Goal: Task Accomplishment & Management: Complete application form

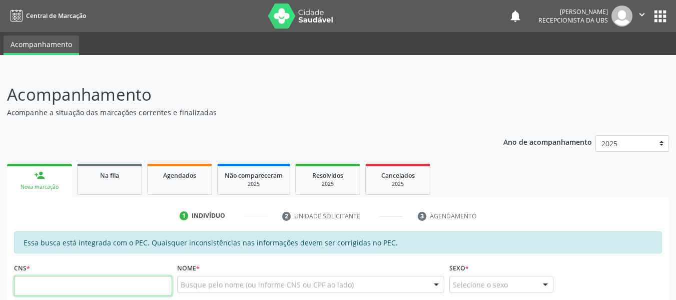
click at [46, 285] on input "text" at bounding box center [93, 286] width 158 height 20
click at [90, 286] on input "706 3067 1133 9879" at bounding box center [93, 286] width 158 height 20
type input "7"
type input "708 0023 0197 0523"
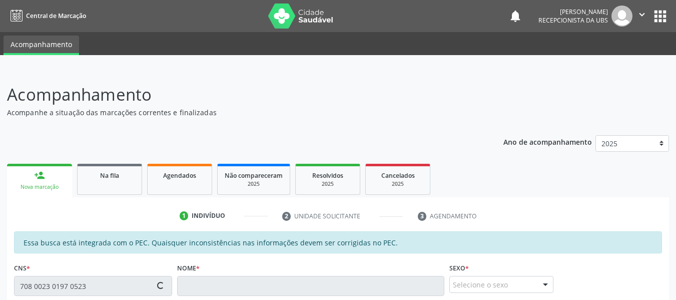
type input "827.865.005-59"
type input "1[DATE]"
type input "[PERSON_NAME]"
type input "[PHONE_NUMBER]"
type input "268"
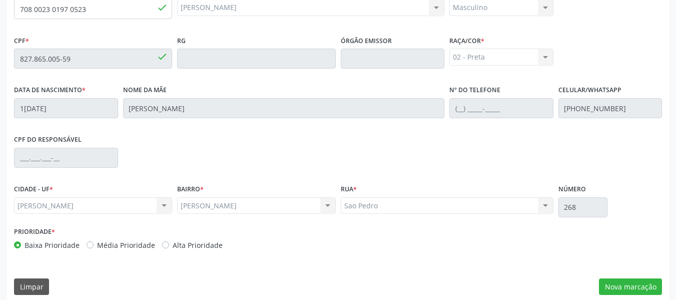
scroll to position [286, 0]
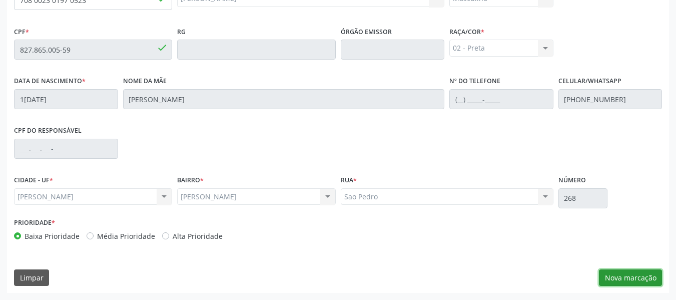
click at [644, 279] on button "Nova marcação" at bounding box center [630, 277] width 63 height 17
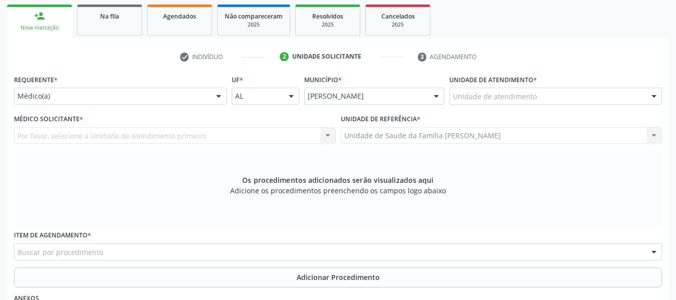
scroll to position [139, 0]
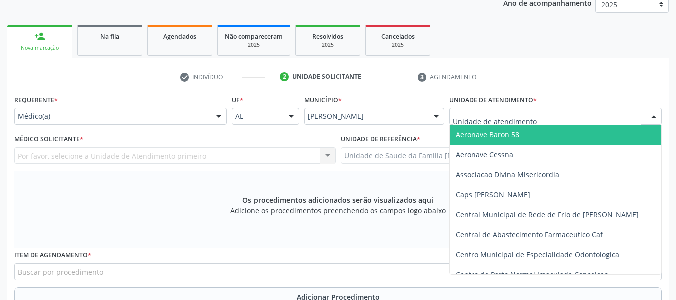
click at [654, 115] on div at bounding box center [654, 116] width 15 height 17
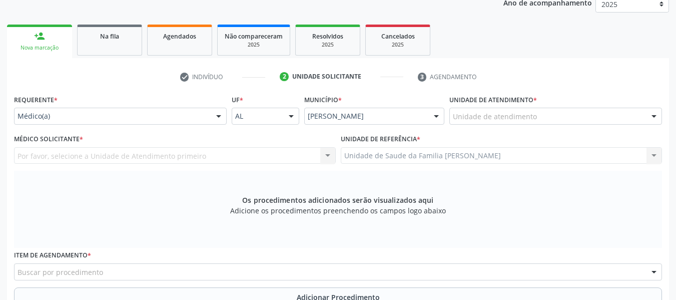
click at [654, 115] on div at bounding box center [654, 116] width 15 height 17
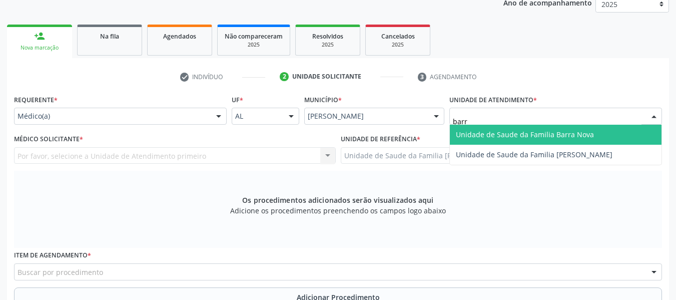
type input "barro"
click at [497, 136] on span "Unidade de Saude da Familia [PERSON_NAME]" at bounding box center [534, 135] width 157 height 10
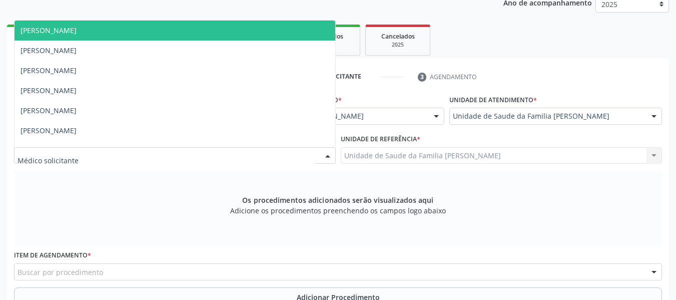
click at [328, 155] on div at bounding box center [327, 156] width 15 height 17
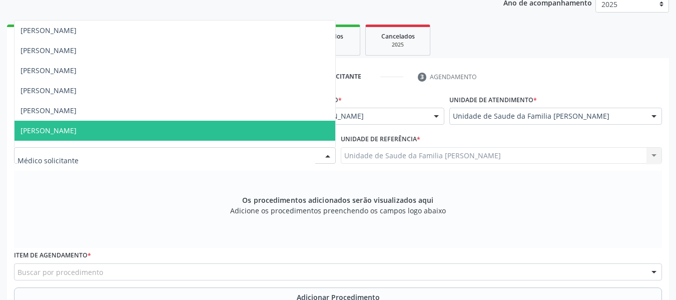
click at [77, 128] on span "[PERSON_NAME]" at bounding box center [49, 131] width 56 height 10
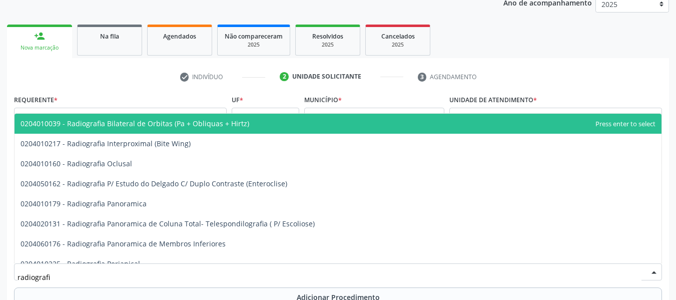
type input "radiografia"
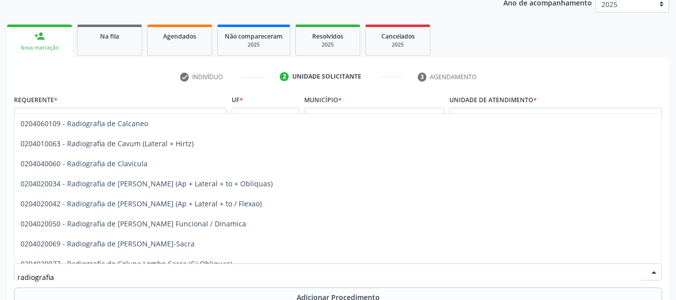
scroll to position [461, 0]
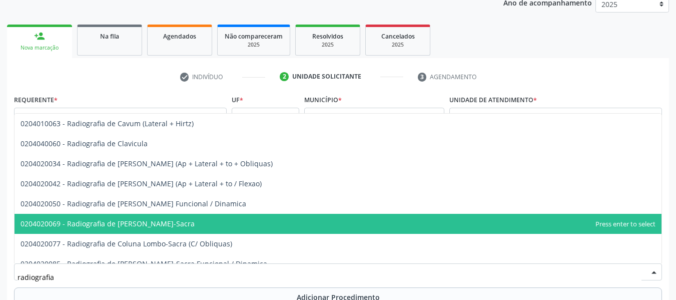
click at [159, 223] on span "0204020069 - Radiografia de [PERSON_NAME]-Sacra" at bounding box center [108, 224] width 174 height 10
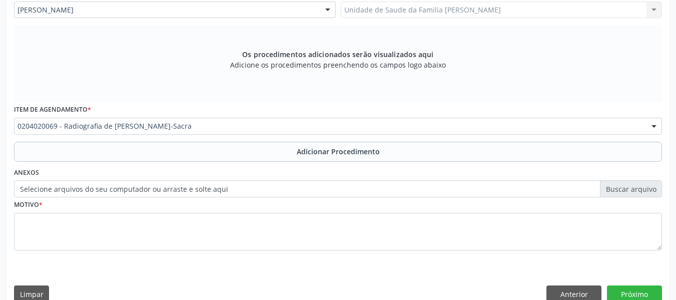
scroll to position [299, 0]
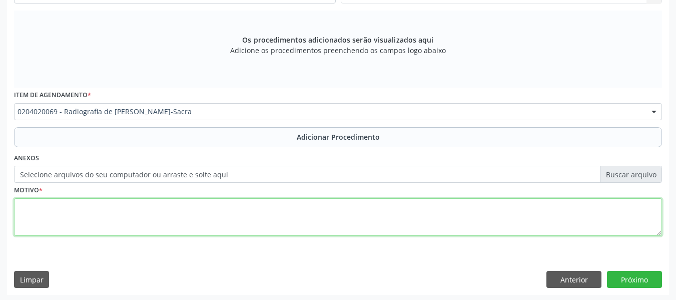
click at [31, 212] on textarea at bounding box center [338, 217] width 648 height 38
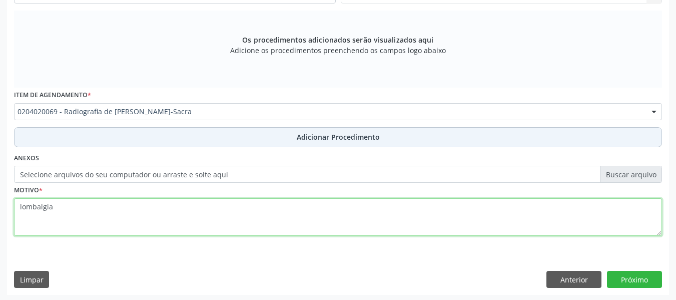
type textarea "lombalgia"
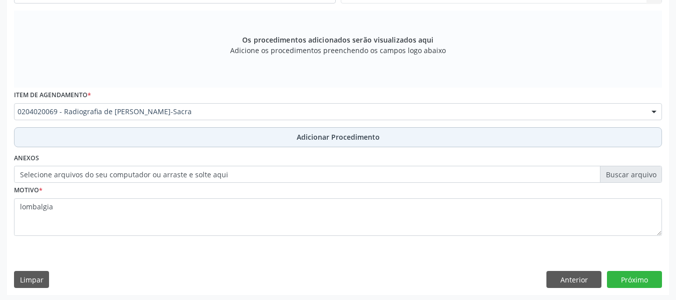
click at [329, 137] on span "Adicionar Procedimento" at bounding box center [338, 137] width 83 height 11
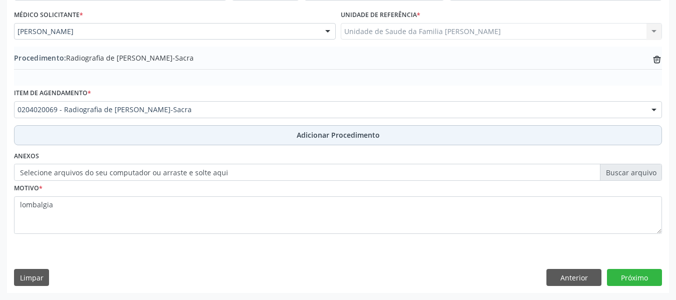
scroll to position [263, 0]
click at [329, 137] on span "Adicionar Procedimento" at bounding box center [338, 135] width 83 height 11
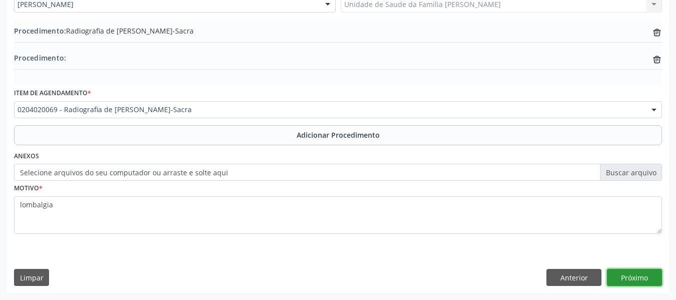
click at [636, 278] on button "Próximo" at bounding box center [634, 277] width 55 height 17
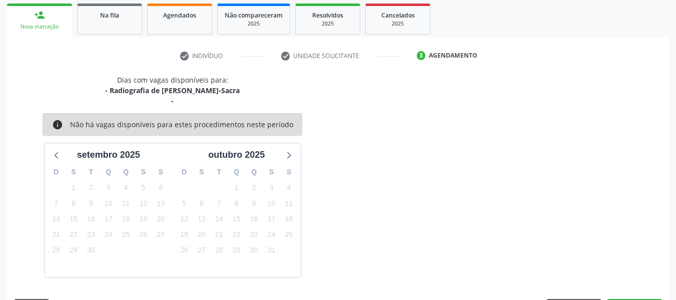
scroll to position [190, 0]
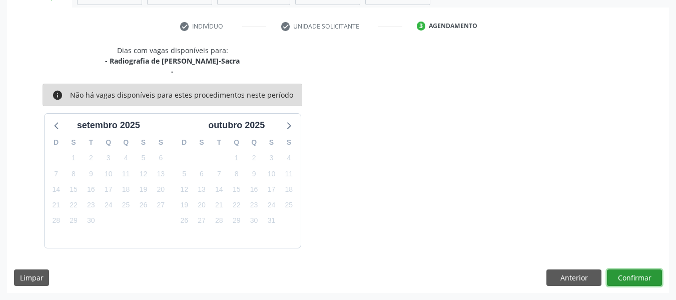
click at [636, 278] on button "Confirmar" at bounding box center [634, 277] width 55 height 17
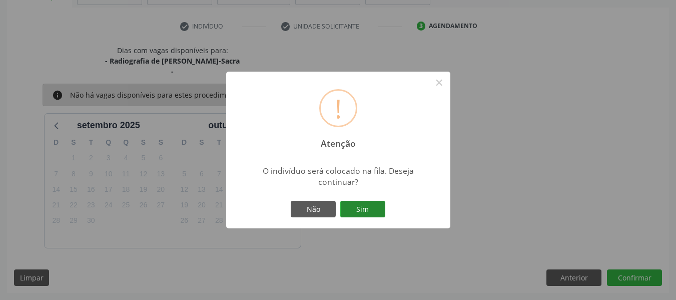
click at [361, 209] on button "Sim" at bounding box center [362, 209] width 45 height 17
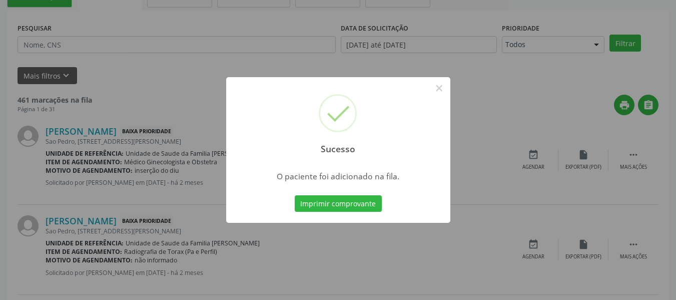
scroll to position [45, 0]
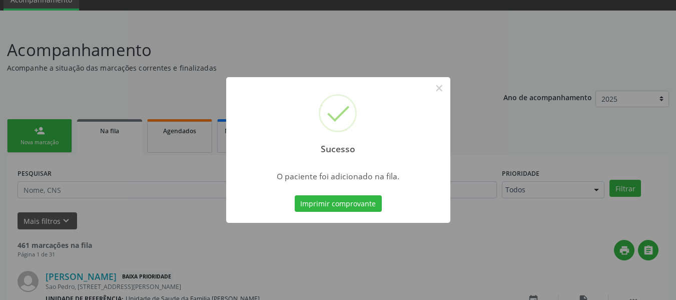
click at [36, 128] on div "Sucesso × O paciente foi adicionado na fila. Imprimir comprovante Cancel" at bounding box center [338, 150] width 676 height 300
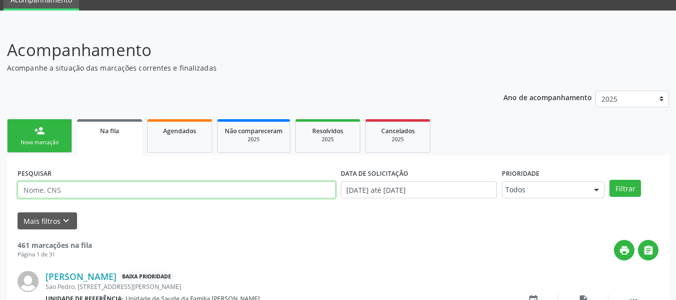
click at [40, 191] on input "text" at bounding box center [177, 189] width 318 height 17
click at [39, 128] on div "person_add" at bounding box center [39, 130] width 11 height 11
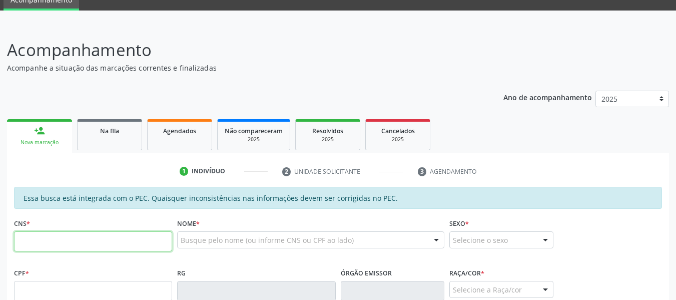
click at [26, 242] on input "text" at bounding box center [93, 241] width 158 height 20
type input "708 0023 0197 0523"
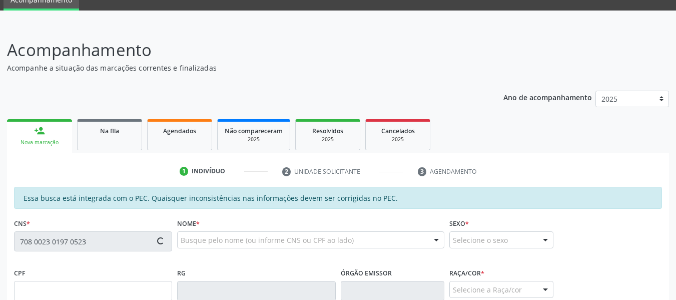
type input "827.865.005-59"
type input "1[DATE]"
type input "[PERSON_NAME]"
type input "[PHONE_NUMBER]"
type input "268"
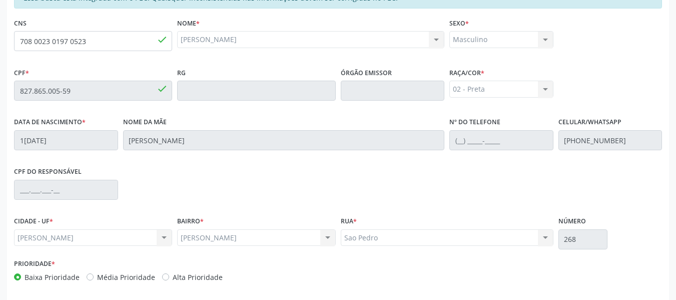
scroll to position [286, 0]
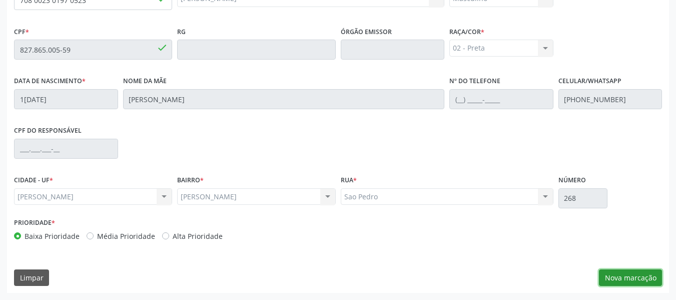
click at [630, 278] on button "Nova marcação" at bounding box center [630, 277] width 63 height 17
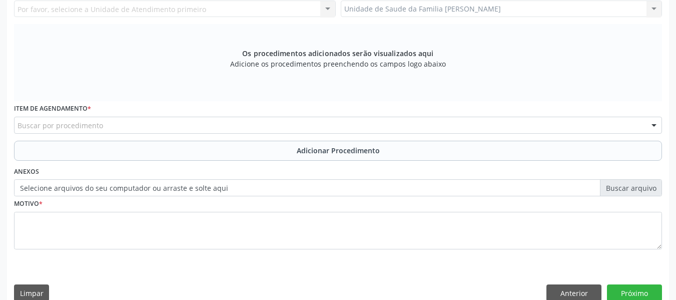
click at [656, 7] on div "Unidade de Saude da Familia Barro Vermelho Unidade de Saude da Familia Barro Ve…" at bounding box center [502, 9] width 322 height 17
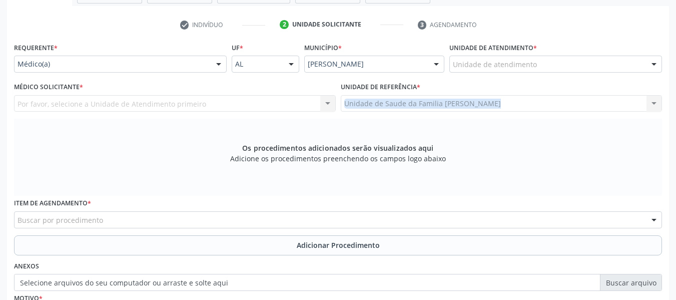
scroll to position [186, 0]
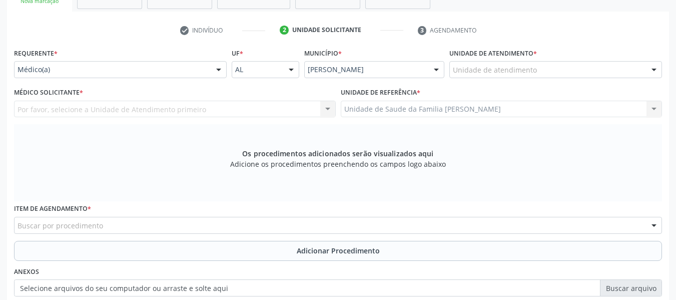
click at [654, 72] on div at bounding box center [654, 70] width 15 height 17
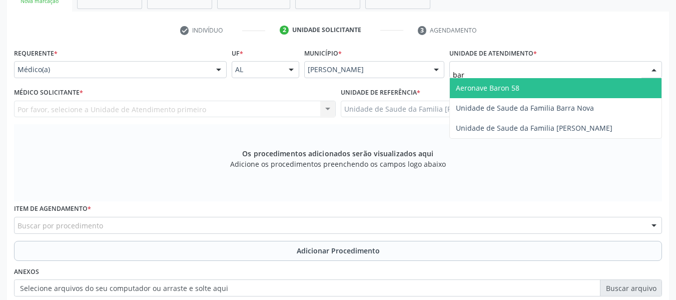
type input "barr"
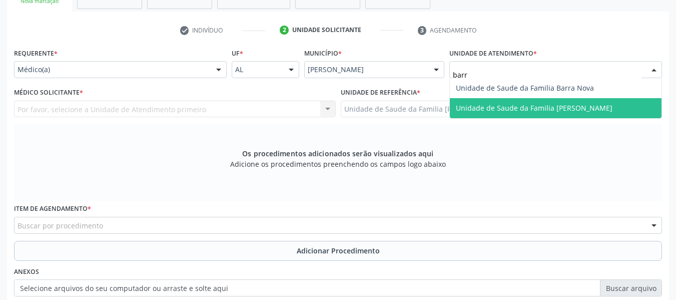
click at [553, 108] on span "Unidade de Saude da Familia [PERSON_NAME]" at bounding box center [534, 108] width 157 height 10
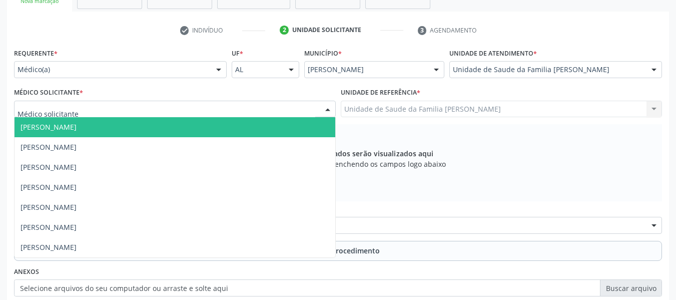
click at [327, 108] on div at bounding box center [327, 109] width 15 height 17
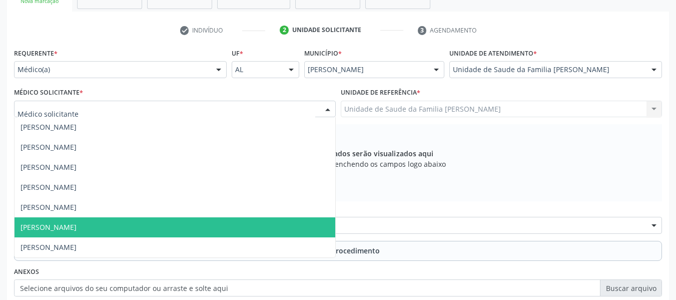
click at [103, 223] on span "[PERSON_NAME]" at bounding box center [175, 227] width 321 height 20
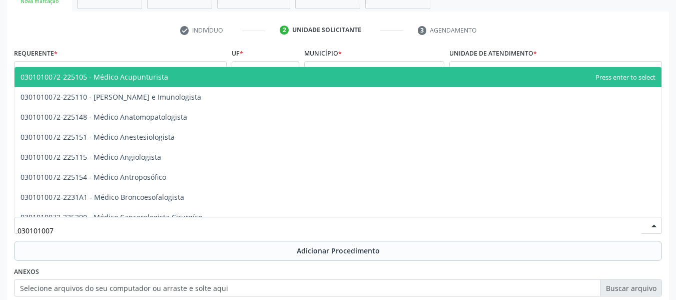
type input "0301010072"
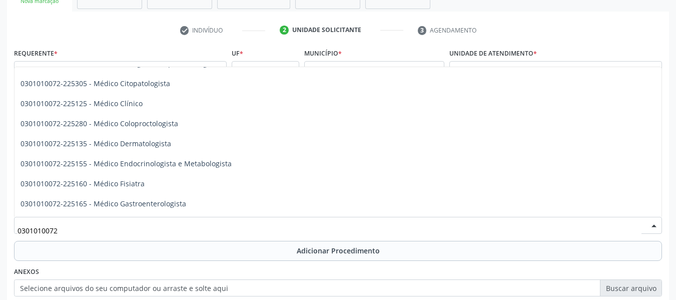
scroll to position [394, 0]
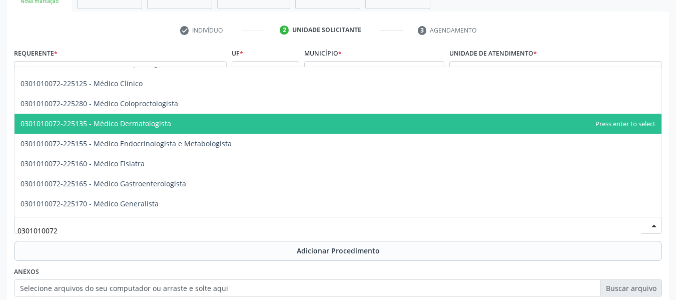
click at [140, 122] on span "0301010072-225135 - Médico Dermatologista" at bounding box center [96, 124] width 151 height 10
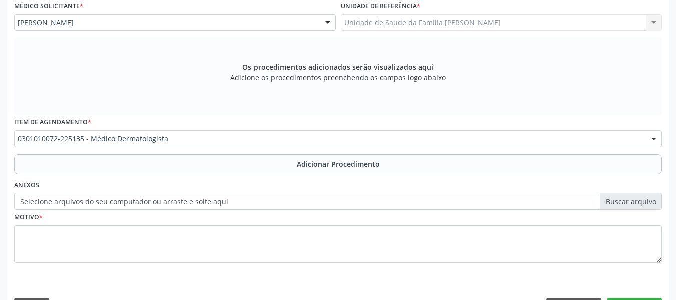
scroll to position [301, 0]
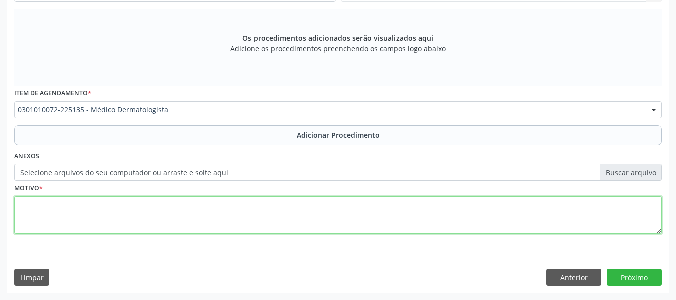
click at [93, 213] on textarea at bounding box center [338, 215] width 648 height 38
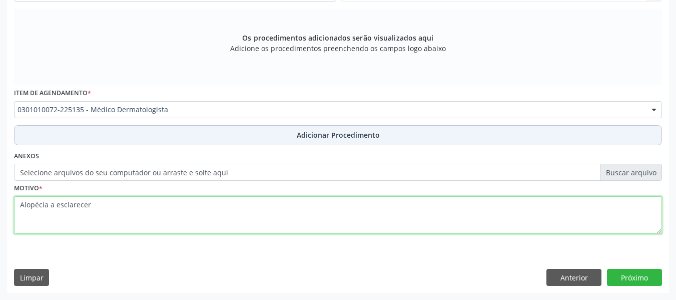
type textarea "Alopécia a esclarecer"
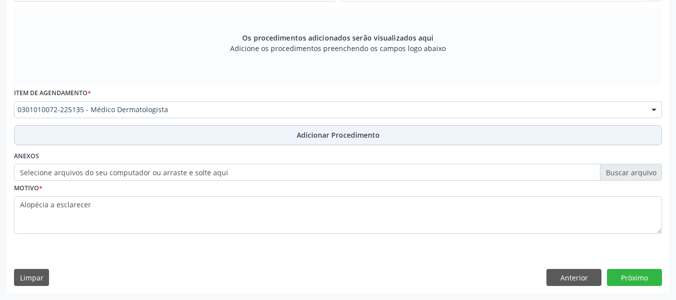
click at [341, 135] on span "Adicionar Procedimento" at bounding box center [338, 135] width 83 height 11
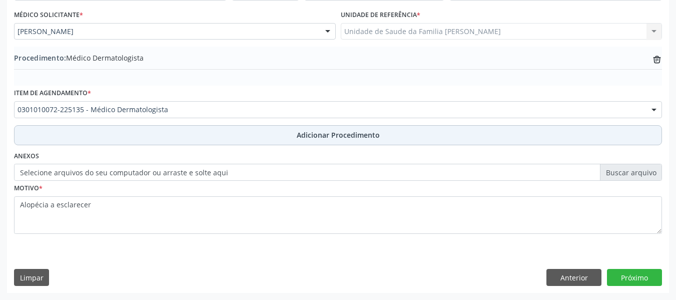
scroll to position [263, 0]
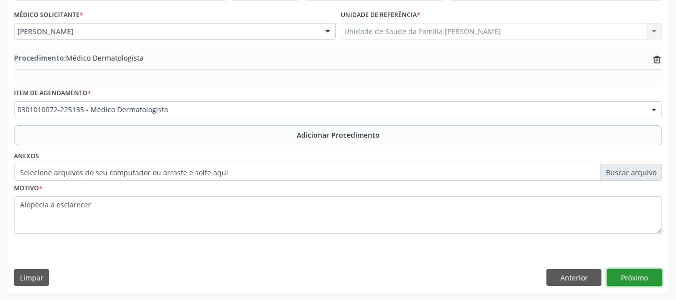
click at [642, 275] on button "Próximo" at bounding box center [634, 277] width 55 height 17
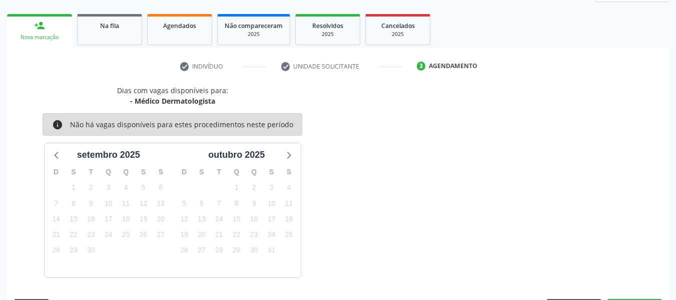
scroll to position [179, 0]
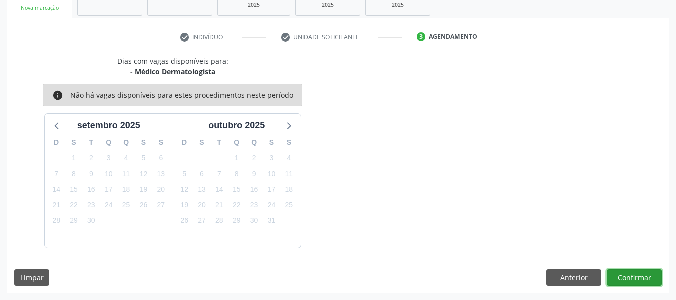
click at [635, 273] on button "Confirmar" at bounding box center [634, 277] width 55 height 17
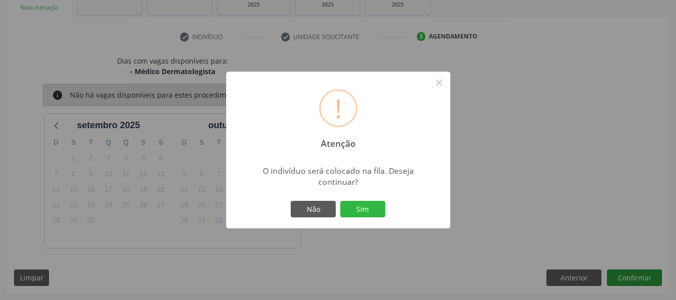
click at [635, 273] on div "! Atenção × O indivíduo será colocado na fila. Deseja continuar? Não Sim" at bounding box center [338, 150] width 676 height 300
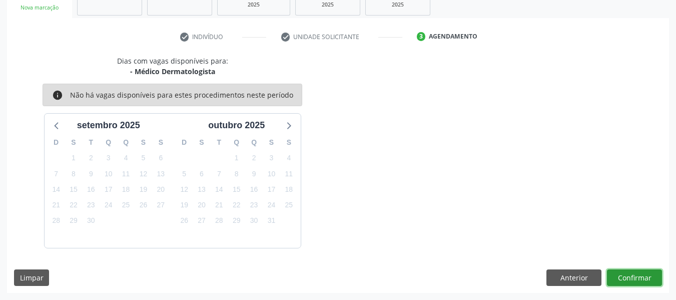
click at [635, 273] on button "Confirmar" at bounding box center [634, 277] width 55 height 17
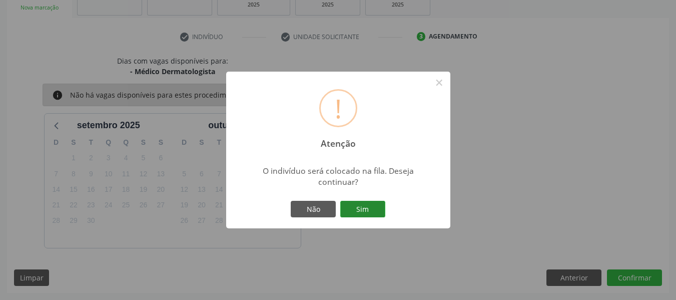
click at [366, 203] on button "Sim" at bounding box center [362, 209] width 45 height 17
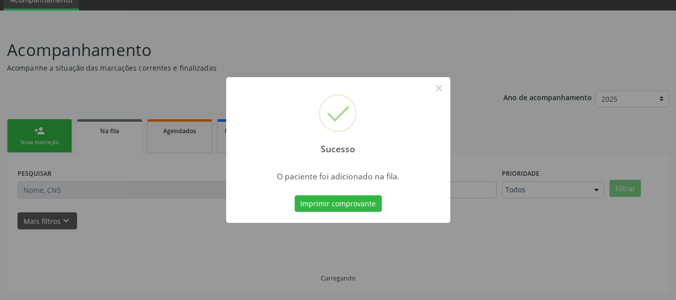
scroll to position [45, 0]
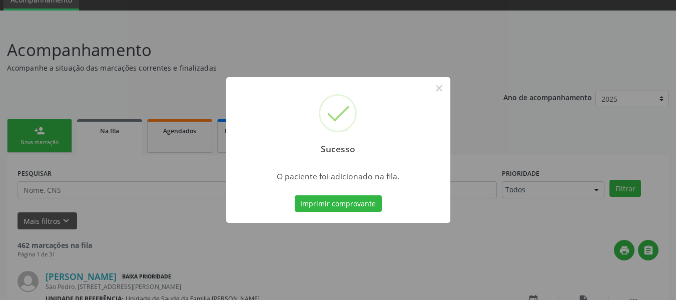
click at [31, 132] on div "Sucesso × O paciente foi adicionado na fila. Imprimir comprovante Cancel" at bounding box center [338, 150] width 676 height 300
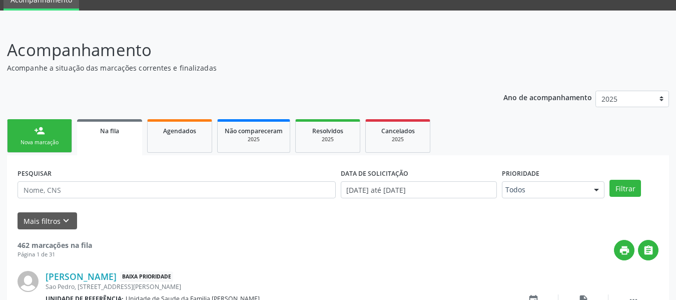
click at [31, 132] on link "person_add Nova marcação" at bounding box center [39, 136] width 65 height 34
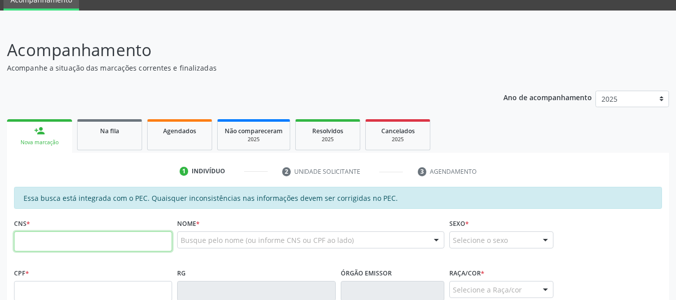
click at [89, 236] on input "text" at bounding box center [93, 241] width 158 height 20
type input "166 0393 8678 0002"
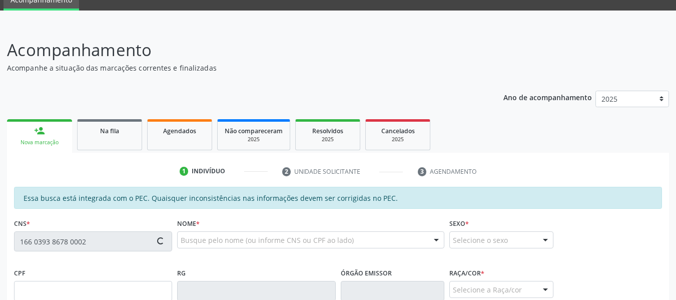
type input "164.880.164-15"
type input "2[DATE]"
type input "Gerdulina Maria da Conceição"
type input "[PHONE_NUMBER]"
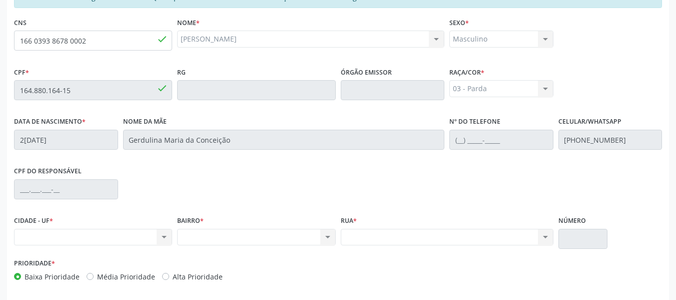
scroll to position [226, 0]
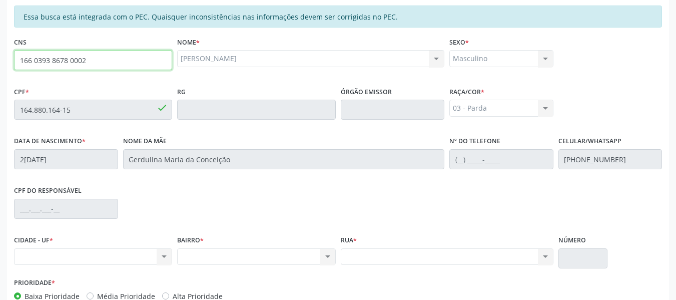
click at [90, 62] on input "166 0393 8678 0002" at bounding box center [93, 60] width 158 height 20
type input "1"
type input "704 2087 9386 8583"
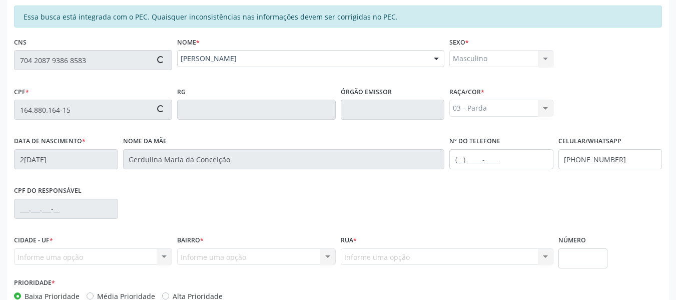
type input "925.516.294-20"
type input "[DATE]"
type input "[PERSON_NAME]"
type input "[PHONE_NUMBER]"
type input "07"
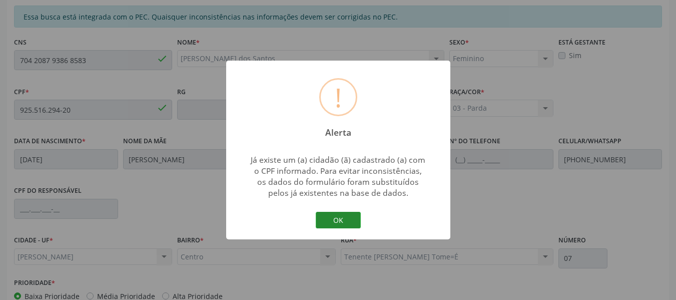
click at [336, 219] on button "OK" at bounding box center [338, 220] width 45 height 17
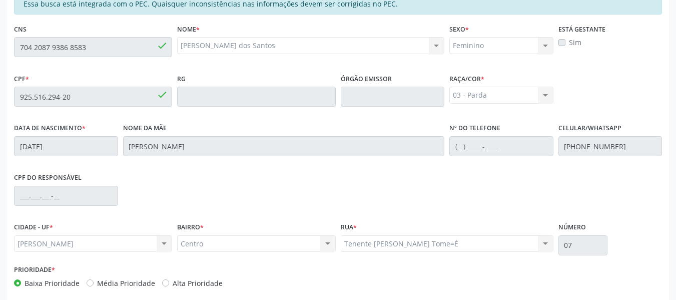
scroll to position [286, 0]
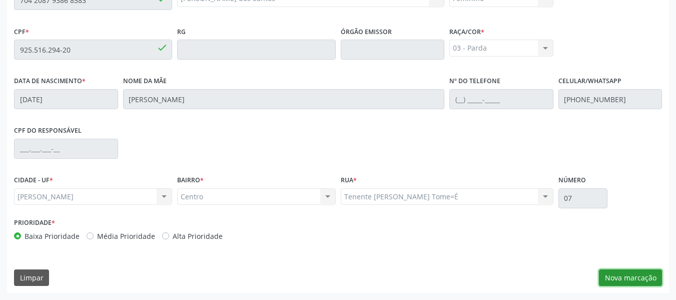
click at [640, 275] on button "Nova marcação" at bounding box center [630, 277] width 63 height 17
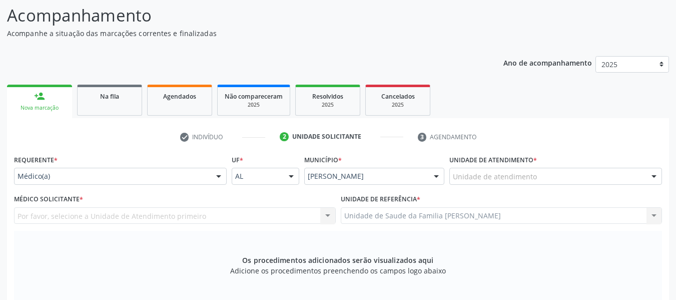
scroll to position [46, 0]
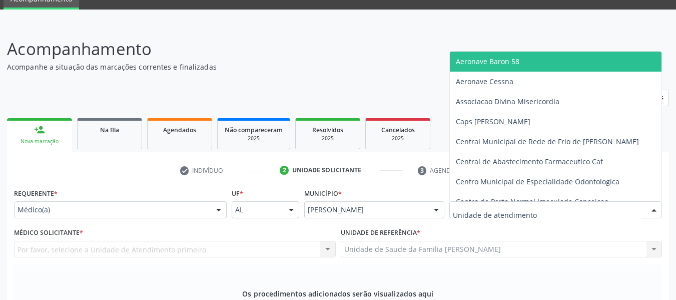
click at [656, 208] on div at bounding box center [654, 210] width 15 height 17
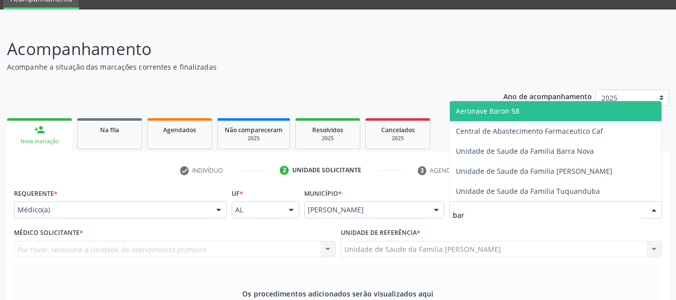
type input "barr"
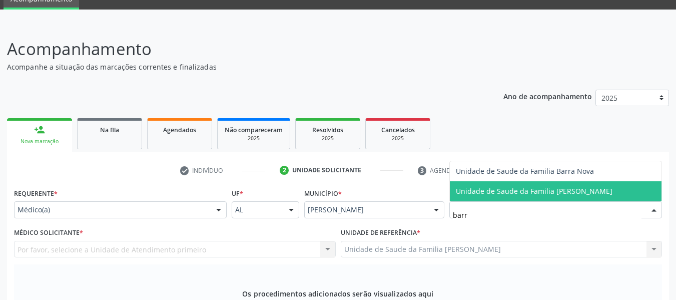
click at [578, 189] on span "Unidade de Saude da Familia [PERSON_NAME]" at bounding box center [534, 191] width 157 height 10
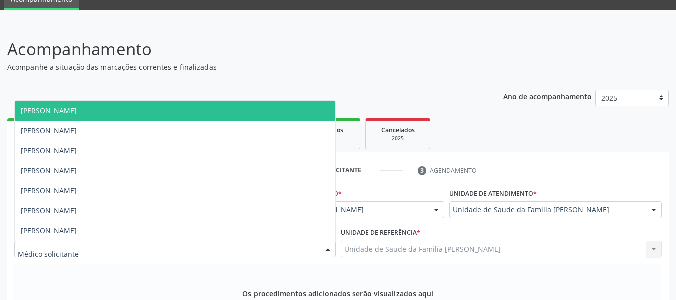
click at [330, 248] on div at bounding box center [327, 249] width 15 height 17
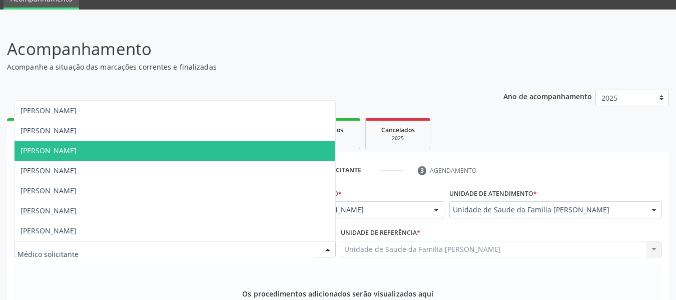
click at [77, 151] on span "[PERSON_NAME]" at bounding box center [49, 151] width 56 height 10
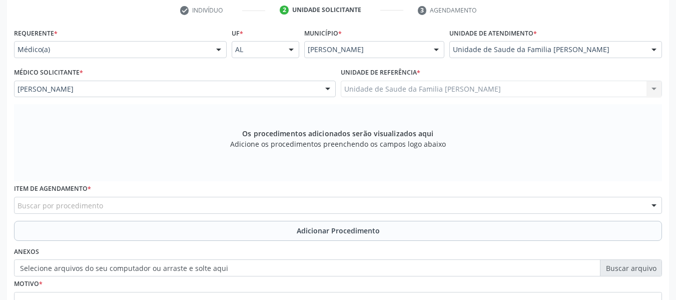
scroll to position [219, 0]
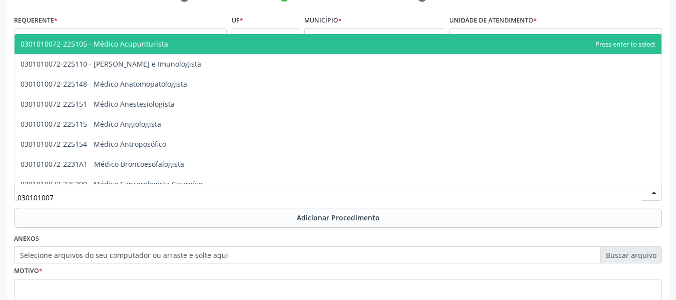
type input "0301010072"
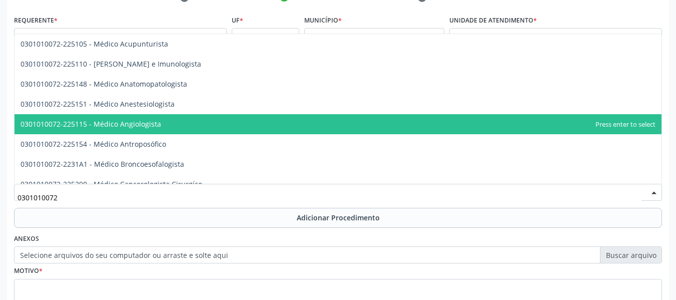
click at [150, 120] on span "0301010072-225115 - Médico Angiologista" at bounding box center [91, 124] width 141 height 10
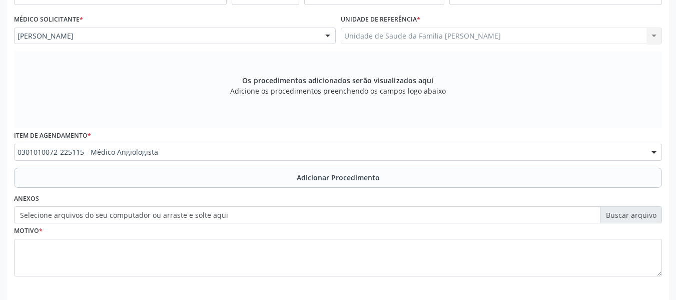
scroll to position [279, 0]
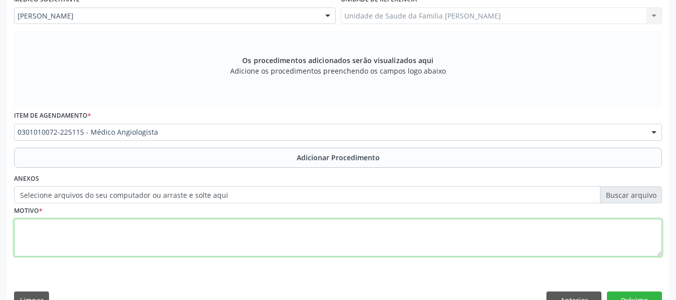
click at [60, 239] on textarea at bounding box center [338, 238] width 648 height 38
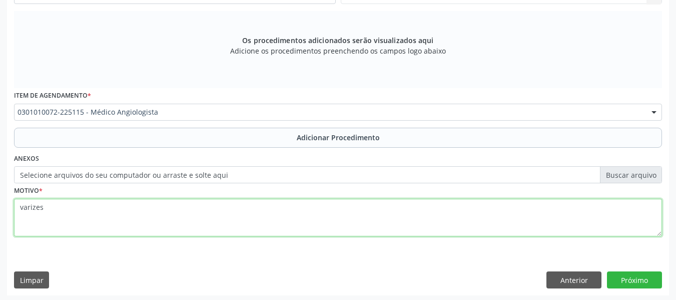
scroll to position [301, 0]
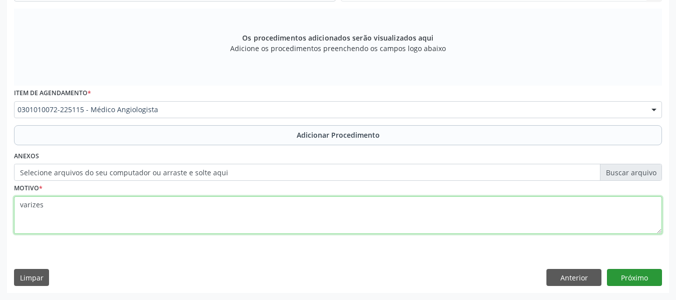
type textarea "varizes"
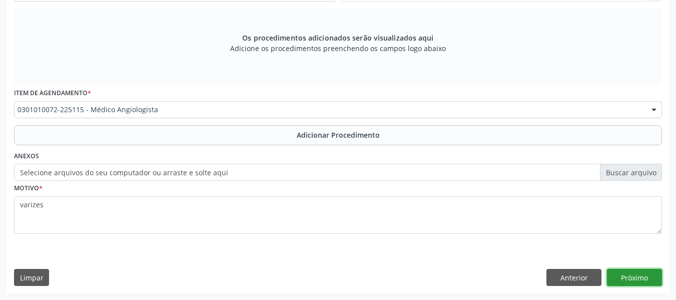
click at [637, 278] on button "Próximo" at bounding box center [634, 277] width 55 height 17
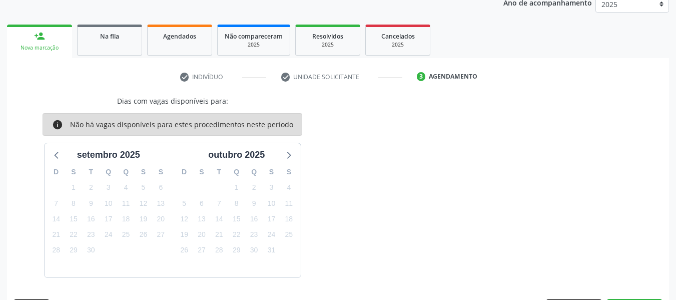
scroll to position [169, 0]
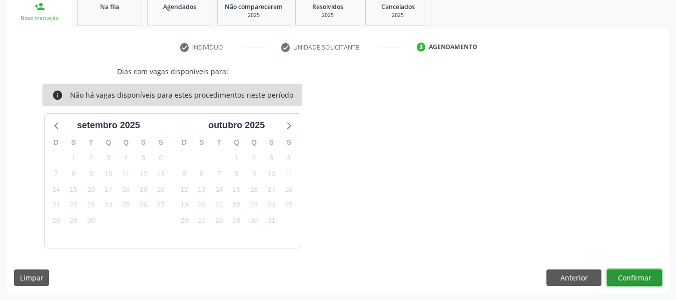
click at [637, 278] on button "Confirmar" at bounding box center [634, 277] width 55 height 17
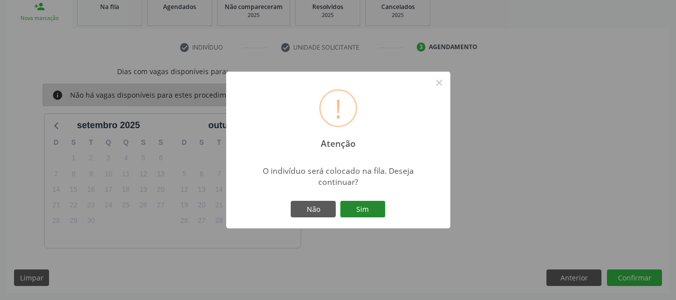
click at [362, 207] on button "Sim" at bounding box center [362, 209] width 45 height 17
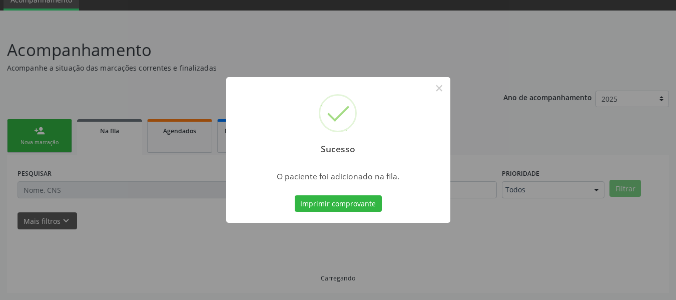
scroll to position [45, 0]
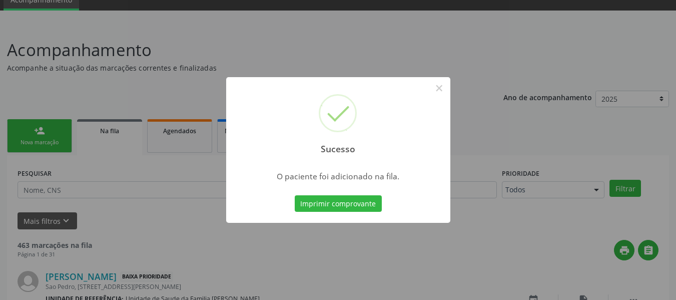
click at [362, 207] on button "Imprimir comprovante" at bounding box center [338, 203] width 87 height 17
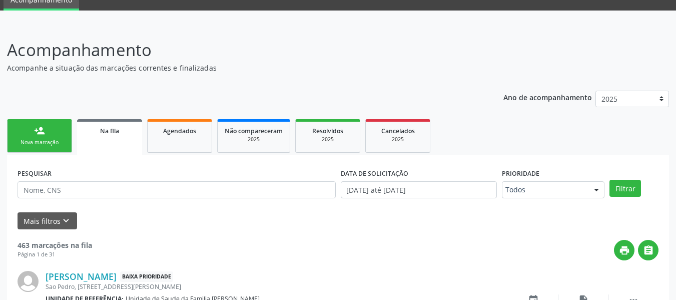
click at [75, 189] on input "text" at bounding box center [177, 189] width 318 height 17
click at [36, 128] on div "person_add" at bounding box center [39, 130] width 11 height 11
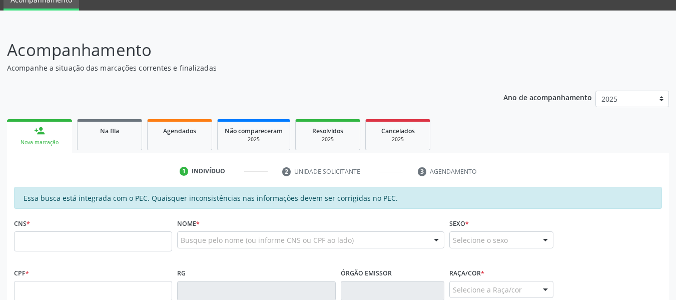
click at [36, 128] on div "person_add" at bounding box center [39, 130] width 11 height 11
click at [25, 240] on input "text" at bounding box center [93, 241] width 158 height 20
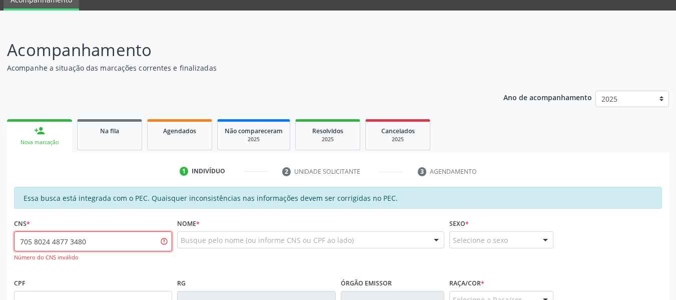
click at [94, 245] on input "705 8024 4877 3480" at bounding box center [93, 241] width 158 height 20
type input "705 8024 4877 3430"
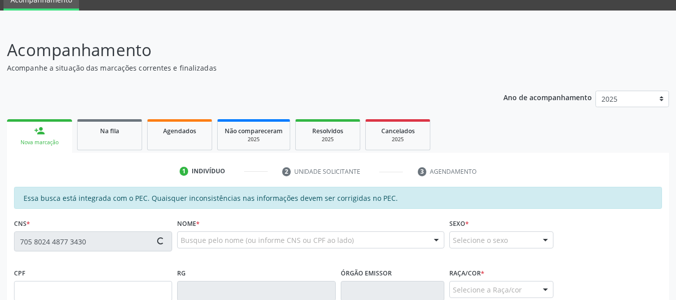
type input "174.252.004-90"
type input "[DATE]"
type input "[PERSON_NAME]"
type input "[PHONE_NUMBER]"
type input "28"
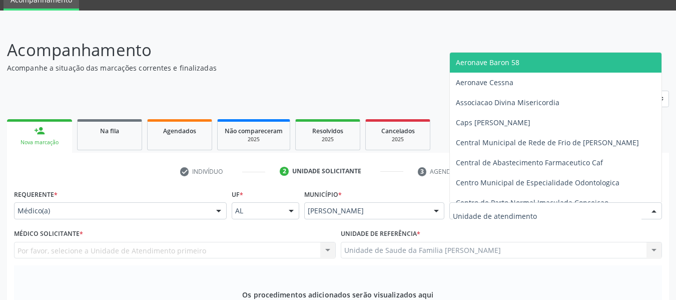
click at [653, 220] on div at bounding box center [654, 211] width 15 height 17
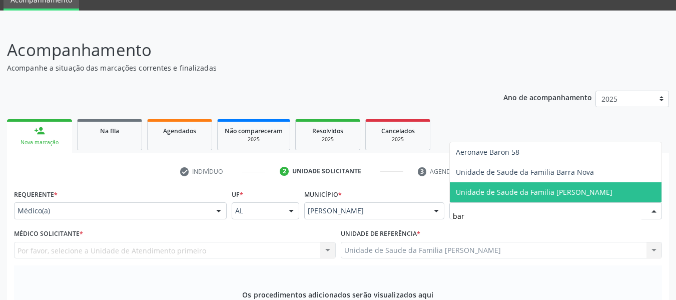
type input "barr"
click at [575, 197] on span "Unidade de Saude da Familia [PERSON_NAME]" at bounding box center [534, 192] width 157 height 10
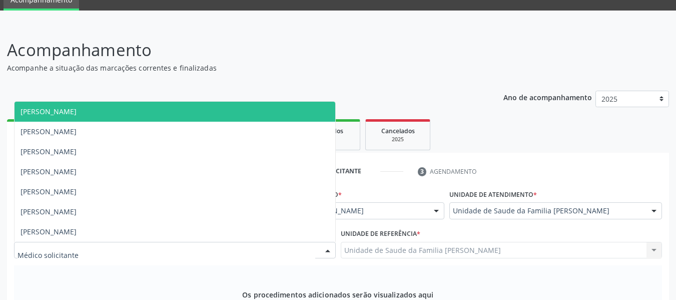
click at [329, 259] on div at bounding box center [327, 250] width 15 height 17
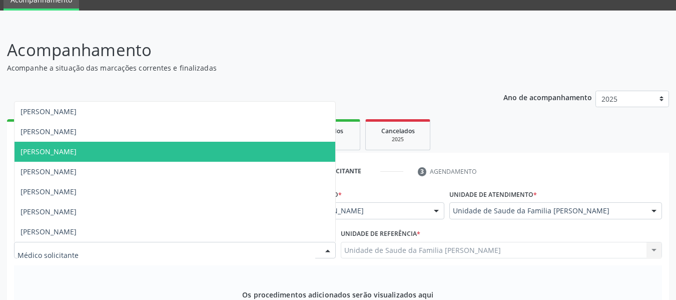
click at [77, 156] on span "[PERSON_NAME]" at bounding box center [49, 152] width 56 height 10
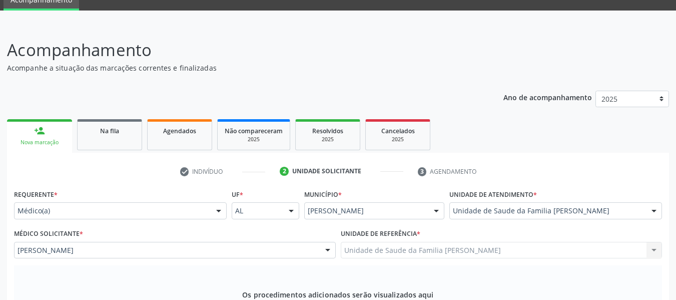
type input "0301010048"
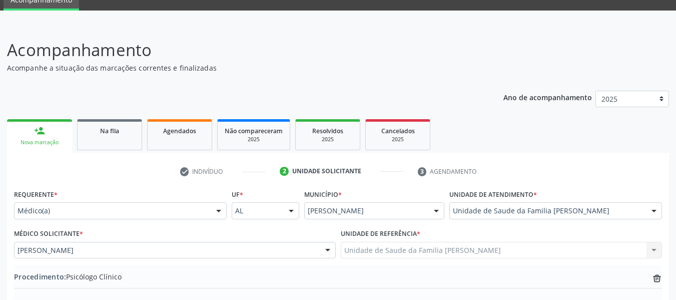
type textarea "PSICOLOGIA INFANTIL / DISTURBIO DE CONDUTA"
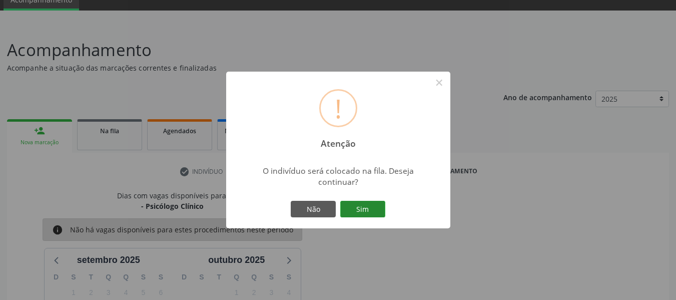
click at [372, 205] on button "Sim" at bounding box center [362, 209] width 45 height 17
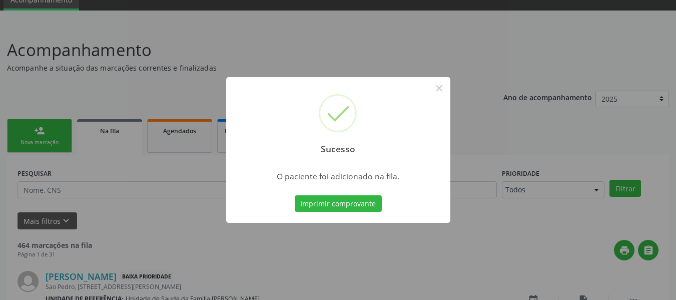
click at [35, 129] on div "Sucesso × O paciente foi adicionado na fila. Imprimir comprovante Cancel" at bounding box center [338, 150] width 676 height 300
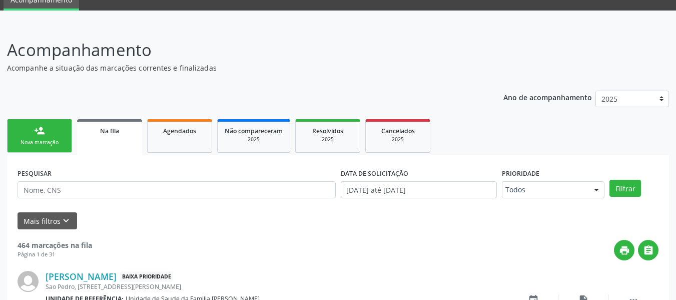
click at [35, 129] on div "person_add" at bounding box center [39, 130] width 11 height 11
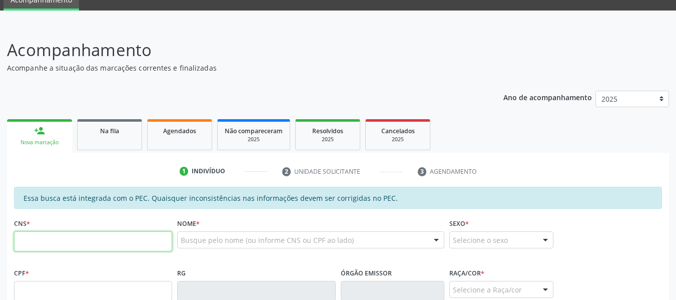
click at [39, 241] on input "text" at bounding box center [93, 241] width 158 height 20
type input "705 8024 4877 3430"
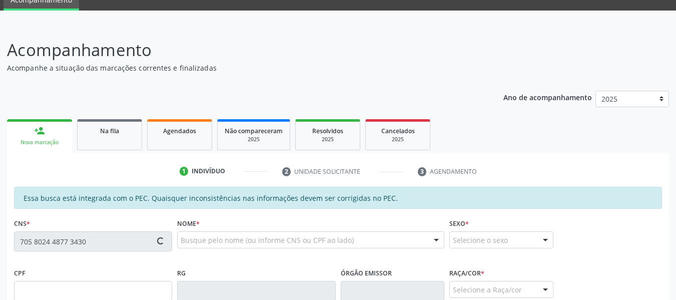
type input "174.252.004-90"
type input "[DATE]"
type input "[PERSON_NAME]"
type input "[PHONE_NUMBER]"
type input "28"
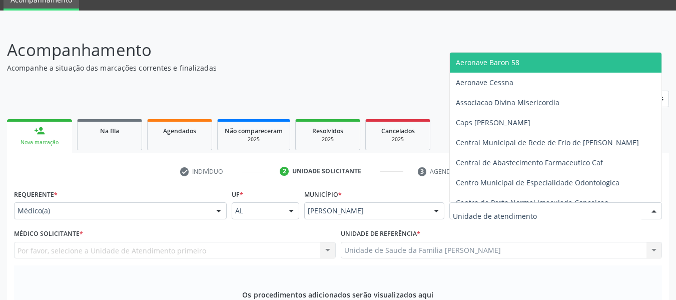
click at [655, 203] on div at bounding box center [654, 211] width 15 height 17
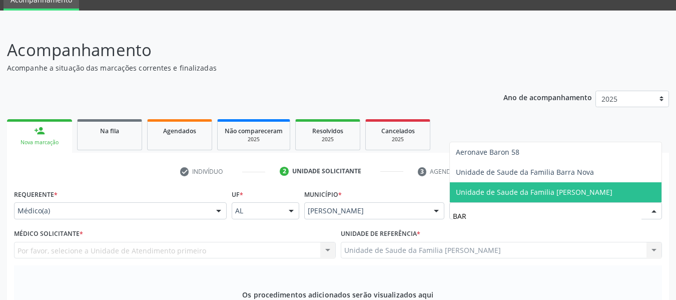
click at [527, 187] on span "Unidade de Saude da Familia [PERSON_NAME]" at bounding box center [534, 192] width 157 height 10
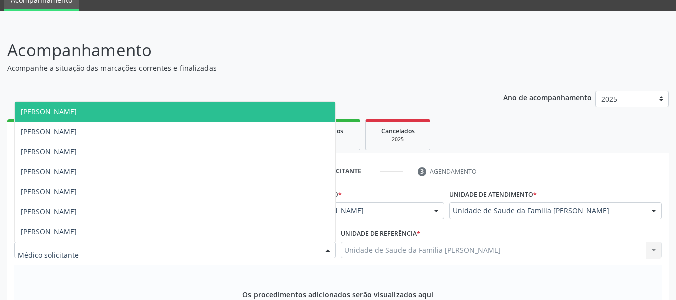
click at [329, 242] on div at bounding box center [327, 250] width 15 height 17
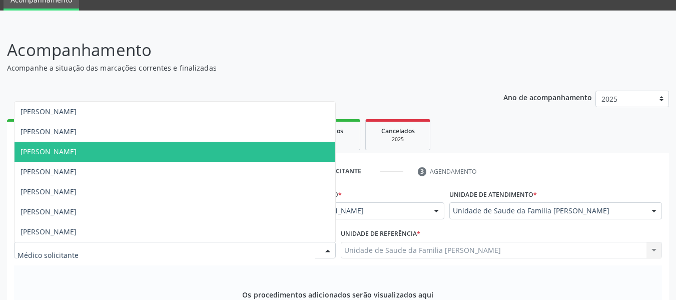
click at [75, 147] on span "[PERSON_NAME]" at bounding box center [49, 152] width 56 height 10
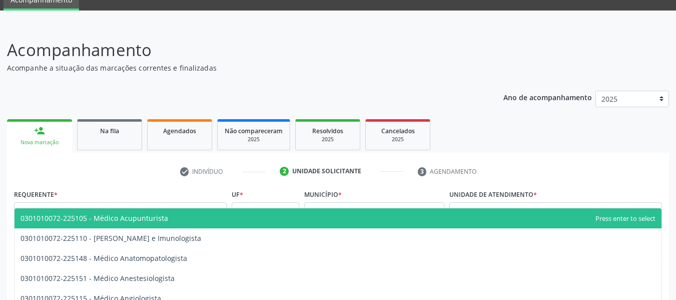
type input "0301010072"
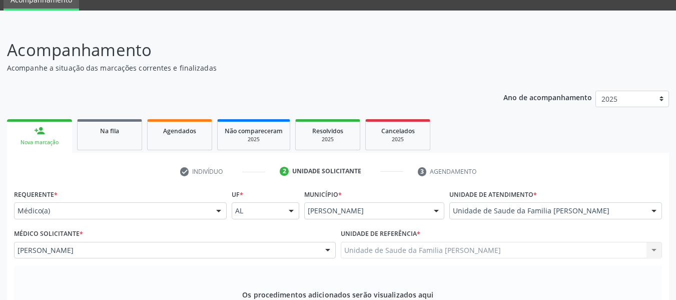
type textarea "Doenças Crônicas"
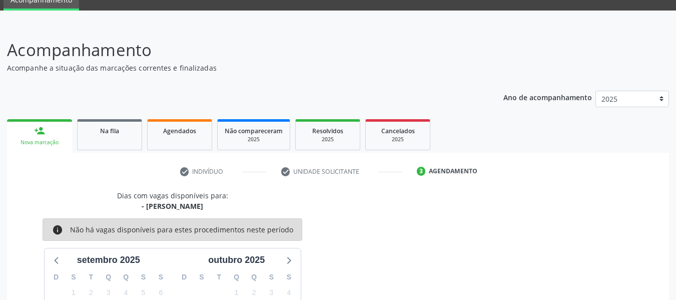
drag, startPoint x: 635, startPoint y: 280, endPoint x: 385, endPoint y: 199, distance: 262.6
click at [385, 199] on div "Dias com vagas disponíveis para: - [PERSON_NAME] info Não há vagas disponíveis …" at bounding box center [338, 286] width 662 height 192
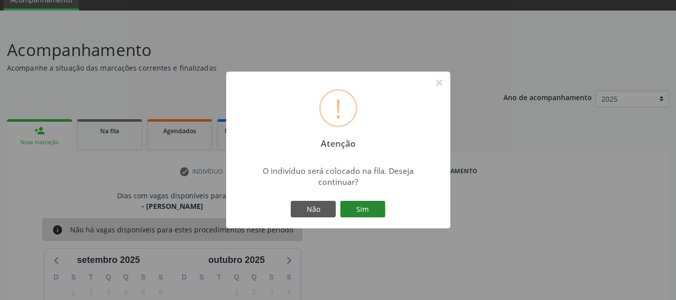
click at [367, 209] on button "Sim" at bounding box center [362, 209] width 45 height 17
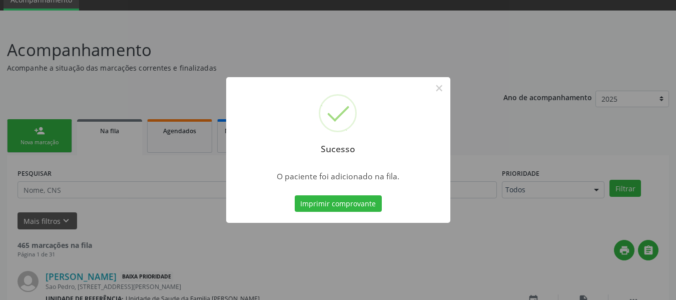
click at [35, 128] on div "Sucesso × O paciente foi adicionado na fila. Imprimir comprovante Cancel" at bounding box center [338, 150] width 676 height 300
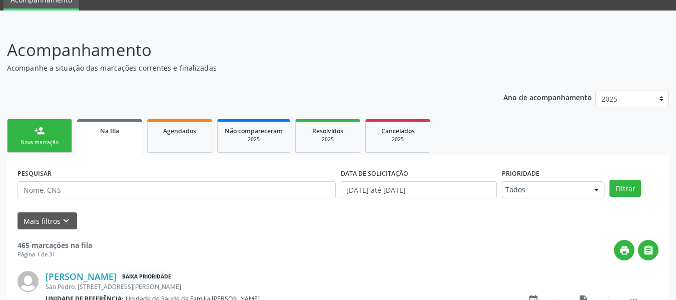
click at [35, 128] on div "person_add" at bounding box center [39, 130] width 11 height 11
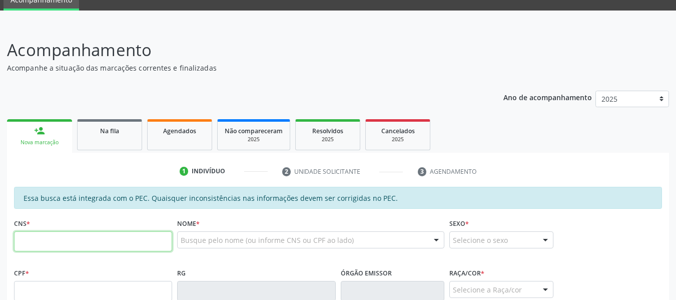
click at [51, 243] on input "text" at bounding box center [93, 241] width 158 height 20
type input "704 1011 0765 7276"
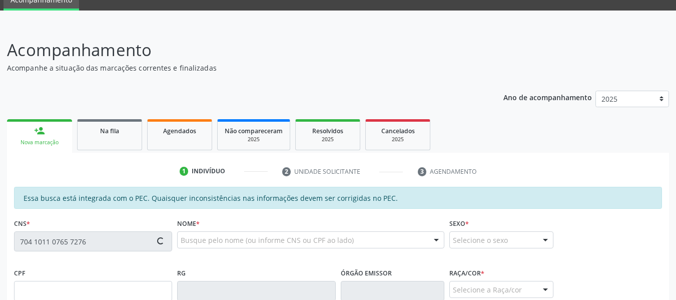
type input "121.500.994-11"
type input "0[DATE]"
type input "[PERSON_NAME]"
type input "[PHONE_NUMBER]"
type input "463"
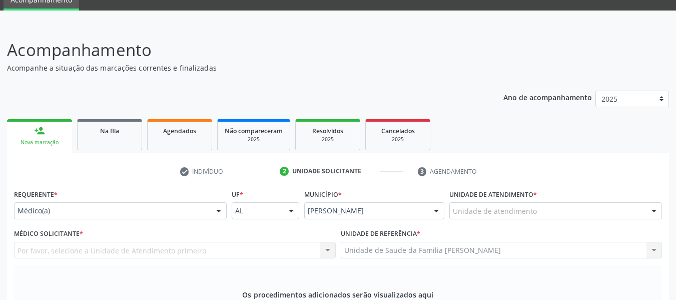
click at [655, 242] on div "Unidade de Saude da Familia Barro Vermelho Unidade de Saude da Familia Barro Ve…" at bounding box center [502, 250] width 322 height 17
drag, startPoint x: 655, startPoint y: 11, endPoint x: 653, endPoint y: 140, distance: 129.2
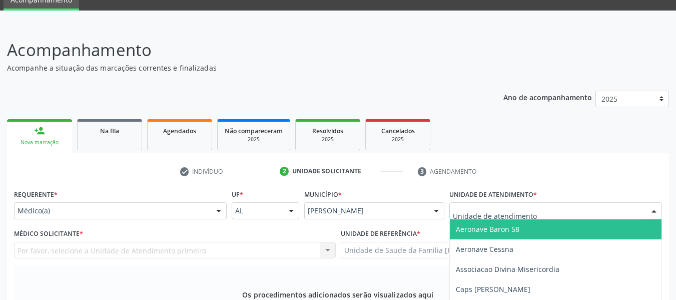
click at [653, 203] on div at bounding box center [654, 211] width 15 height 17
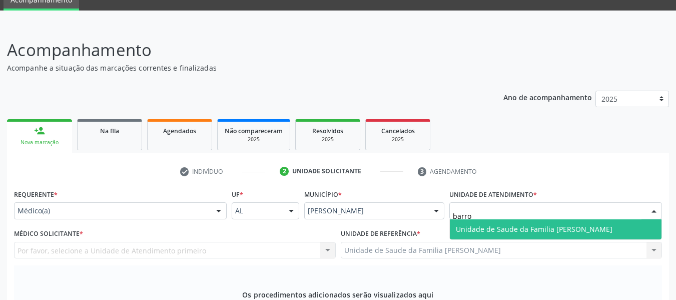
click at [597, 224] on span "Unidade de Saude da Familia [PERSON_NAME]" at bounding box center [534, 229] width 157 height 10
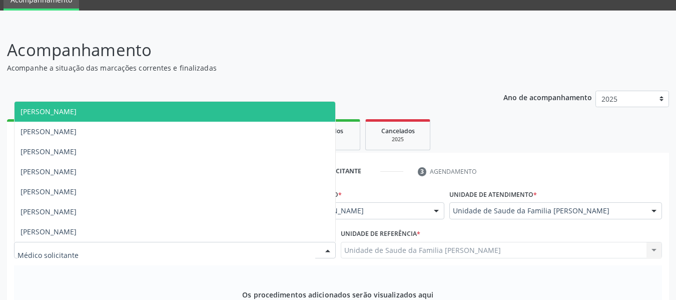
click at [329, 242] on div at bounding box center [327, 250] width 15 height 17
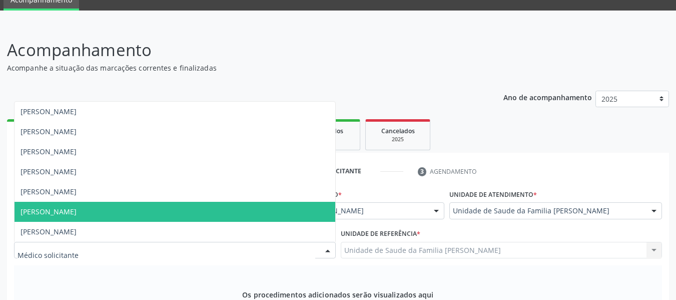
click at [77, 207] on span "[PERSON_NAME]" at bounding box center [49, 212] width 56 height 10
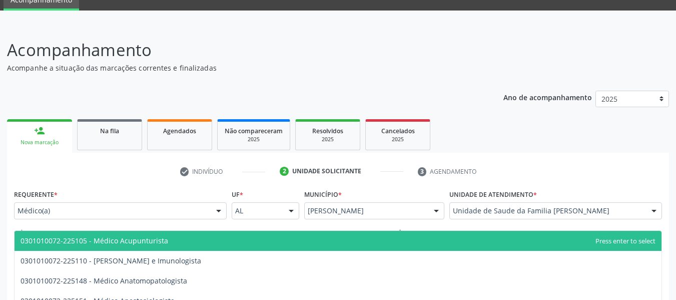
type input "0301010072"
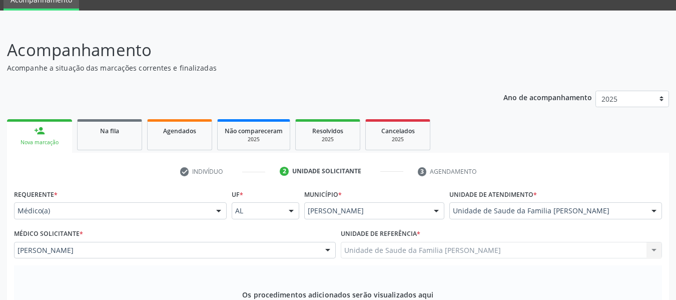
type textarea "Nódulo mamário n específico"
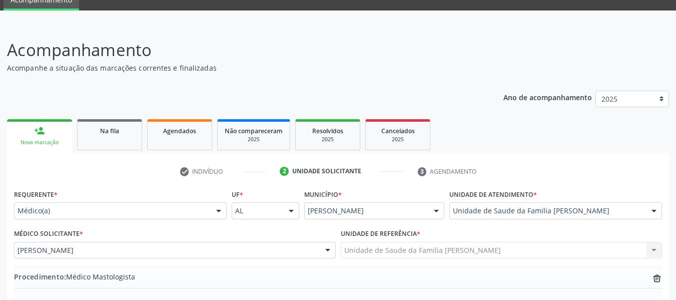
drag, startPoint x: 642, startPoint y: 285, endPoint x: 424, endPoint y: 266, distance: 219.0
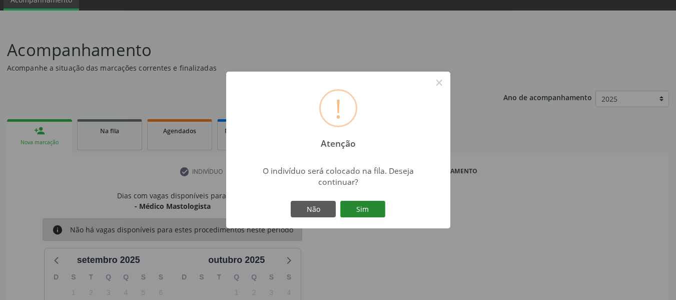
click at [369, 203] on button "Sim" at bounding box center [362, 209] width 45 height 17
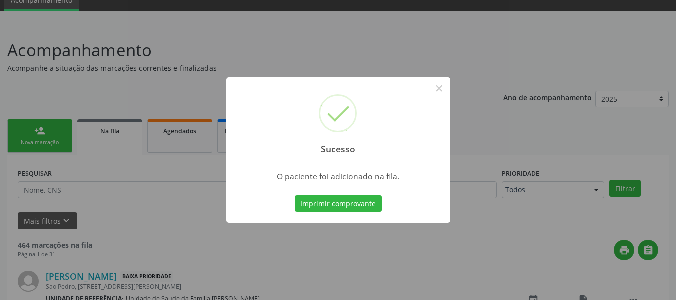
click at [36, 130] on div "Sucesso × O paciente foi adicionado na fila. Imprimir comprovante Cancel" at bounding box center [338, 150] width 676 height 300
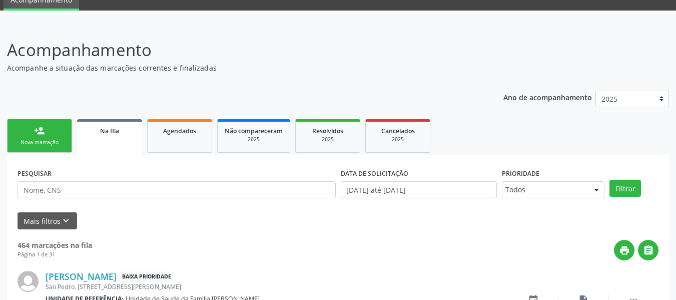
click at [36, 130] on div "person_add" at bounding box center [39, 130] width 11 height 11
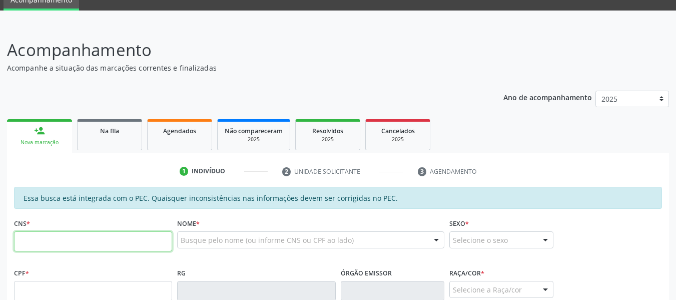
click at [28, 242] on input "text" at bounding box center [93, 241] width 158 height 20
click at [32, 245] on input "text" at bounding box center [93, 241] width 158 height 20
type input "704 6026 0406 5527"
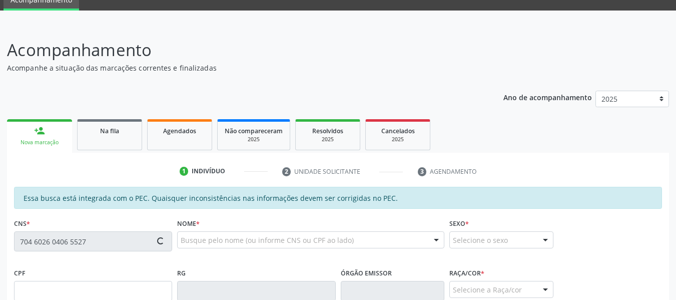
type input "084.758.884-02"
type input "[DATE]"
type input "[PERSON_NAME]"
type input "[PHONE_NUMBER]"
type input "28"
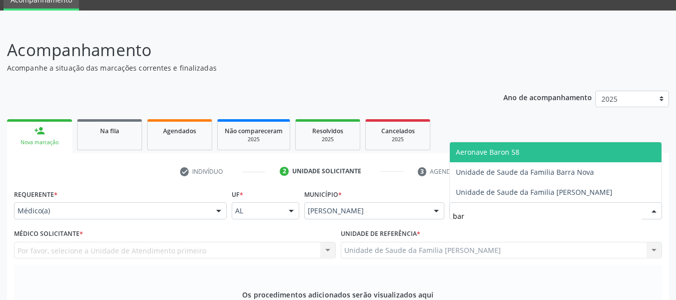
type input "barr"
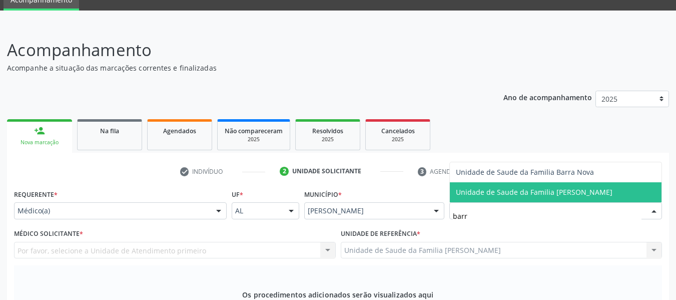
click at [498, 187] on span "Unidade de Saude da Familia [PERSON_NAME]" at bounding box center [534, 192] width 157 height 10
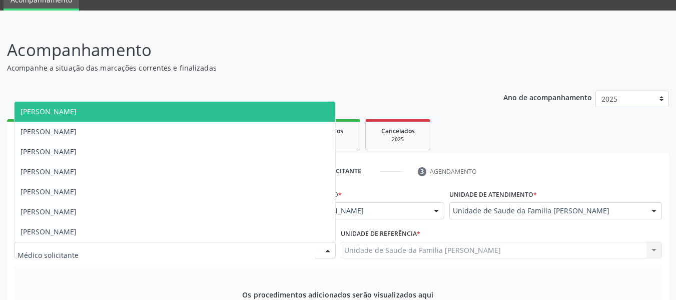
click at [328, 242] on div at bounding box center [327, 250] width 15 height 17
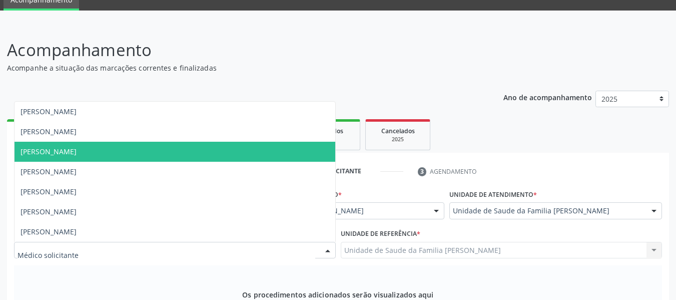
click at [77, 147] on span "[PERSON_NAME]" at bounding box center [49, 152] width 56 height 10
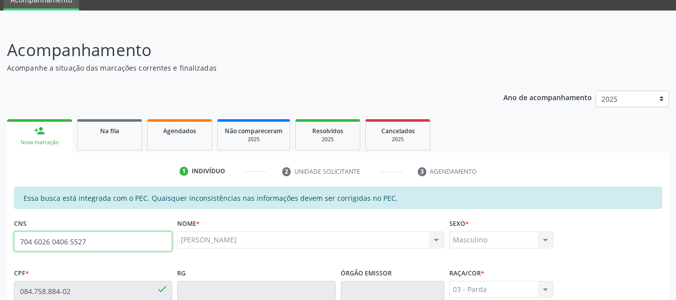
click at [103, 231] on input "704 6026 0406 5527" at bounding box center [93, 241] width 158 height 20
type input "7"
type input "709 2082 1788 1738"
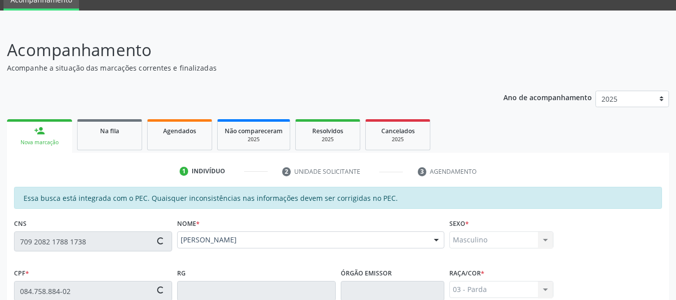
type input "140.401.905-72"
type input "1[DATE]"
type input "[PERSON_NAME]"
type input "[PHONE_NUMBER]"
type input "20"
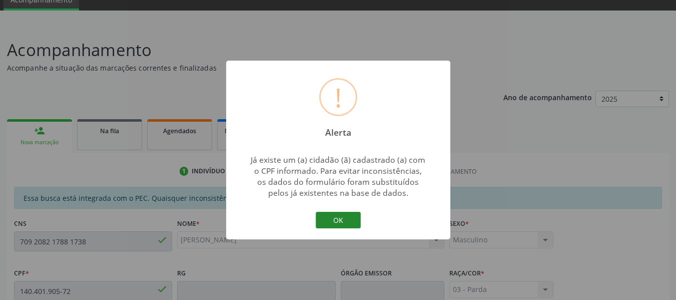
click at [333, 217] on button "OK" at bounding box center [338, 220] width 45 height 17
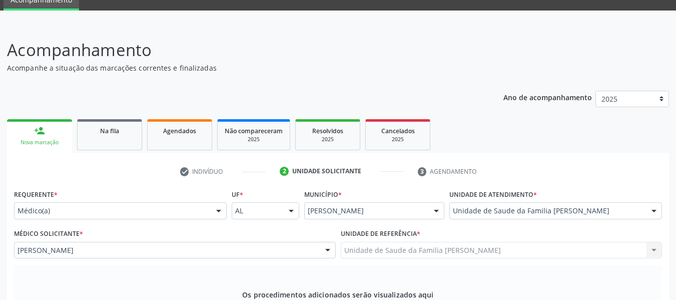
click at [653, 242] on div "Unidade de Saude da Familia Barro Vermelho Unidade de Saude da Familia Barro Ve…" at bounding box center [502, 250] width 322 height 17
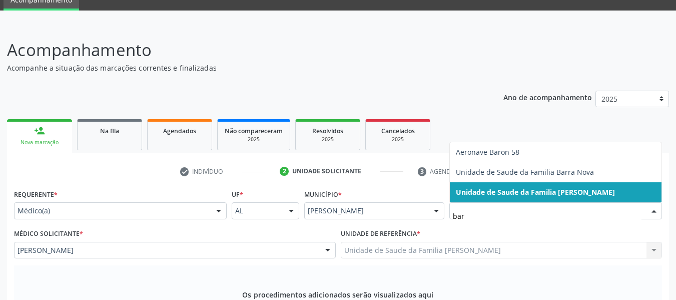
type input "barr"
click at [535, 187] on span "Unidade de Saude da Familia [PERSON_NAME]" at bounding box center [535, 192] width 159 height 10
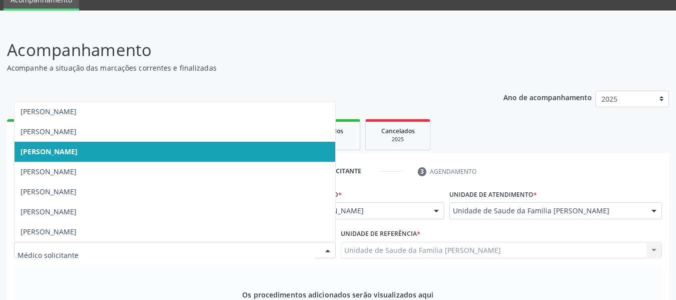
click at [327, 242] on div at bounding box center [327, 250] width 15 height 17
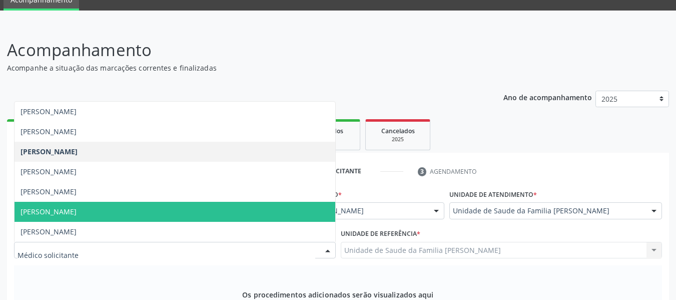
click at [77, 207] on span "[PERSON_NAME]" at bounding box center [49, 212] width 56 height 10
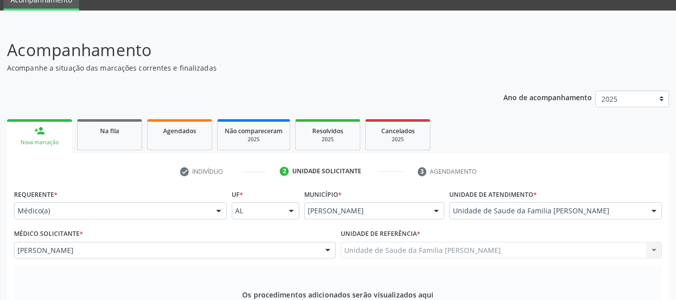
type input "ecocardiogra"
type textarea "d"
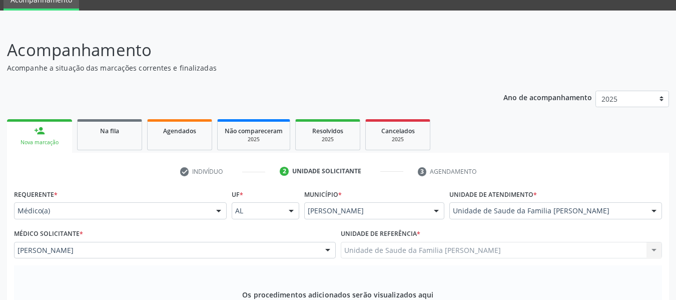
type textarea "Dispnéia mínimos/ HAS"
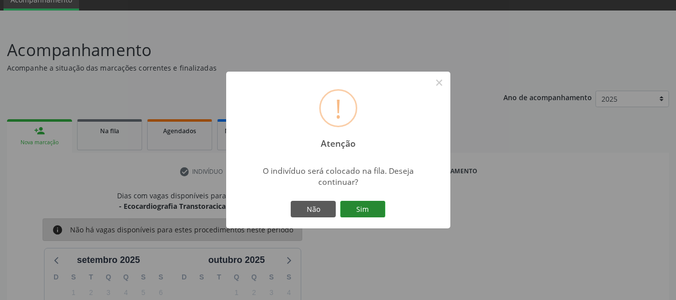
click at [364, 209] on button "Sim" at bounding box center [362, 209] width 45 height 17
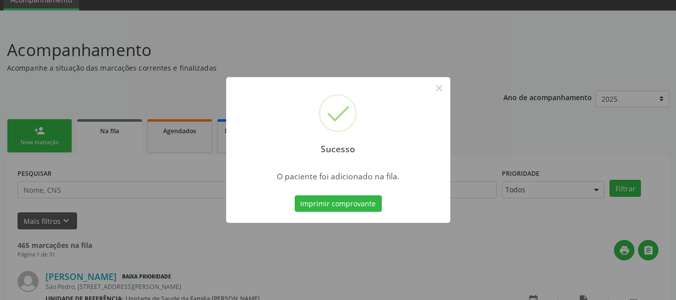
click at [40, 127] on div "Sucesso × O paciente foi adicionado na fila. Imprimir comprovante Cancel" at bounding box center [338, 150] width 676 height 300
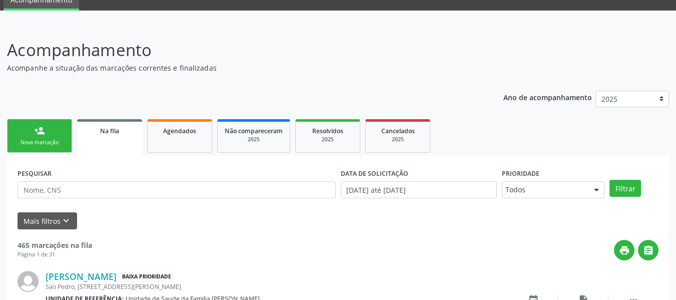
click at [40, 127] on div "person_add" at bounding box center [39, 130] width 11 height 11
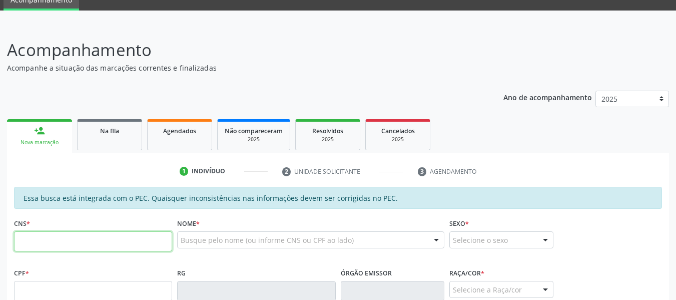
click at [35, 239] on input "text" at bounding box center [93, 241] width 158 height 20
type input "709 2082 1788 1738"
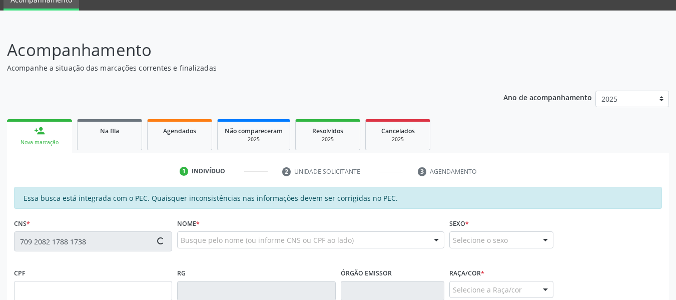
type input "140.401.905-72"
type input "1[DATE]"
type input "[PERSON_NAME]"
type input "[PHONE_NUMBER]"
type input "20"
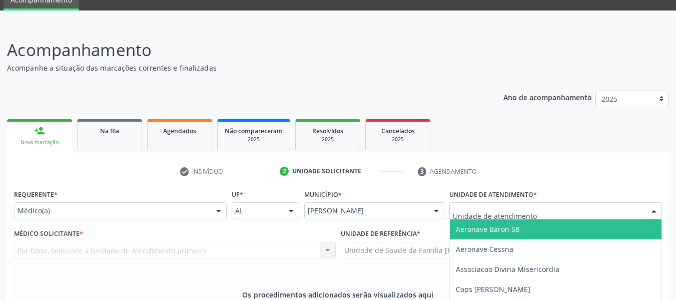
click at [551, 202] on div at bounding box center [556, 210] width 213 height 17
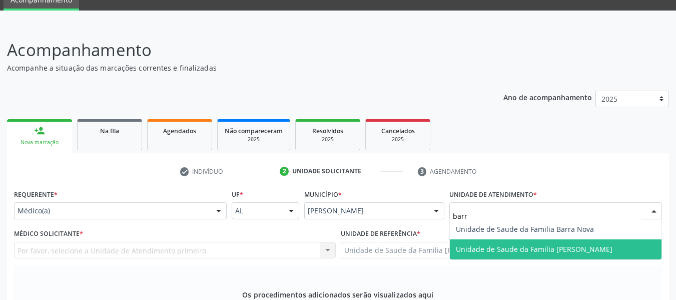
click at [510, 244] on span "Unidade de Saude da Familia [PERSON_NAME]" at bounding box center [534, 249] width 157 height 10
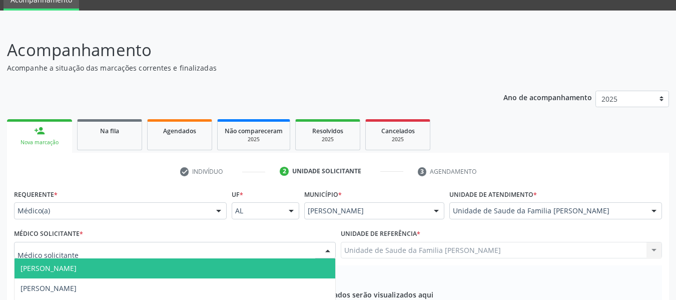
click at [330, 242] on div at bounding box center [327, 250] width 15 height 17
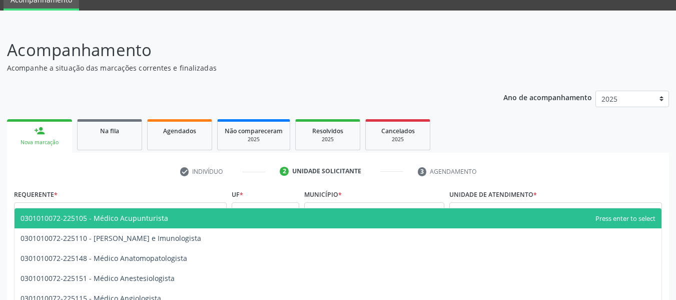
type input "0301010072"
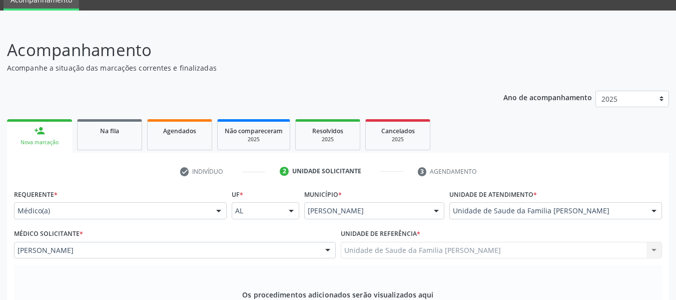
type textarea "HAS + [MEDICAL_DATA]+ CARDIOPATIA"
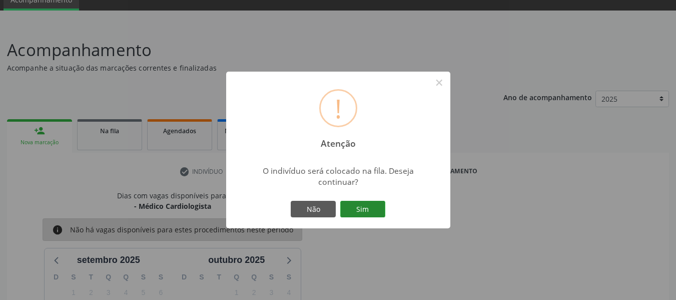
click at [362, 208] on button "Sim" at bounding box center [362, 209] width 45 height 17
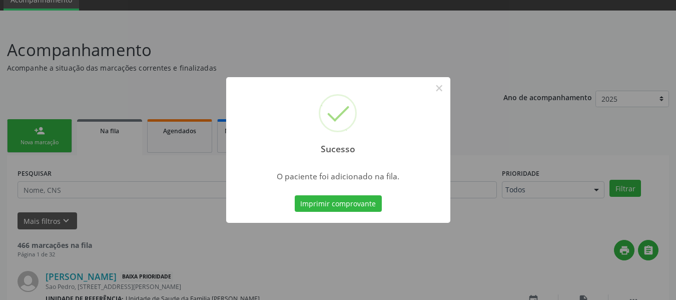
click at [37, 131] on div "Sucesso × O paciente foi adicionado na fila. Imprimir comprovante Cancel" at bounding box center [338, 150] width 676 height 300
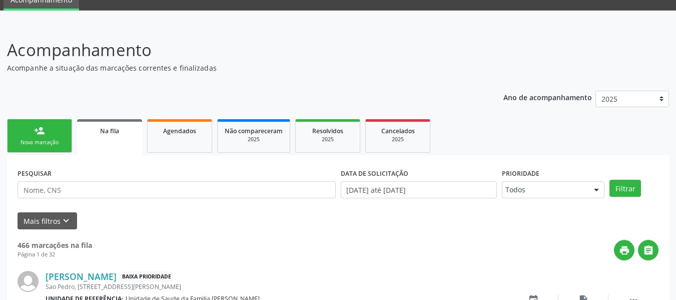
click at [37, 131] on div "person_add" at bounding box center [39, 130] width 11 height 11
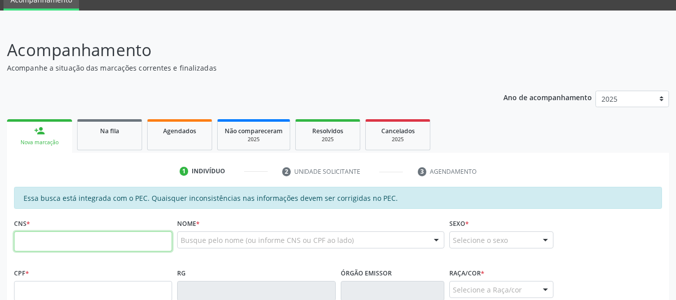
click at [34, 243] on input "text" at bounding box center [93, 241] width 158 height 20
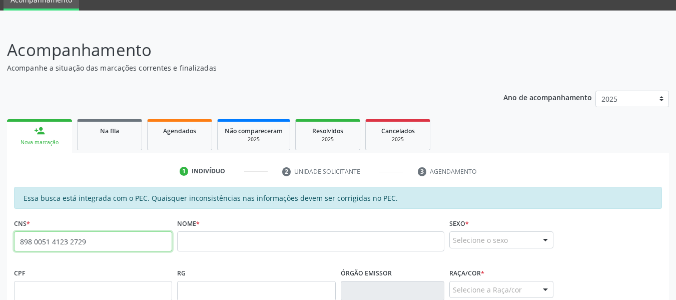
click at [97, 245] on input "898 0051 4123 2729" at bounding box center [93, 241] width 158 height 20
type input "8"
paste input "702 3021 8243 0812"
type input "702 3021 8243 0812"
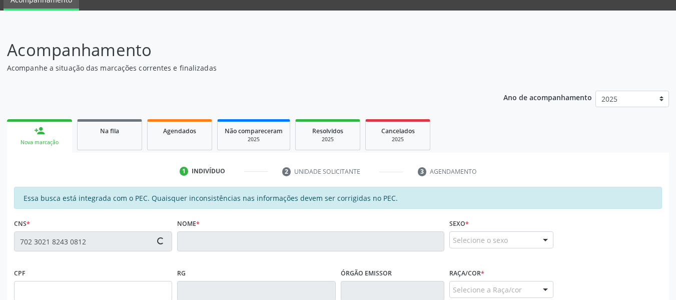
type input "500.985.784-72"
type input "2[DATE]"
type input "[PERSON_NAME]"
type input "[PHONE_NUMBER]"
type input "23"
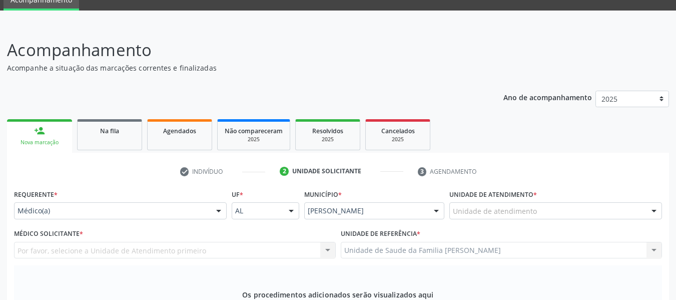
click at [655, 242] on div "Unidade de Saude da Familia Barro Vermelho Unidade de Saude da Familia Barro Ve…" at bounding box center [502, 250] width 322 height 17
drag, startPoint x: 655, startPoint y: 6, endPoint x: 591, endPoint y: 111, distance: 123.1
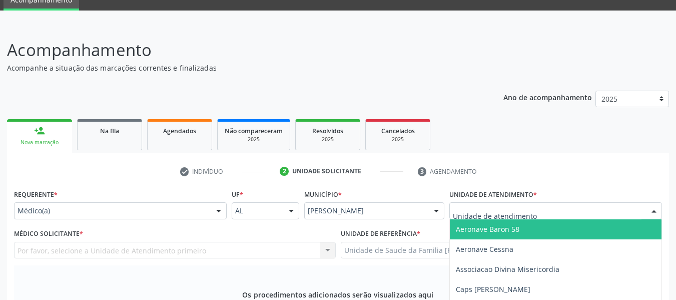
click at [655, 203] on div at bounding box center [654, 211] width 15 height 17
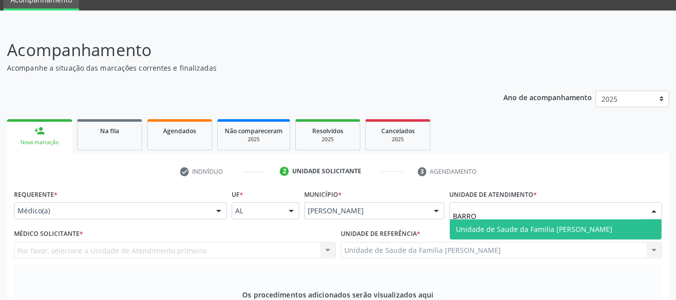
click at [574, 219] on span "Unidade de Saude da Familia [PERSON_NAME]" at bounding box center [556, 229] width 212 height 20
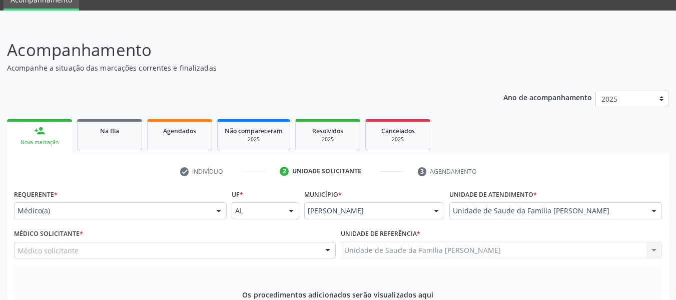
click at [616, 202] on div "Unidade de Saude da Familia [PERSON_NAME]" at bounding box center [556, 210] width 213 height 17
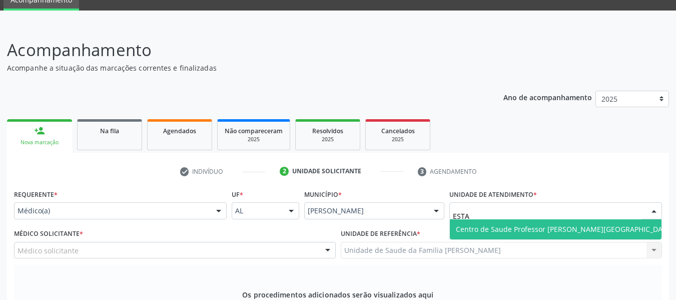
click at [577, 224] on span "Centro de Saude Professor [PERSON_NAME][GEOGRAPHIC_DATA]" at bounding box center [565, 229] width 218 height 10
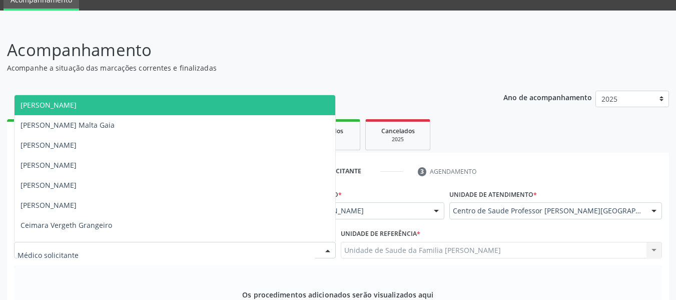
click at [328, 242] on div at bounding box center [327, 250] width 15 height 17
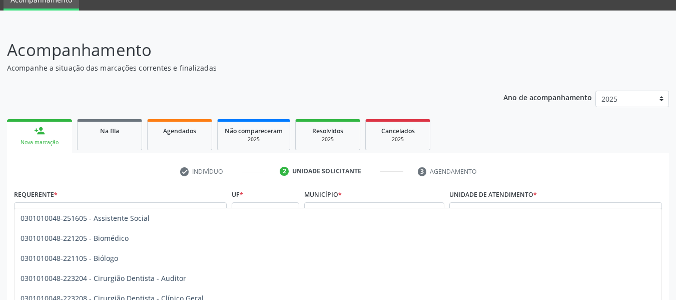
type input "0301010048"
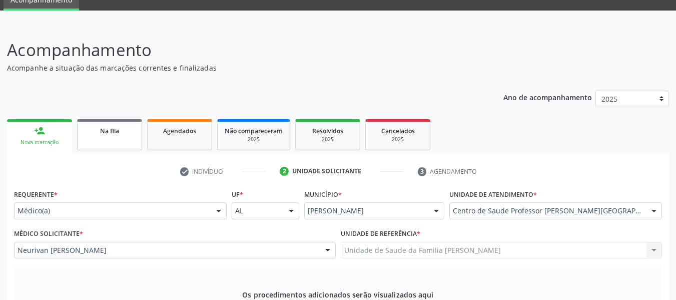
click at [110, 119] on link "Na fila" at bounding box center [109, 134] width 65 height 31
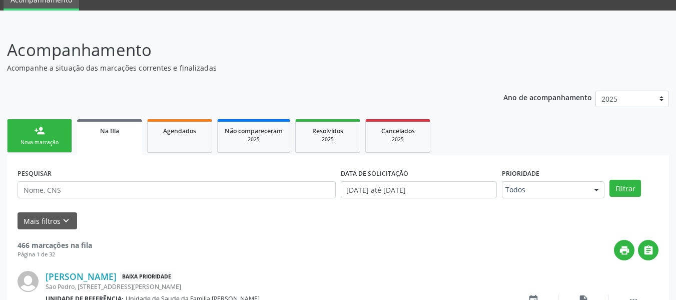
click at [36, 136] on div "person_add" at bounding box center [39, 130] width 11 height 11
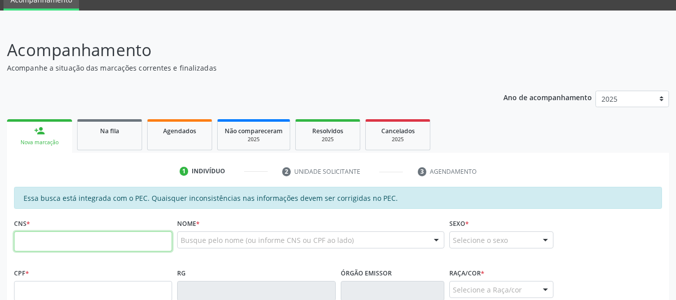
click at [62, 251] on input "text" at bounding box center [93, 241] width 158 height 20
paste input "702 3021 8243 0812"
type input "702 3021 8243 0812"
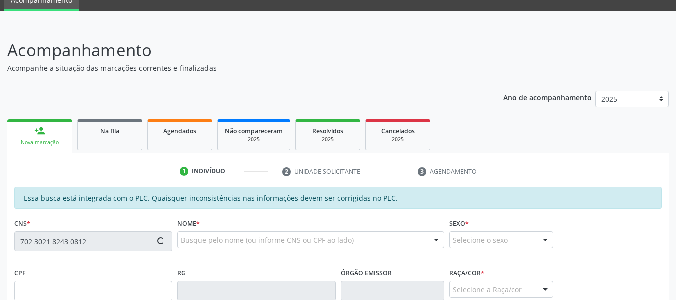
type input "500.985.784-72"
type input "2[DATE]"
type input "[PERSON_NAME]"
type input "[PHONE_NUMBER]"
type input "23"
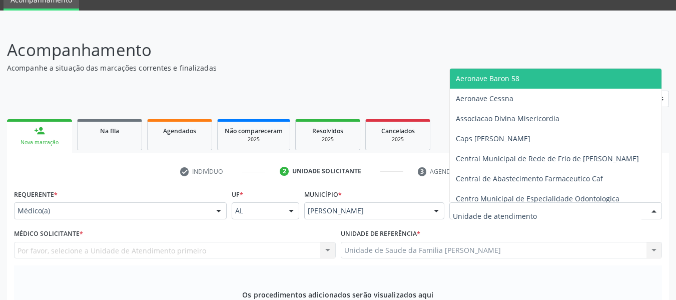
click at [655, 203] on div at bounding box center [654, 211] width 15 height 17
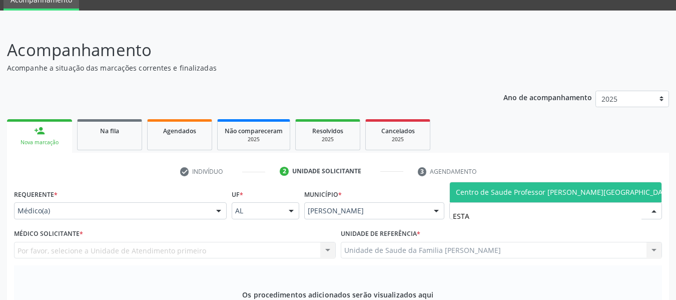
click at [595, 187] on span "Centro de Saude Professor [PERSON_NAME][GEOGRAPHIC_DATA]" at bounding box center [565, 192] width 218 height 10
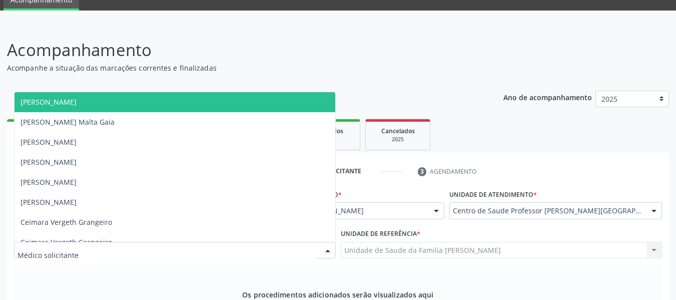
click at [329, 242] on div at bounding box center [327, 250] width 15 height 17
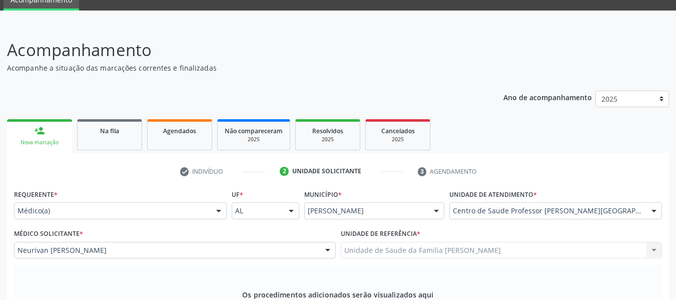
type input "0301010048"
drag, startPoint x: 63, startPoint y: 220, endPoint x: 121, endPoint y: 223, distance: 58.6
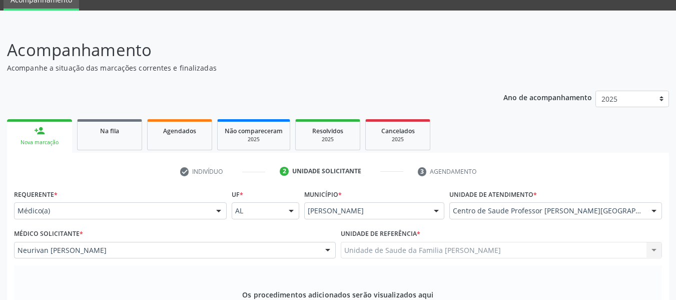
type textarea "FISIOTERAPIA MOTORA"
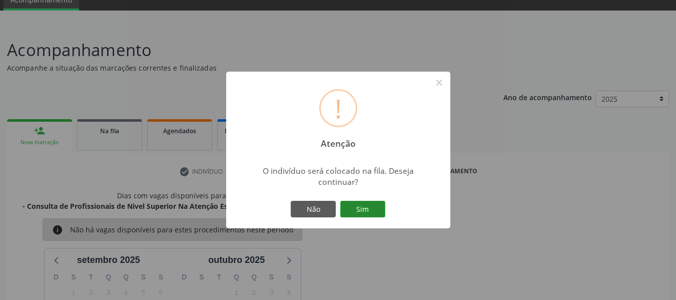
click at [366, 208] on button "Sim" at bounding box center [362, 209] width 45 height 17
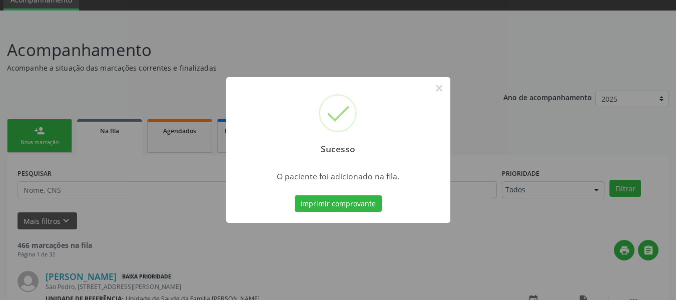
click at [38, 129] on div "Sucesso × O paciente foi adicionado na fila. Imprimir comprovante Cancel" at bounding box center [338, 150] width 676 height 300
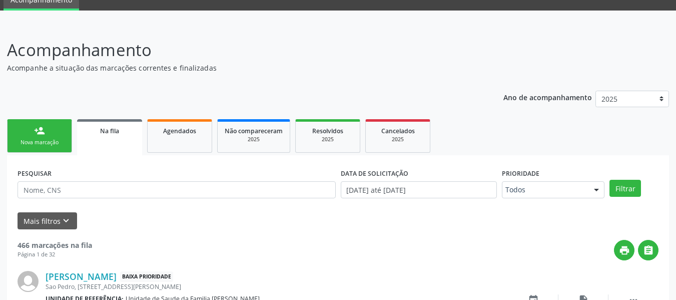
click at [38, 129] on div "person_add" at bounding box center [39, 130] width 11 height 11
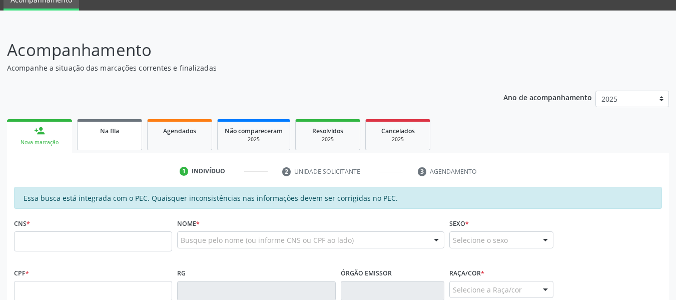
click at [110, 131] on span "Na fila" at bounding box center [109, 131] width 19 height 9
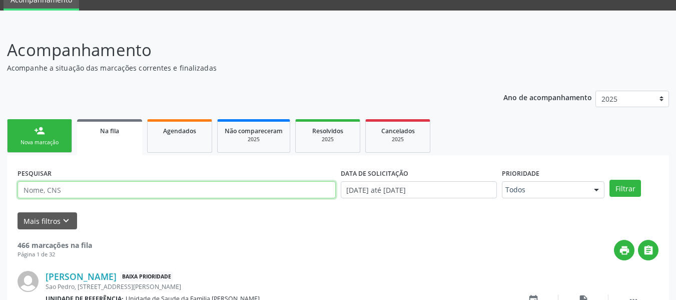
click at [67, 190] on input "text" at bounding box center [177, 189] width 318 height 17
type input "[PERSON_NAME]"
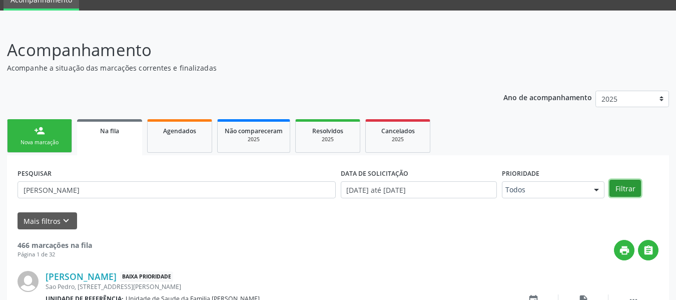
click at [630, 187] on button "Filtrar" at bounding box center [626, 188] width 32 height 17
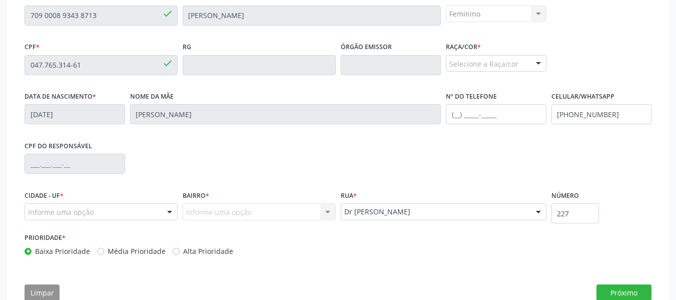
scroll to position [299, 0]
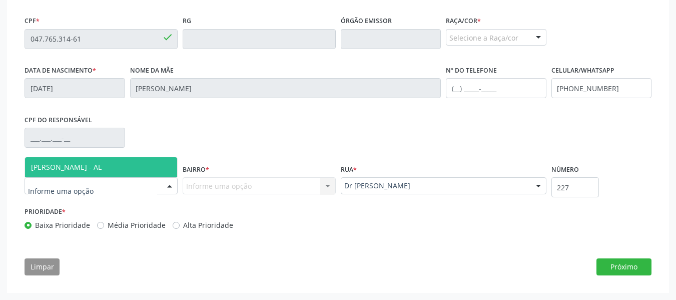
click at [169, 186] on div at bounding box center [169, 186] width 15 height 17
click at [135, 167] on span "[PERSON_NAME] - AL" at bounding box center [101, 167] width 152 height 20
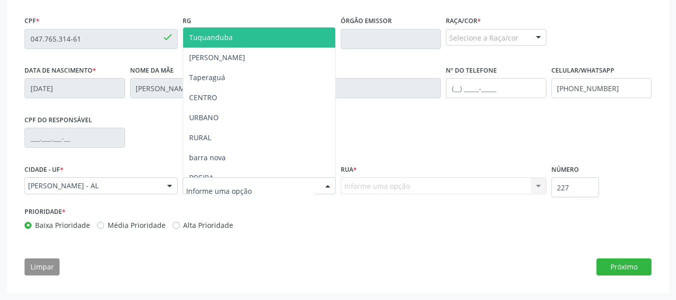
click at [327, 187] on div at bounding box center [327, 186] width 15 height 17
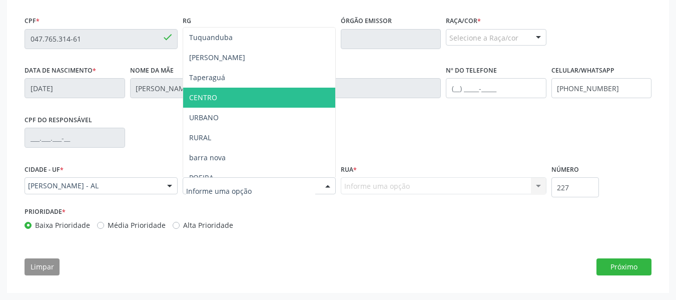
click at [210, 97] on span "CENTRO" at bounding box center [203, 98] width 28 height 10
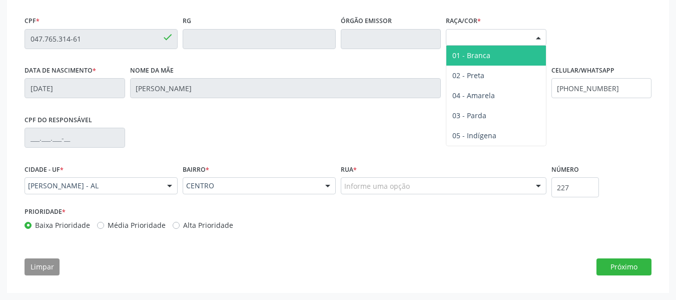
click at [538, 37] on div at bounding box center [538, 38] width 15 height 17
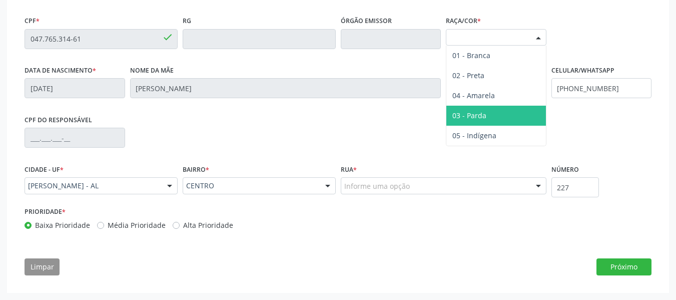
click at [475, 115] on span "03 - Parda" at bounding box center [470, 116] width 34 height 10
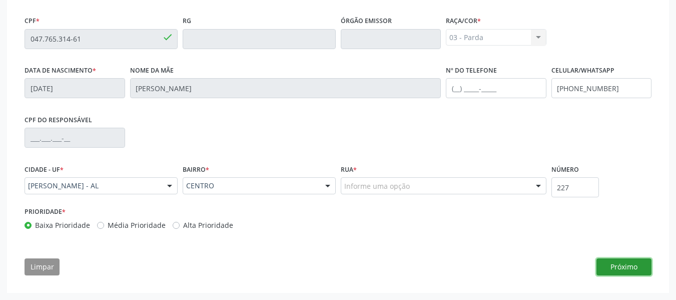
click at [621, 269] on button "Próximo" at bounding box center [624, 266] width 55 height 17
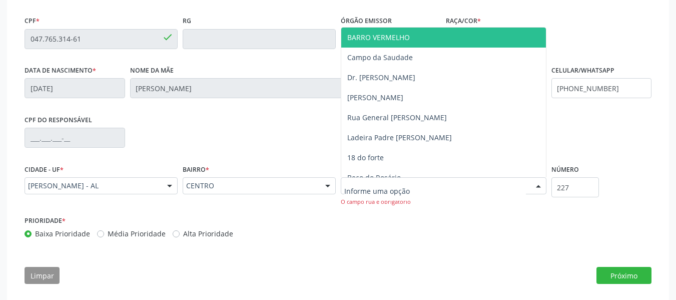
click at [541, 185] on div at bounding box center [538, 186] width 15 height 17
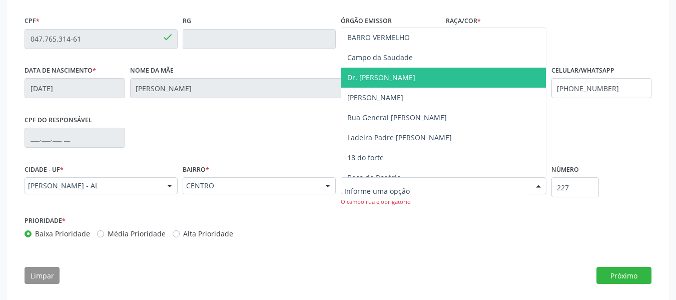
click at [404, 78] on span "Dr. [PERSON_NAME]" at bounding box center [381, 78] width 68 height 10
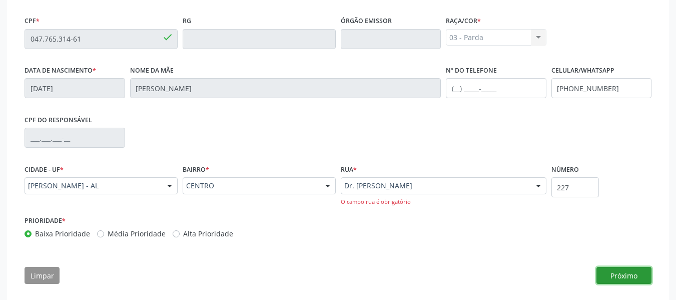
click at [623, 275] on button "Próximo" at bounding box center [624, 275] width 55 height 17
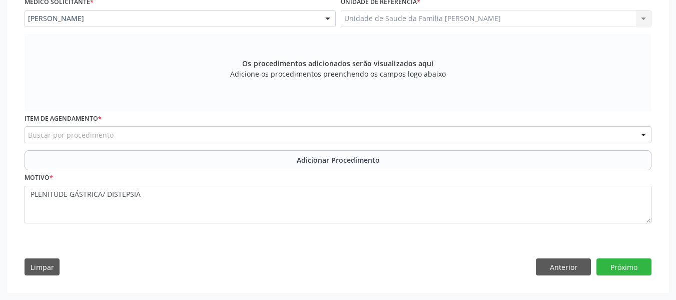
scroll to position [279, 0]
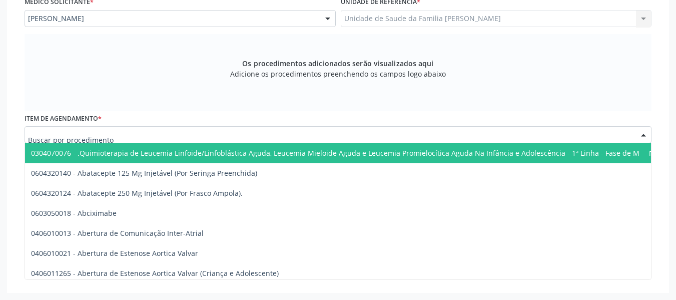
click at [129, 130] on div at bounding box center [338, 134] width 627 height 17
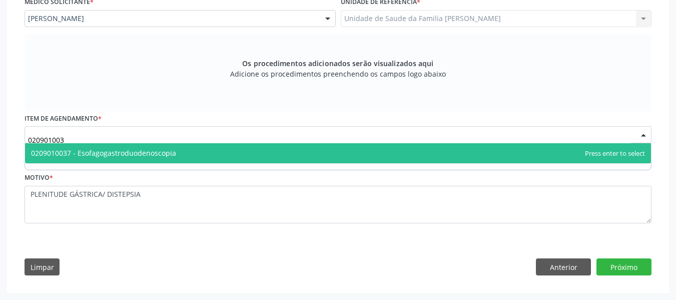
type input "0209010037"
click at [131, 153] on span "0209010037 - Esofagogastroduodenoscopia" at bounding box center [103, 153] width 145 height 10
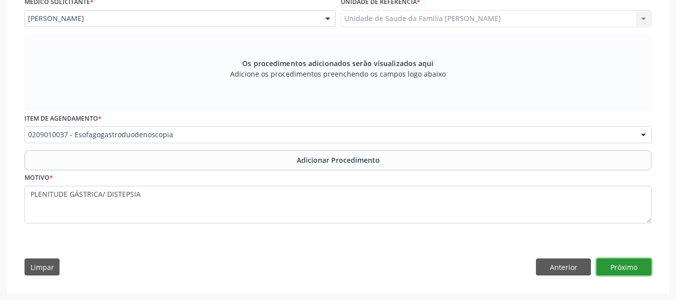
click at [635, 267] on button "Próximo" at bounding box center [624, 266] width 55 height 17
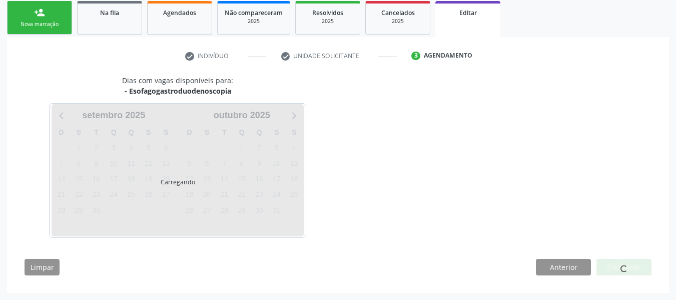
scroll to position [192, 0]
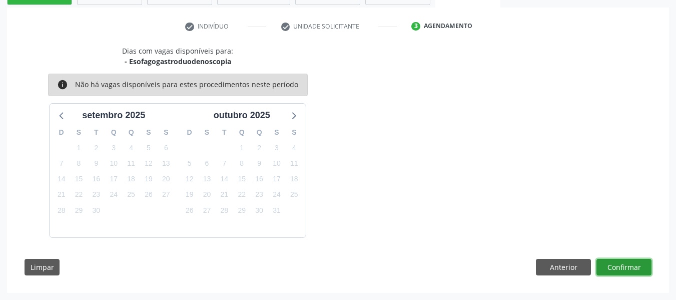
click at [635, 267] on button "Confirmar" at bounding box center [624, 267] width 55 height 17
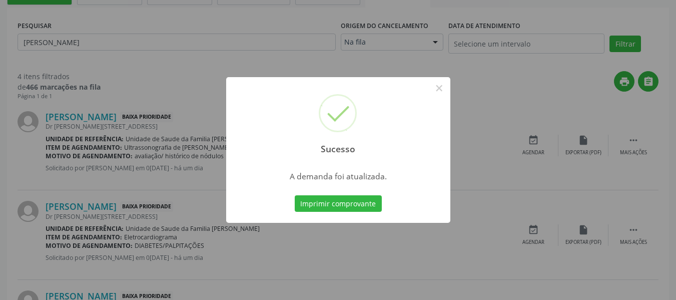
scroll to position [0, 0]
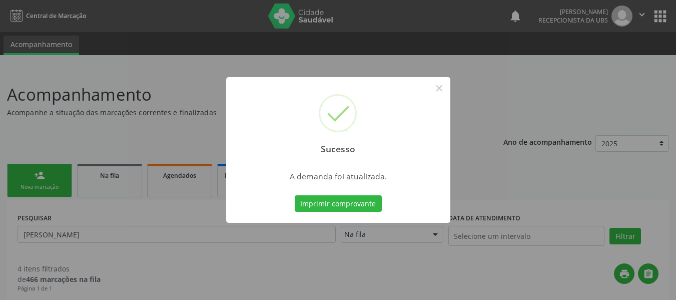
click at [42, 173] on div "Sucesso × A demanda foi atualizada. Imprimir comprovante Cancel" at bounding box center [338, 150] width 676 height 300
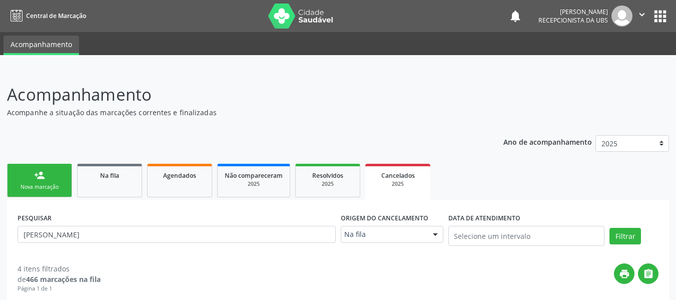
click at [37, 173] on div "person_add" at bounding box center [39, 175] width 11 height 11
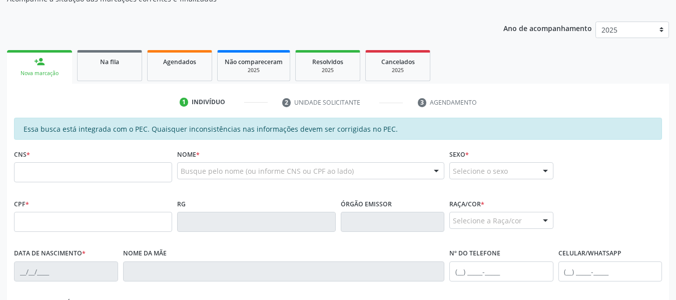
scroll to position [127, 0]
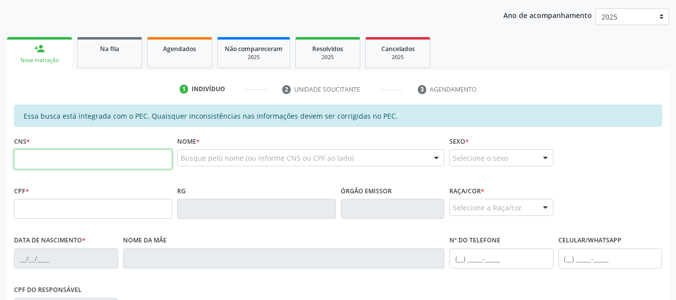
click at [46, 164] on input "text" at bounding box center [93, 159] width 158 height 20
type input "706 3077 1907 8471"
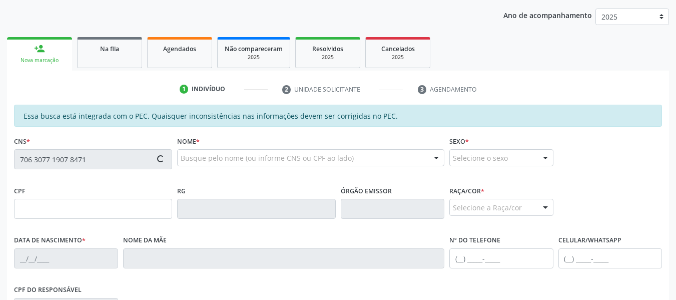
type input "788.164.244-00"
type input "0[DATE]"
type input "Benedita [PERSON_NAME]"
type input "[PHONE_NUMBER]"
type input "263"
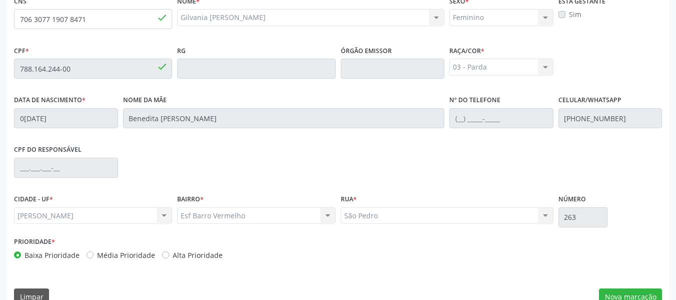
scroll to position [286, 0]
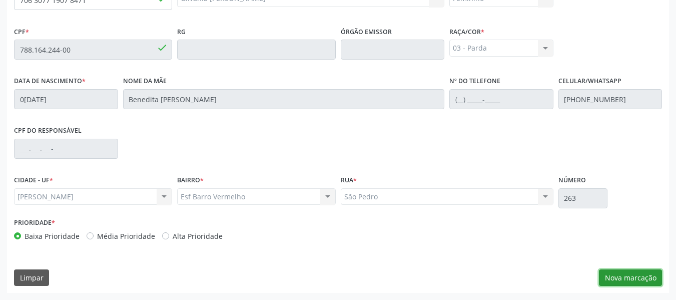
click at [635, 278] on button "Nova marcação" at bounding box center [630, 277] width 63 height 17
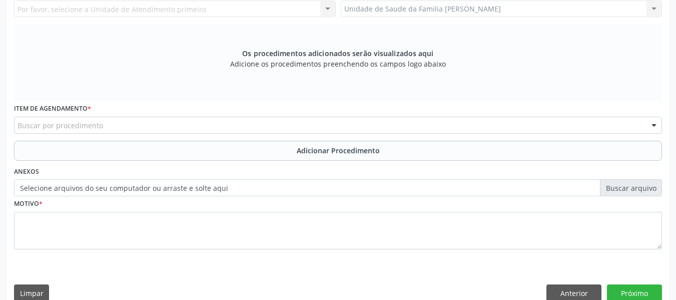
click at [653, 8] on div "Unidade de Saude da Familia Barro Vermelho Unidade de Saude da Familia Barro Ve…" at bounding box center [502, 9] width 322 height 17
click at [654, 9] on div "Unidade de Saude da Familia Barro Vermelho Unidade de Saude da Familia Barro Ve…" at bounding box center [502, 9] width 322 height 17
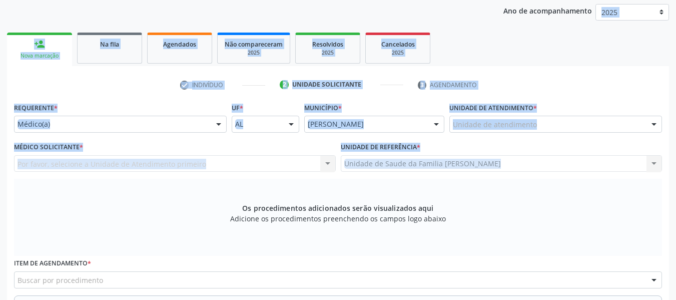
scroll to position [128, 0]
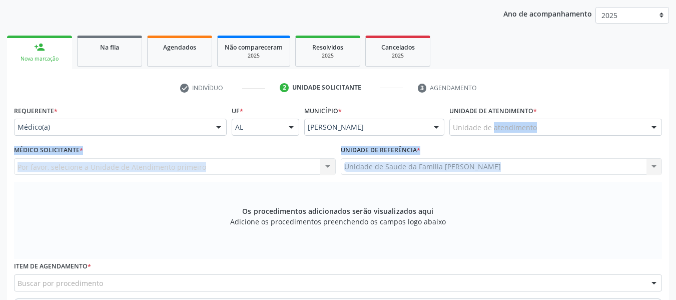
drag, startPoint x: 654, startPoint y: 9, endPoint x: 557, endPoint y: 121, distance: 148.7
click at [557, 121] on div "Requerente * Médico(a) Médico(a) Enfermeiro(a) Paciente Nenhum resultado encont…" at bounding box center [338, 262] width 648 height 318
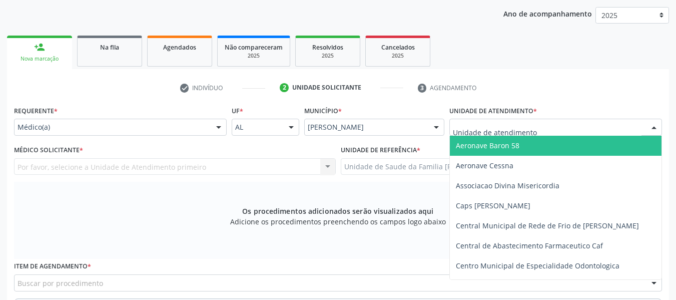
click at [557, 121] on div at bounding box center [556, 127] width 213 height 17
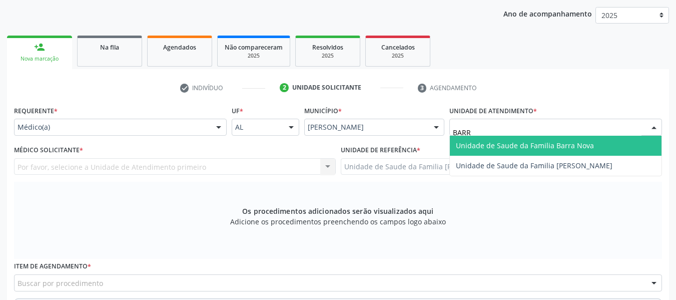
type input "BARRO"
click at [552, 149] on span "Unidade de Saude da Familia [PERSON_NAME]" at bounding box center [534, 146] width 157 height 10
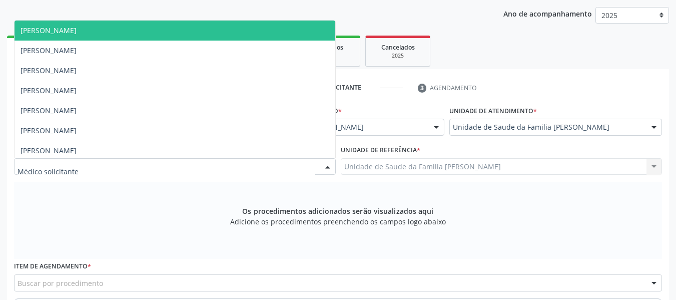
click at [327, 166] on div at bounding box center [327, 167] width 15 height 17
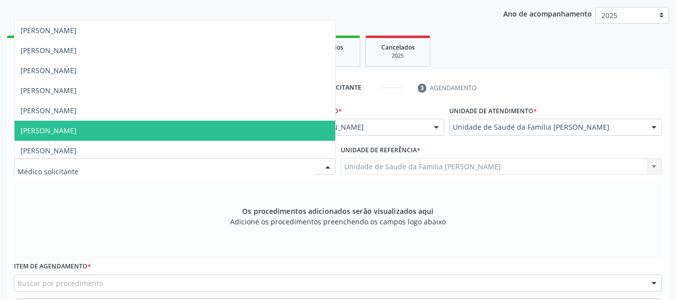
click at [129, 130] on span "[PERSON_NAME]" at bounding box center [175, 131] width 321 height 20
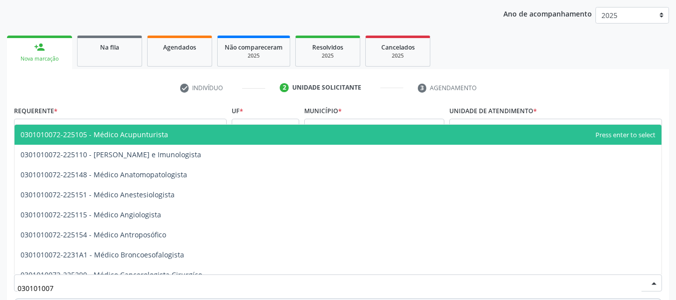
type input "0301010072"
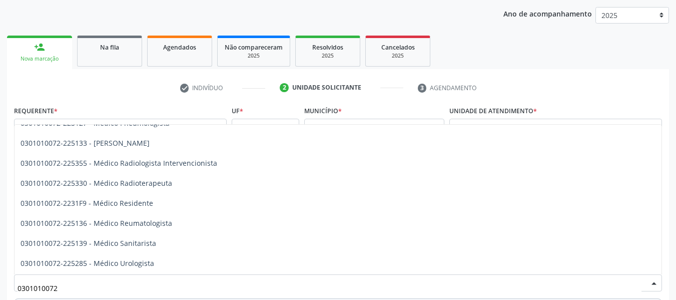
scroll to position [1021, 0]
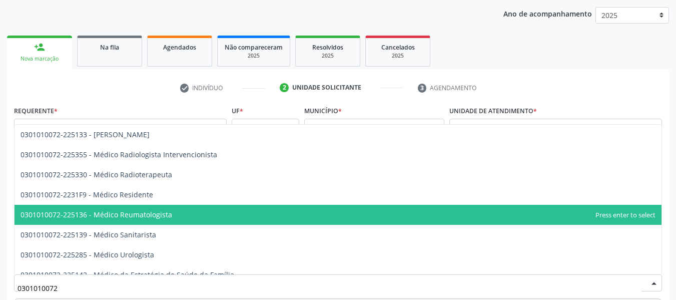
click at [199, 213] on span "0301010072-225136 - Médico Reumatologista" at bounding box center [338, 215] width 647 height 20
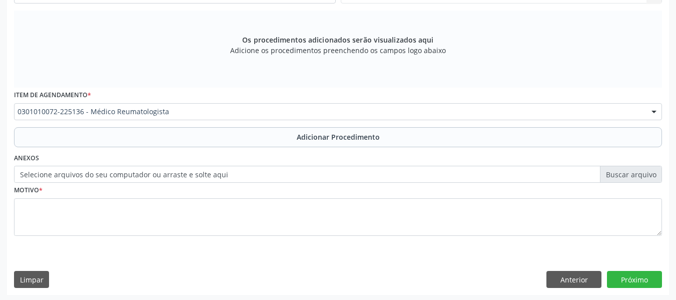
scroll to position [301, 0]
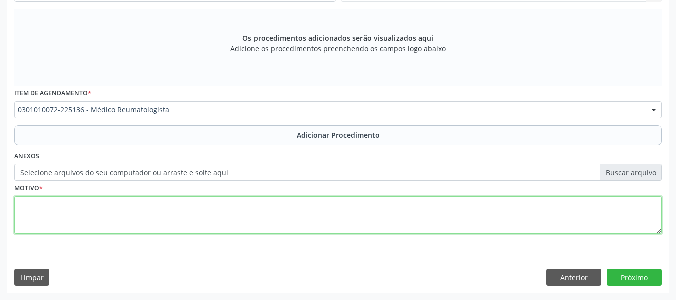
click at [74, 214] on textarea at bounding box center [338, 215] width 648 height 38
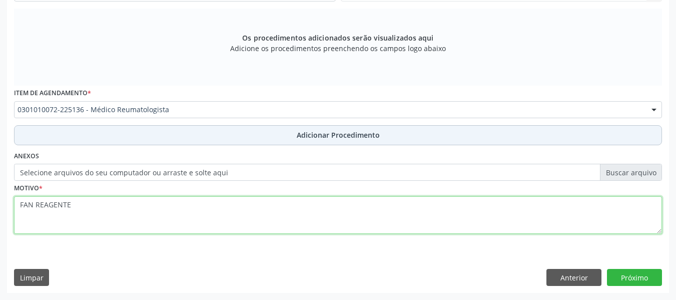
type textarea "FAN REAGENTE"
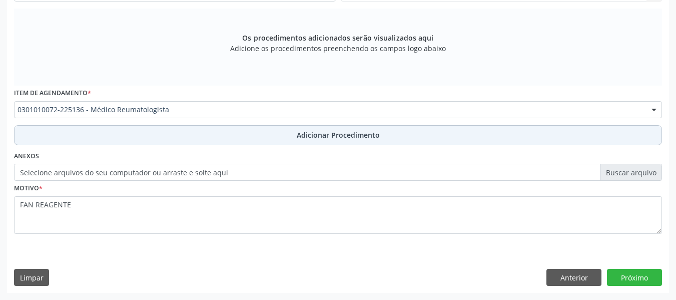
click at [357, 133] on span "Adicionar Procedimento" at bounding box center [338, 135] width 83 height 11
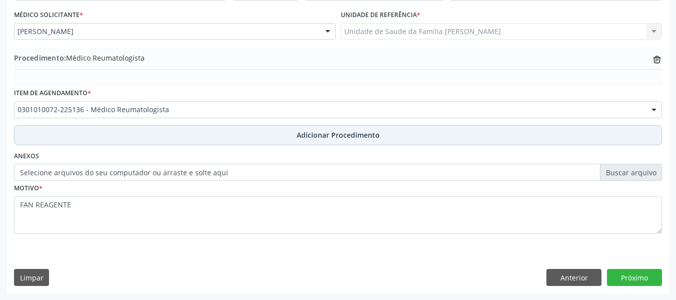
scroll to position [263, 0]
click at [357, 133] on span "Adicionar Procedimento" at bounding box center [338, 135] width 83 height 11
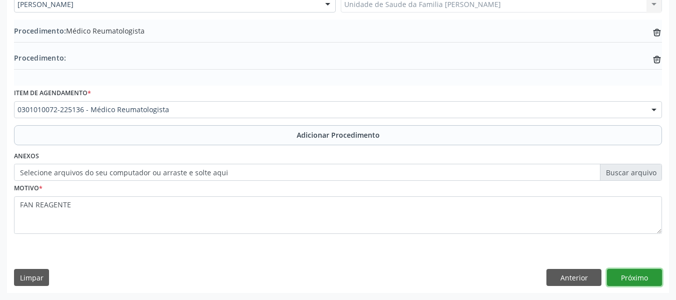
click at [639, 276] on button "Próximo" at bounding box center [634, 277] width 55 height 17
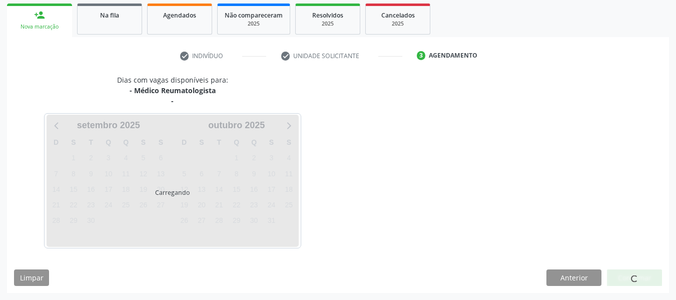
scroll to position [190, 0]
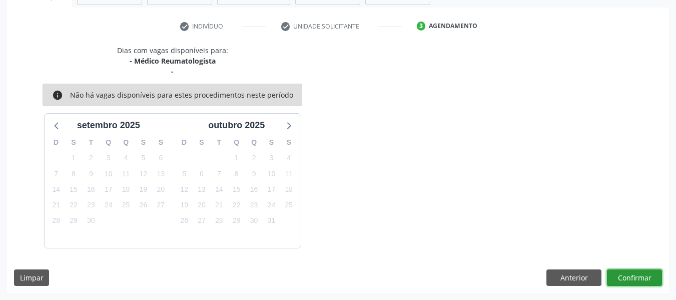
click at [639, 276] on button "Confirmar" at bounding box center [634, 277] width 55 height 17
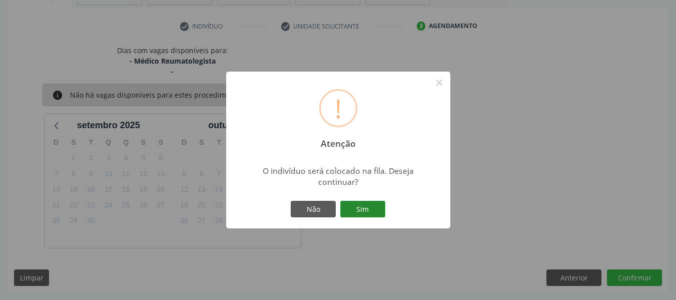
click at [358, 211] on button "Sim" at bounding box center [362, 209] width 45 height 17
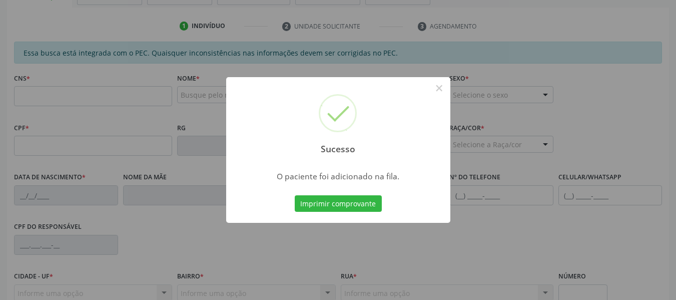
click at [457, 216] on div "Sucesso × O paciente foi adicionado na fila. Imprimir comprovante Cancel" at bounding box center [338, 150] width 676 height 300
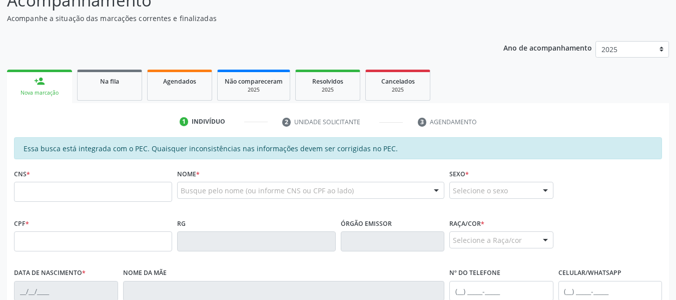
scroll to position [90, 0]
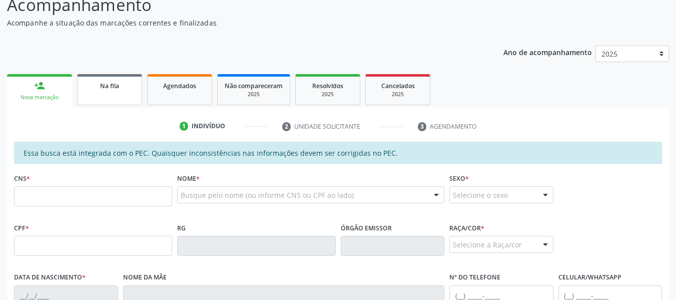
click at [103, 86] on span "Na fila" at bounding box center [109, 86] width 19 height 9
click at [103, 86] on div "Ano de acompanhamento 2025 person_add Nova marcação Na fila Agendados Não compa…" at bounding box center [338, 264] width 662 height 451
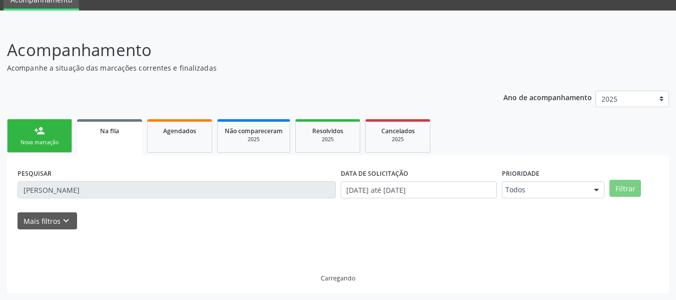
scroll to position [45, 0]
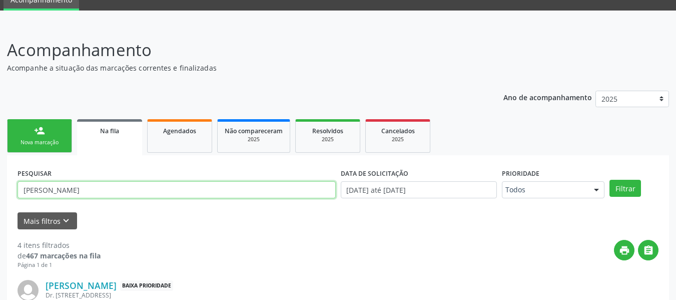
click at [107, 189] on input "[PERSON_NAME]" at bounding box center [177, 189] width 318 height 17
type input "M"
click at [117, 192] on input "GILVANIA [PERSON_NAME]" at bounding box center [177, 189] width 318 height 17
type input "GILVANIA [PERSON_NAME]"
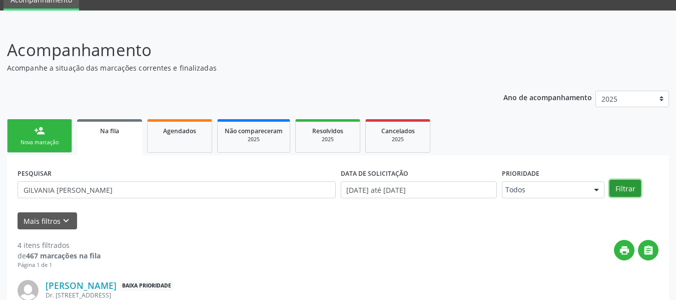
click at [624, 188] on button "Filtrar" at bounding box center [626, 188] width 32 height 17
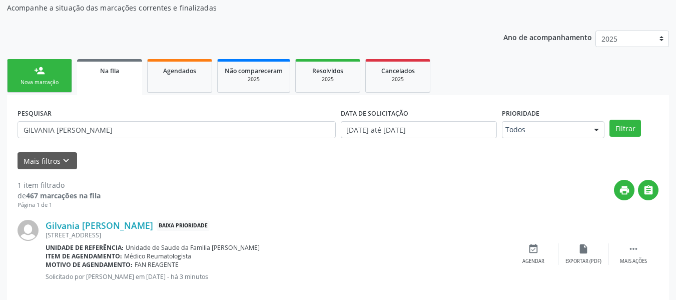
scroll to position [121, 0]
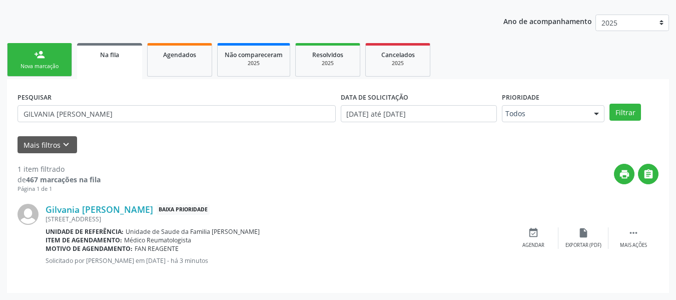
click at [37, 54] on div "person_add" at bounding box center [39, 54] width 11 height 11
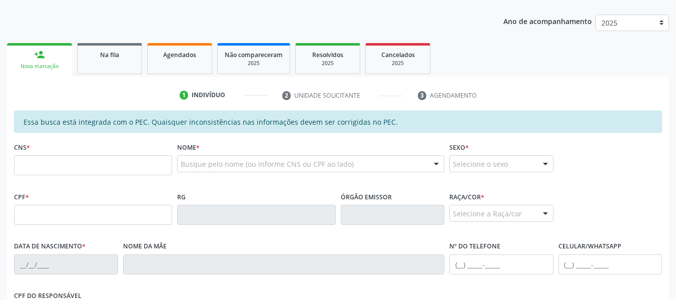
click at [37, 54] on div "person_add" at bounding box center [39, 54] width 11 height 11
click at [42, 164] on input "text" at bounding box center [93, 165] width 158 height 20
paste input "704 5003 8441 6910"
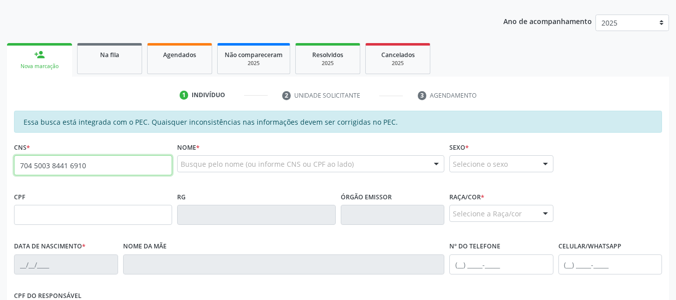
type input "704 5003 8441 6910"
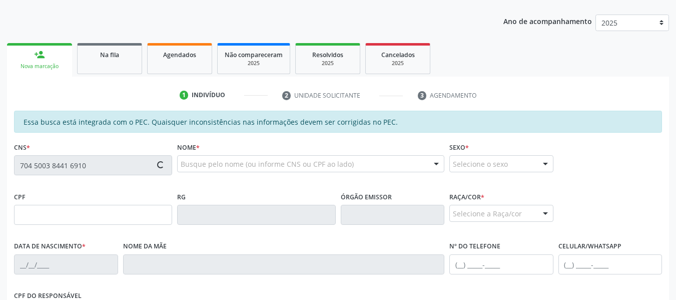
type input "419.172.004-04"
type input "[DATE]"
type input "[PERSON_NAME] da Conceição"
type input "[PHONE_NUMBER]"
type input "137"
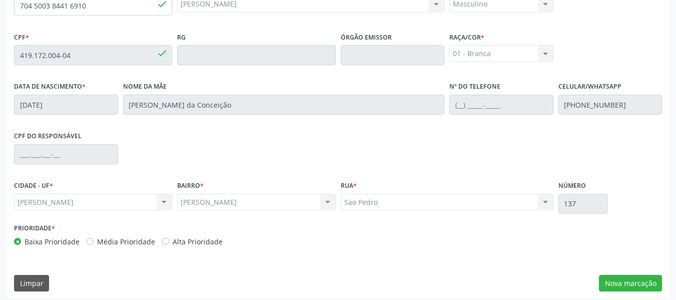
scroll to position [286, 0]
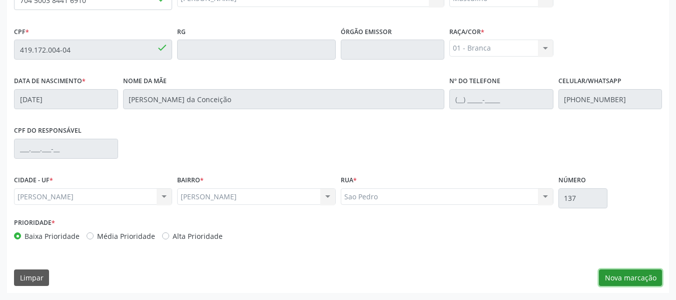
click at [640, 277] on button "Nova marcação" at bounding box center [630, 277] width 63 height 17
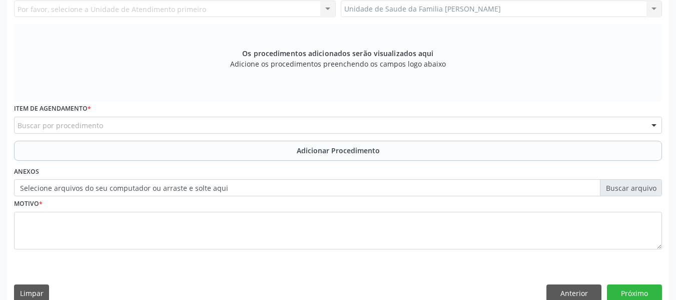
drag, startPoint x: 654, startPoint y: 11, endPoint x: 678, endPoint y: 4, distance: 24.5
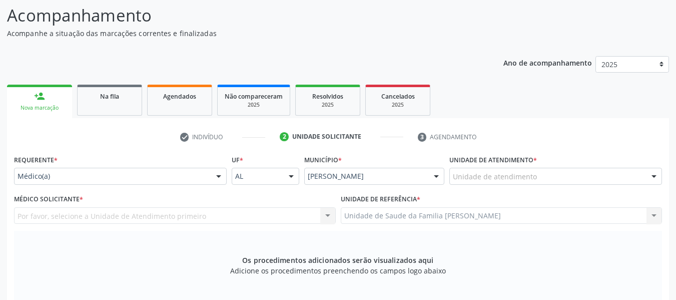
scroll to position [59, 0]
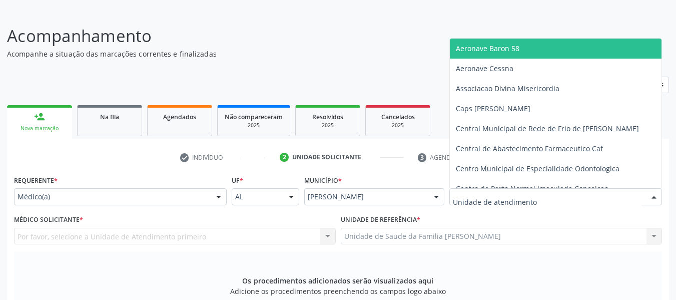
click at [658, 195] on div at bounding box center [654, 197] width 15 height 17
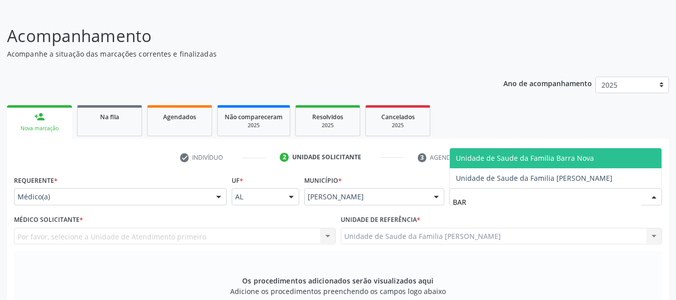
type input "BARR"
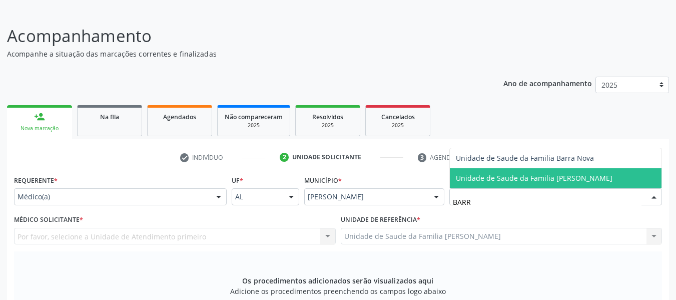
click at [552, 177] on span "Unidade de Saude da Familia [PERSON_NAME]" at bounding box center [534, 178] width 157 height 10
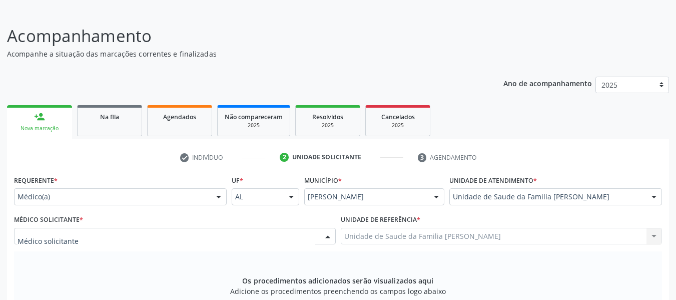
click at [327, 236] on div at bounding box center [327, 236] width 15 height 17
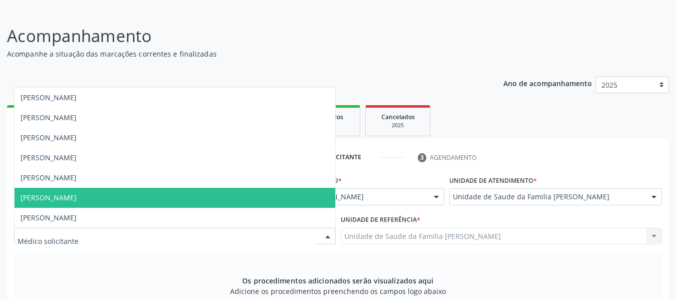
click at [162, 195] on span "[PERSON_NAME]" at bounding box center [175, 198] width 321 height 20
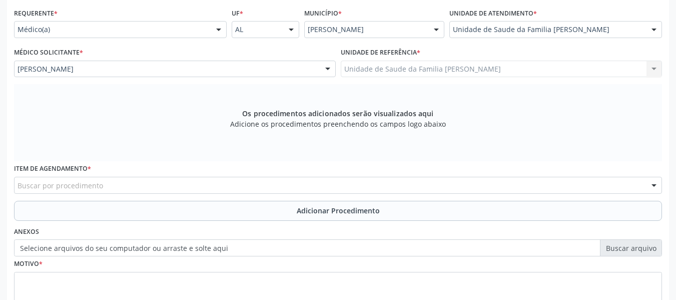
scroll to position [239, 0]
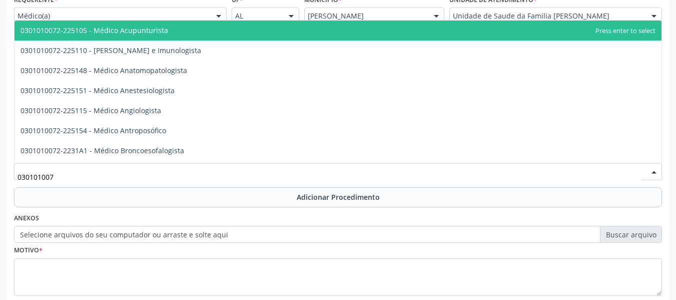
type input "0301010072"
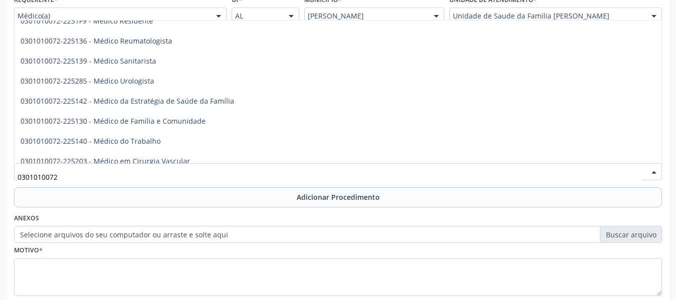
scroll to position [1095, 0]
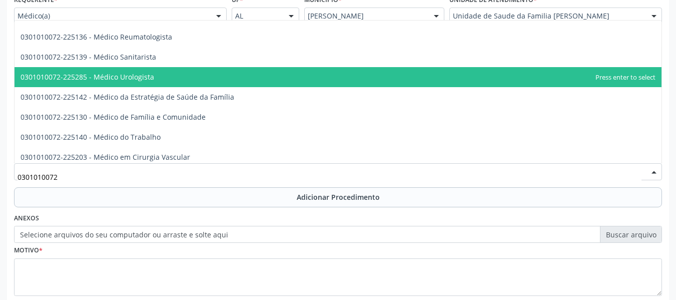
click at [154, 77] on span "0301010072-225285 - Médico Urologista" at bounding box center [338, 77] width 647 height 20
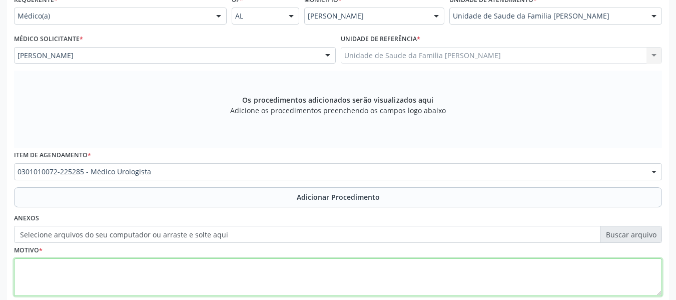
click at [70, 273] on textarea at bounding box center [338, 277] width 648 height 38
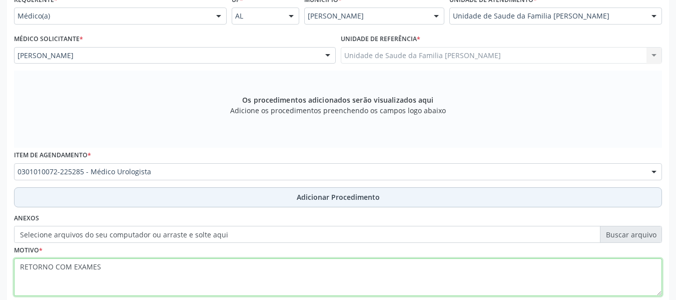
type textarea "RETORNO COM EXAMES"
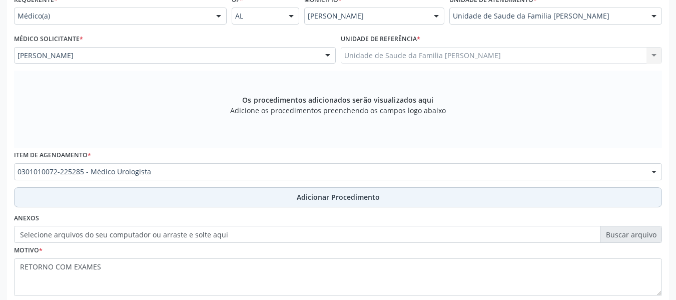
click at [314, 199] on span "Adicionar Procedimento" at bounding box center [338, 197] width 83 height 11
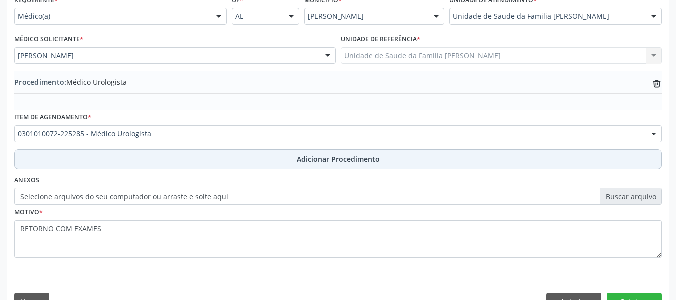
click at [346, 157] on span "Adicionar Procedimento" at bounding box center [338, 159] width 83 height 11
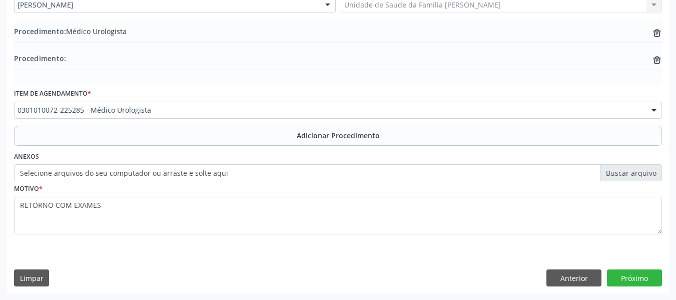
scroll to position [290, 0]
click at [643, 276] on button "Próximo" at bounding box center [634, 277] width 55 height 17
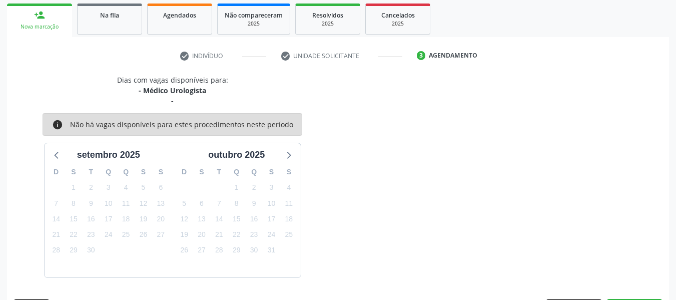
scroll to position [190, 0]
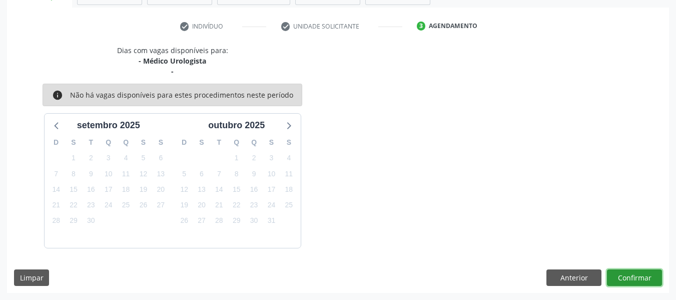
click at [643, 276] on button "Confirmar" at bounding box center [634, 277] width 55 height 17
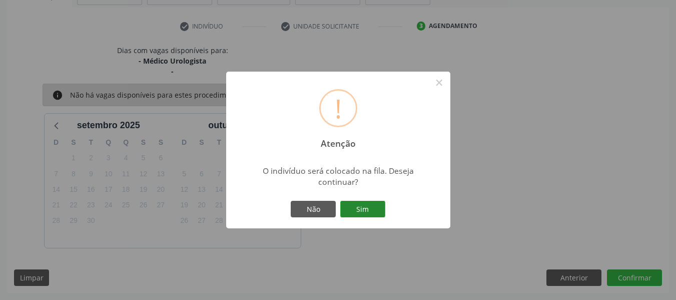
click at [360, 205] on button "Sim" at bounding box center [362, 209] width 45 height 17
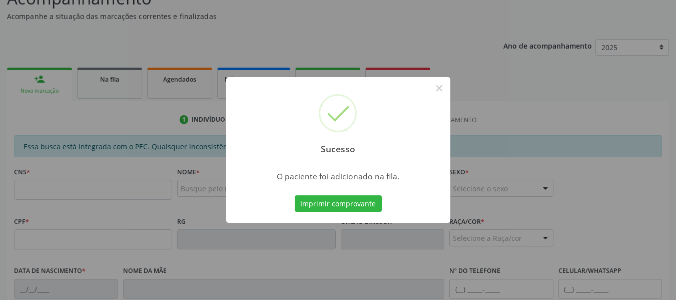
scroll to position [90, 0]
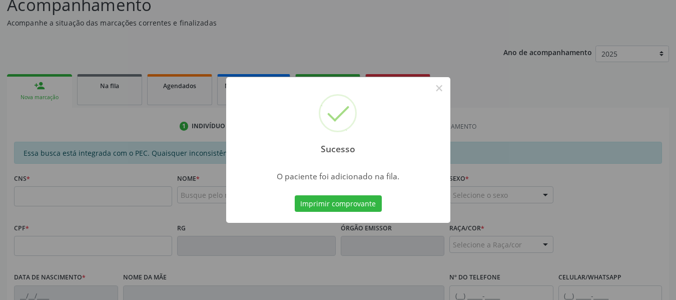
click at [38, 85] on div "Sucesso × O paciente foi adicionado na fila. Imprimir comprovante Cancel" at bounding box center [338, 150] width 676 height 300
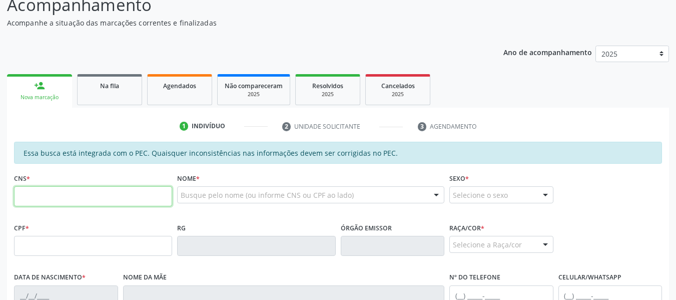
click at [34, 201] on input "text" at bounding box center [93, 196] width 158 height 20
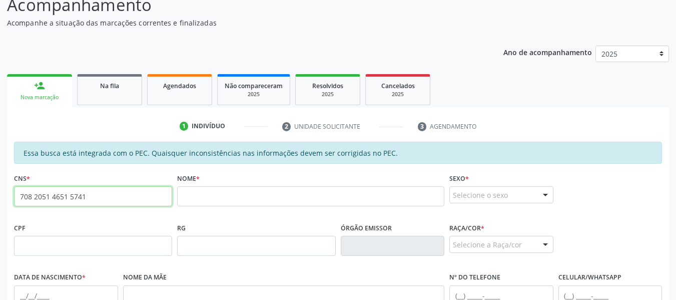
click at [92, 199] on input "708 2051 4651 5741" at bounding box center [93, 196] width 158 height 20
type input "7"
type input "705 0076 6689 2557"
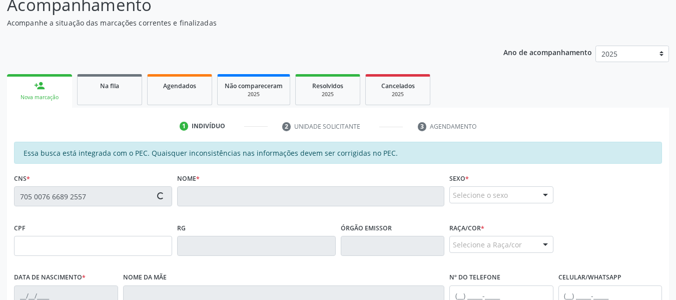
type input "037.257.737-77"
type input "[DATE]"
type input "[PERSON_NAME]"
type input "[PHONE_NUMBER]"
type input "5"
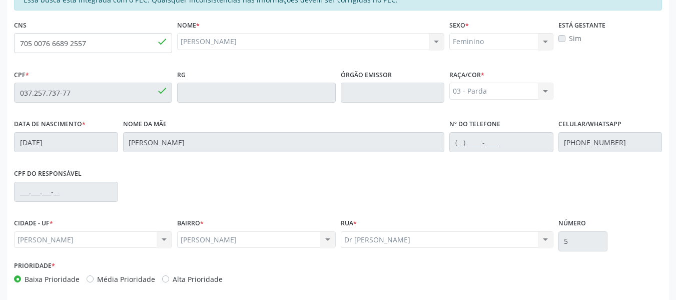
scroll to position [286, 0]
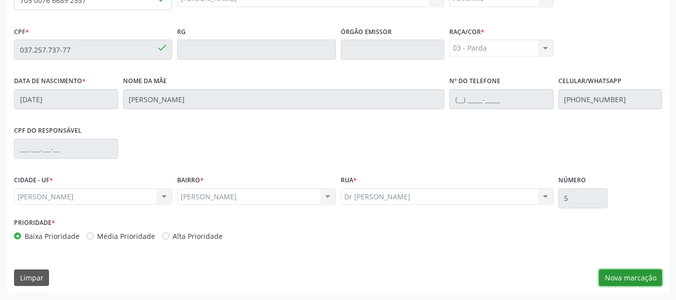
click at [632, 278] on button "Nova marcação" at bounding box center [630, 277] width 63 height 17
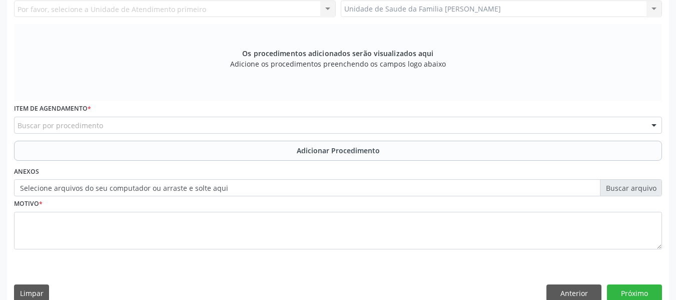
click at [653, 10] on div "Unidade de Saude da Familia Barro Vermelho Unidade de Saude da Familia Barro Ve…" at bounding box center [502, 9] width 322 height 17
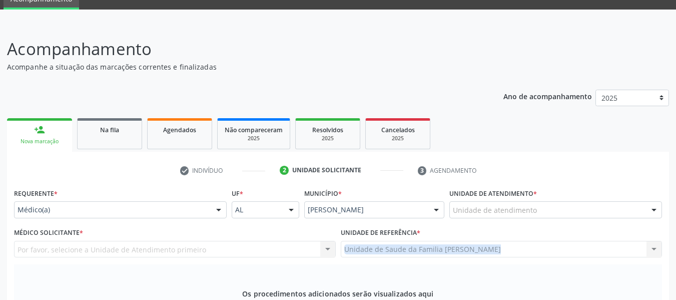
scroll to position [0, 0]
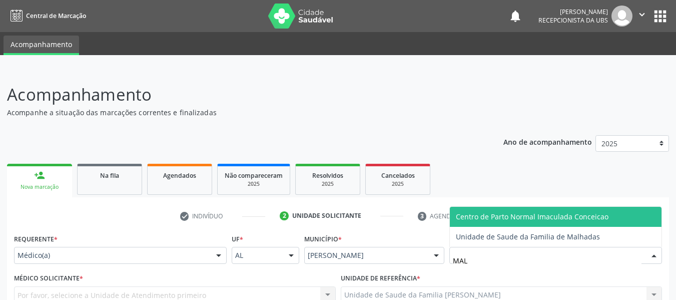
type input "MALH"
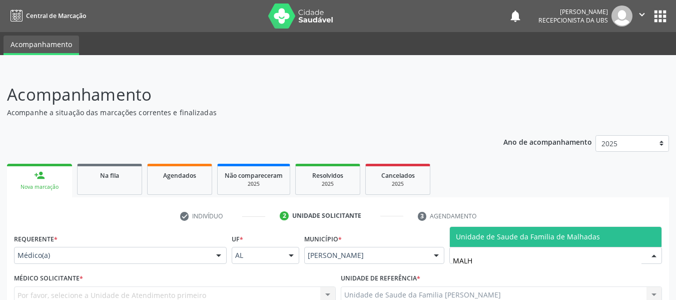
click at [500, 233] on span "Unidade de Saude da Familia de Malhadas" at bounding box center [528, 237] width 144 height 10
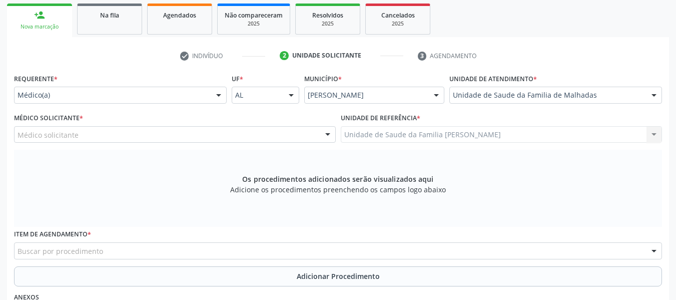
scroll to position [187, 0]
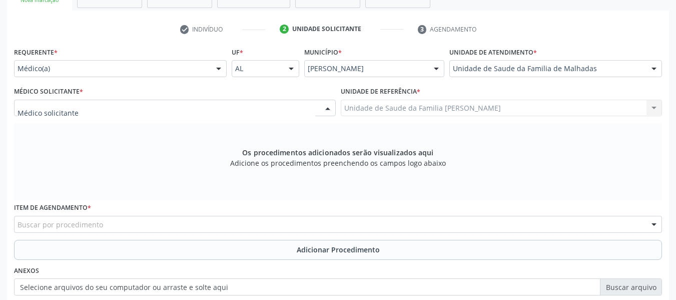
click at [329, 106] on div at bounding box center [327, 108] width 15 height 17
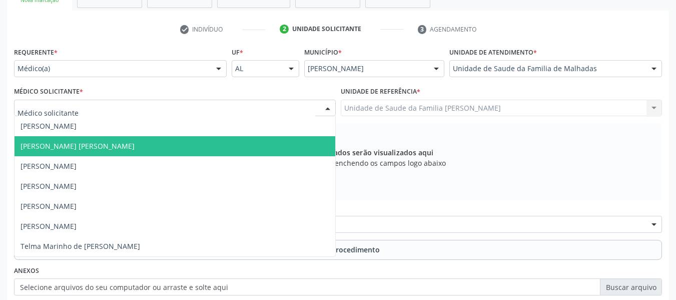
click at [95, 147] on span "[PERSON_NAME] [PERSON_NAME]" at bounding box center [78, 146] width 114 height 10
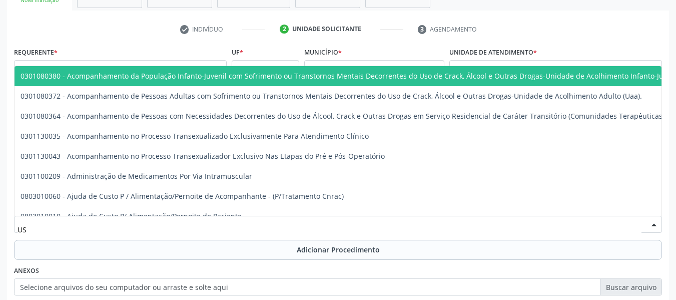
type input "USG"
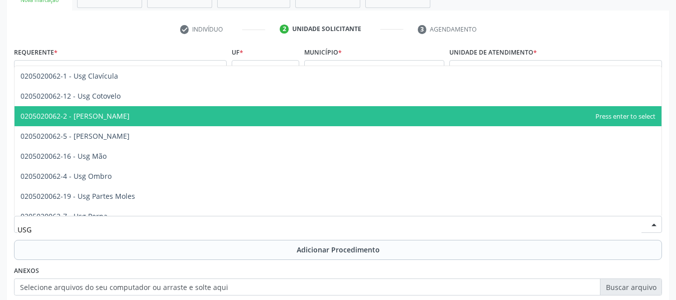
scroll to position [100, 0]
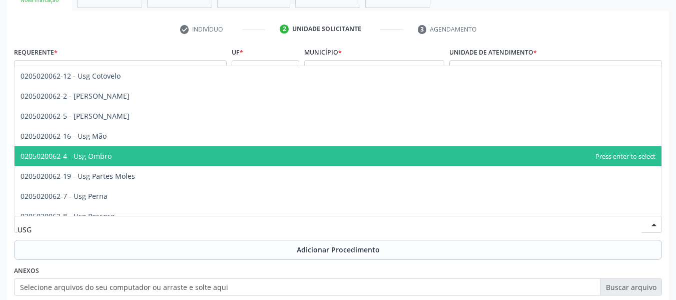
click at [87, 156] on span "0205020062-4 - Usg Ombro" at bounding box center [66, 156] width 91 height 10
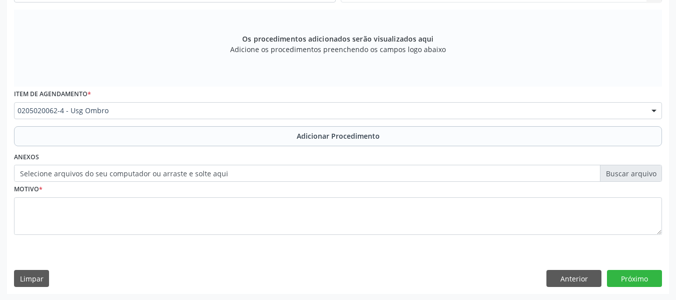
scroll to position [301, 0]
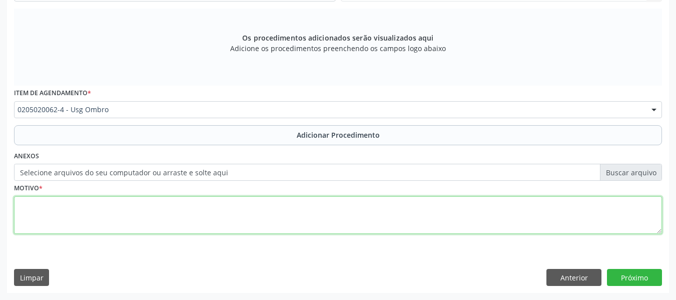
click at [68, 216] on textarea at bounding box center [338, 215] width 648 height 38
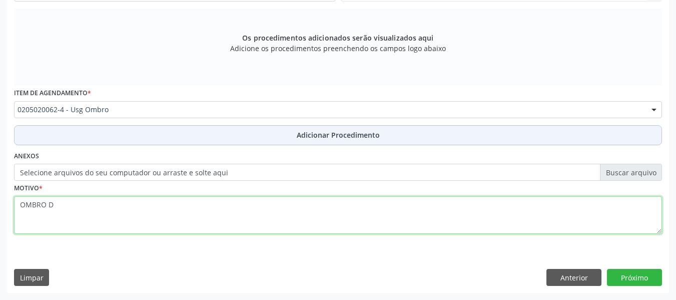
type textarea "OMBRO D"
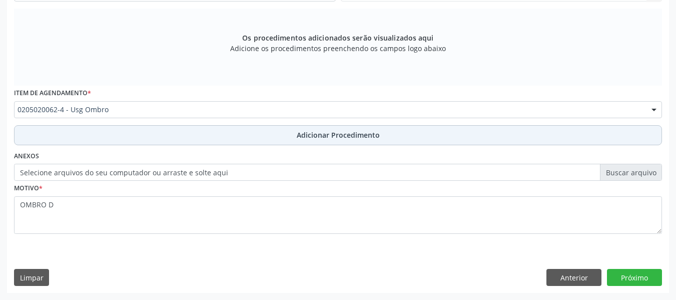
click at [305, 134] on span "Adicionar Procedimento" at bounding box center [338, 135] width 83 height 11
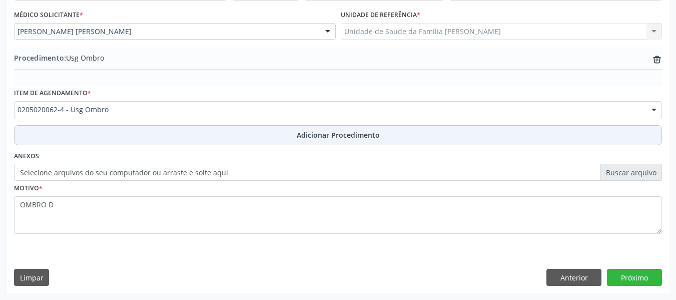
scroll to position [263, 0]
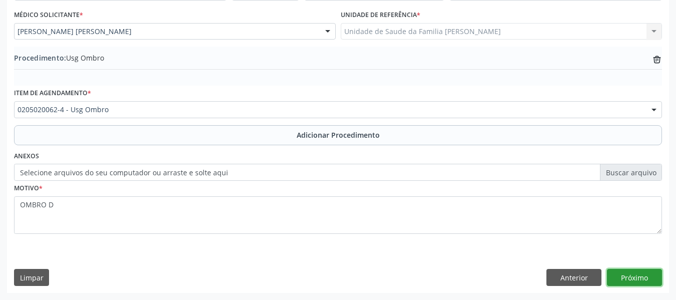
click at [633, 274] on button "Próximo" at bounding box center [634, 277] width 55 height 17
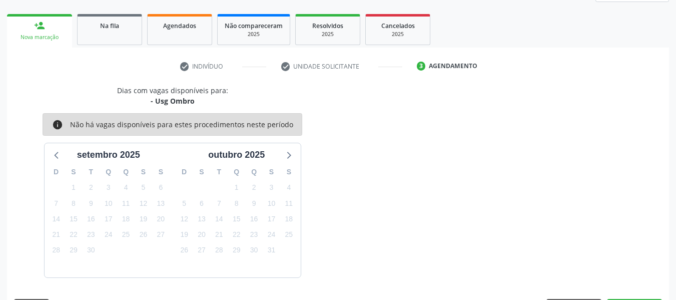
scroll to position [179, 0]
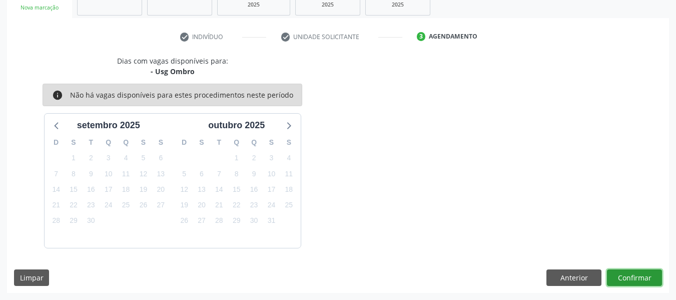
click at [633, 274] on button "Confirmar" at bounding box center [634, 277] width 55 height 17
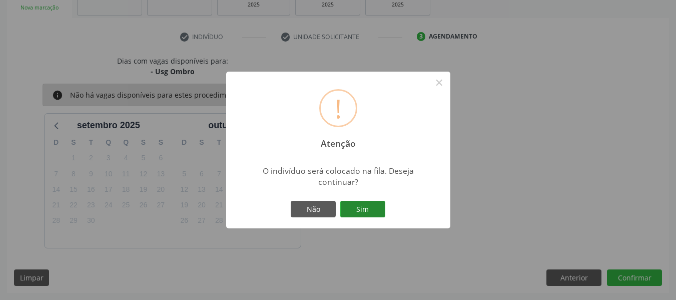
click at [360, 209] on button "Sim" at bounding box center [362, 209] width 45 height 17
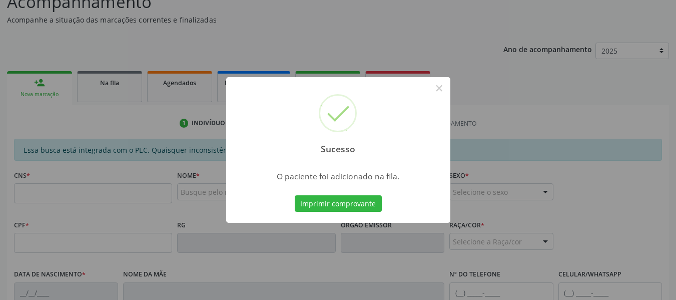
scroll to position [0, 0]
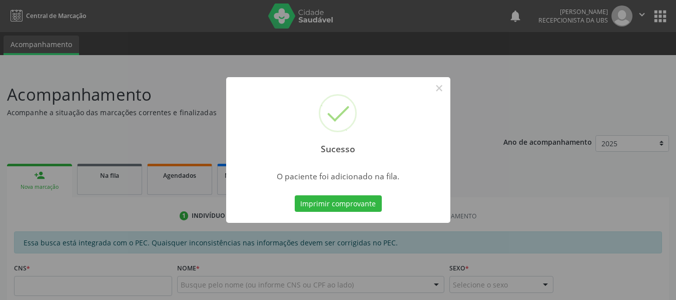
click at [37, 174] on div "Sucesso × O paciente foi adicionado na fila. Imprimir comprovante Cancel" at bounding box center [338, 150] width 676 height 300
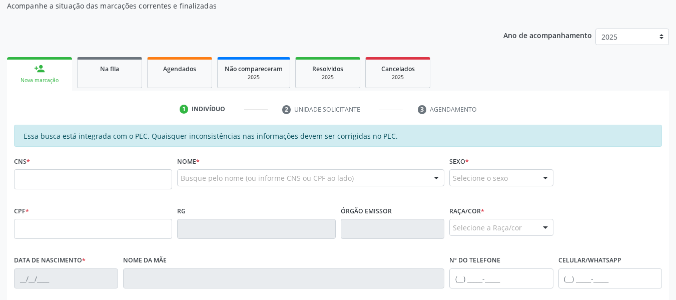
scroll to position [127, 0]
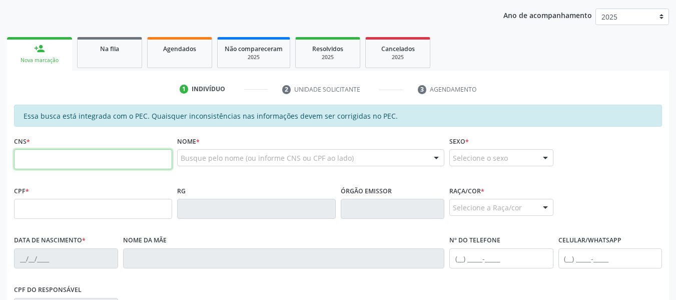
click at [68, 161] on input "text" at bounding box center [93, 159] width 158 height 20
type input "702 8086 1854 6961"
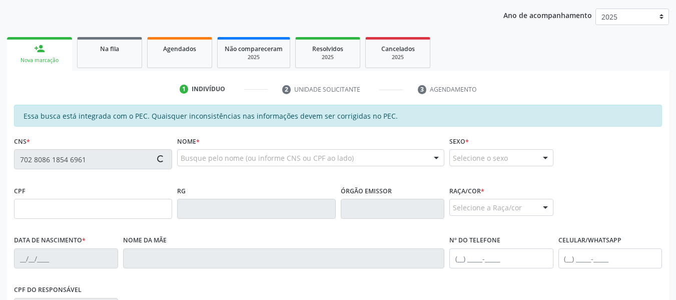
type input "019.411.854-10"
type input "[DATE]"
type input "[PERSON_NAME]"
type input "[PHONE_NUMBER]"
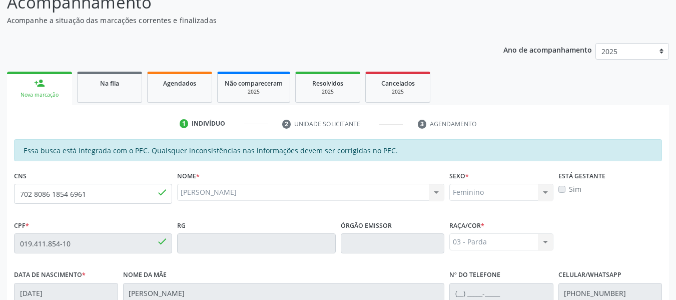
scroll to position [79, 0]
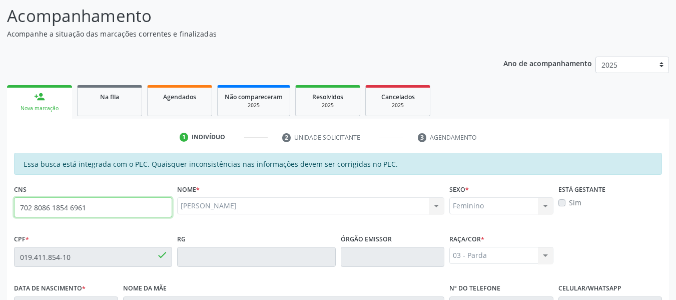
click at [91, 208] on input "702 8086 1854 6961" at bounding box center [93, 207] width 158 height 20
type input "7"
type input "898 0004 5046 5413"
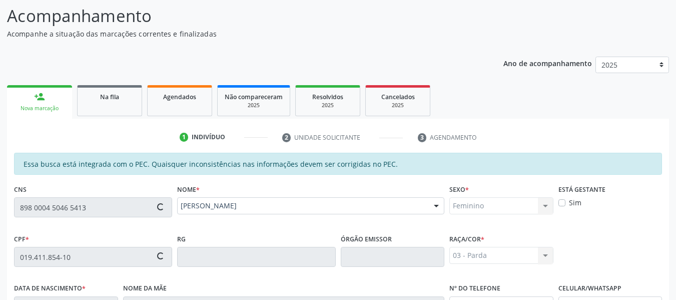
type input "0[DATE]"
type input "[PERSON_NAME]"
type input "[PHONE_NUMBER]"
type input "152"
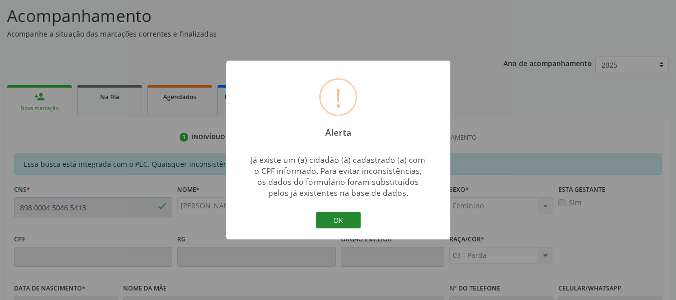
click at [332, 223] on button "OK" at bounding box center [338, 220] width 45 height 17
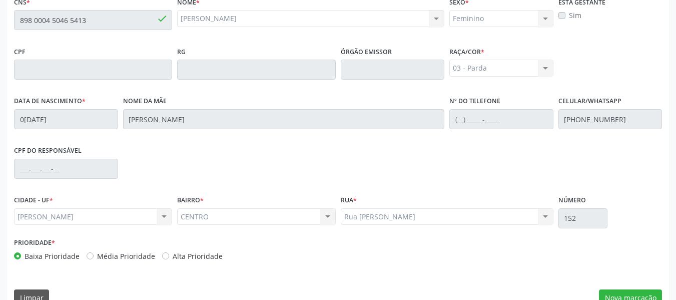
scroll to position [286, 0]
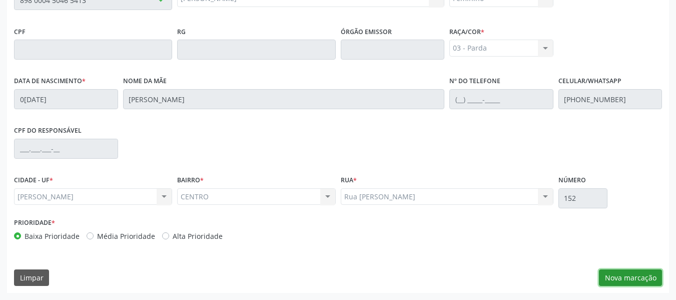
click at [631, 281] on button "Nova marcação" at bounding box center [630, 277] width 63 height 17
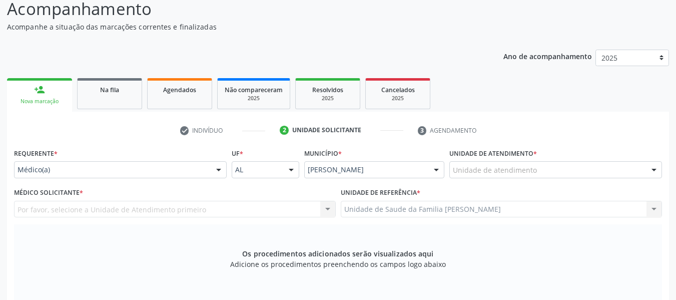
scroll to position [0, 0]
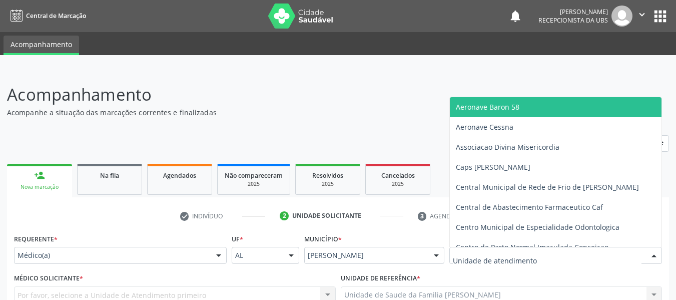
click at [654, 255] on div at bounding box center [654, 255] width 15 height 17
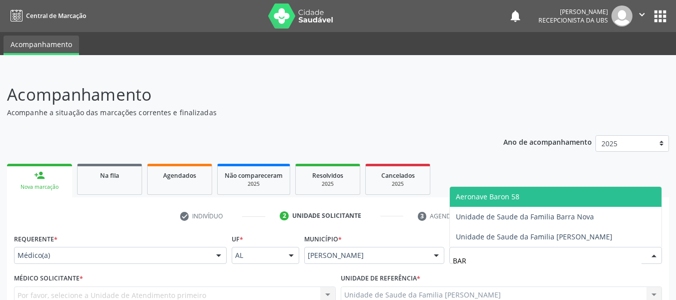
type input "BARR"
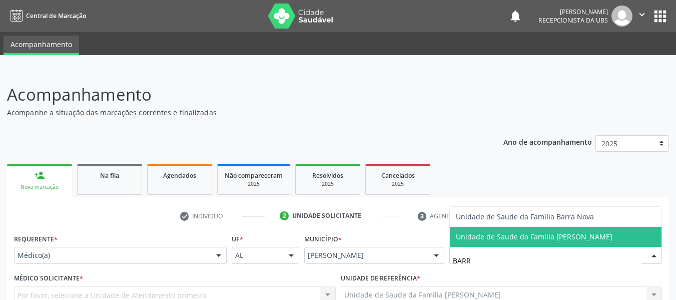
click at [573, 238] on span "Unidade de Saude da Familia [PERSON_NAME]" at bounding box center [534, 237] width 157 height 10
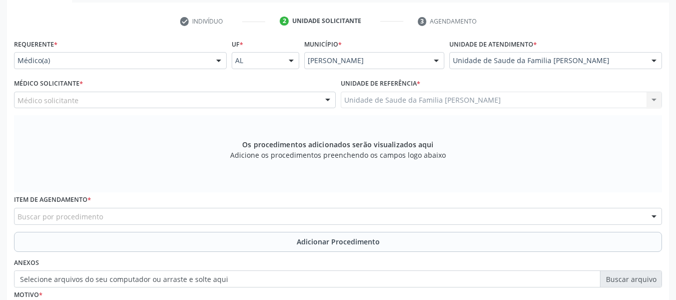
scroll to position [200, 0]
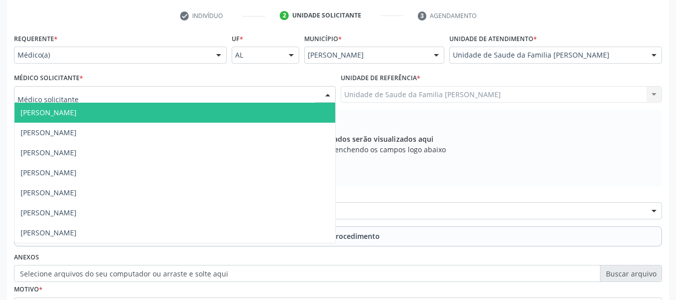
click at [328, 94] on div at bounding box center [327, 95] width 15 height 17
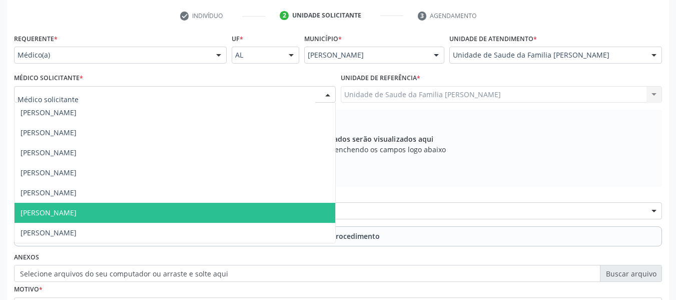
click at [76, 212] on span "[PERSON_NAME]" at bounding box center [49, 213] width 56 height 10
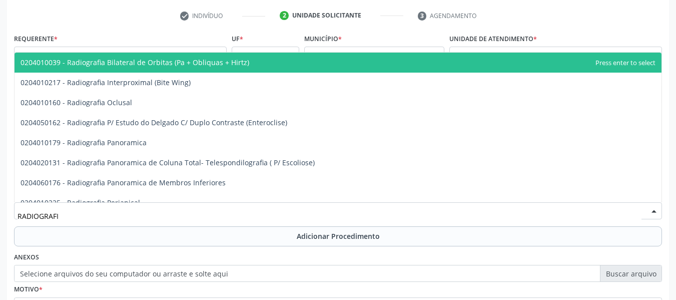
type input "RADIOGRAFIA"
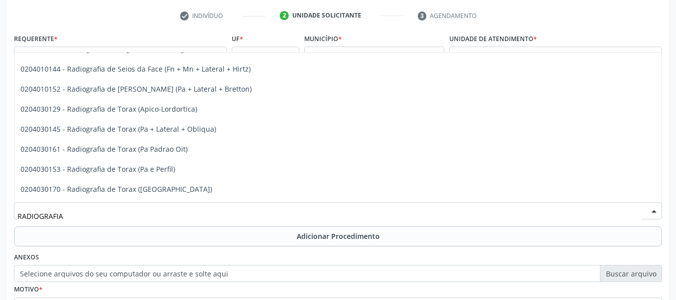
scroll to position [1275, 0]
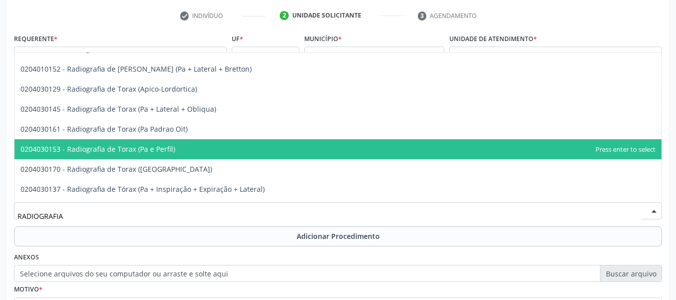
click at [161, 150] on span "0204030153 - Radiografia de Torax (Pa e Perfil)" at bounding box center [98, 149] width 155 height 10
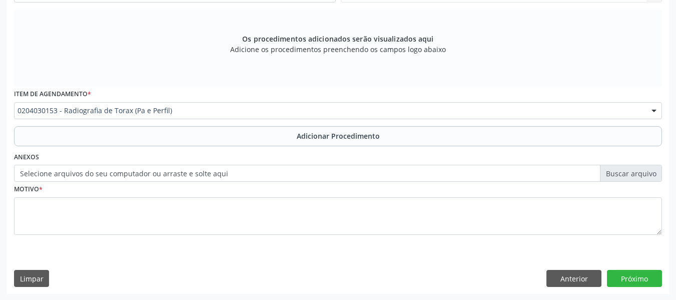
scroll to position [301, 0]
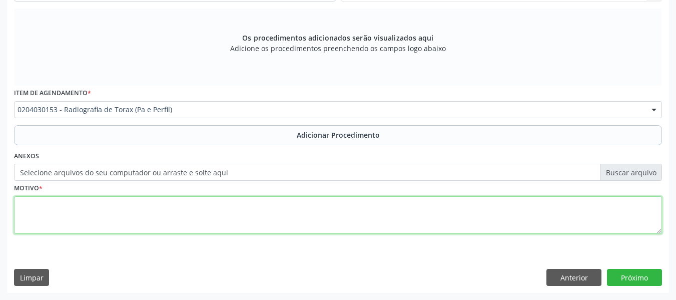
click at [44, 211] on textarea at bounding box center [338, 215] width 648 height 38
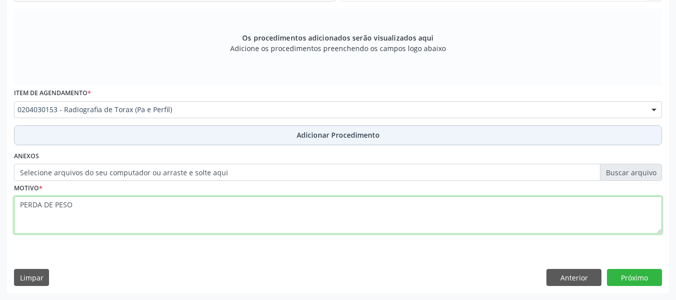
type textarea "PERDA DE PESO"
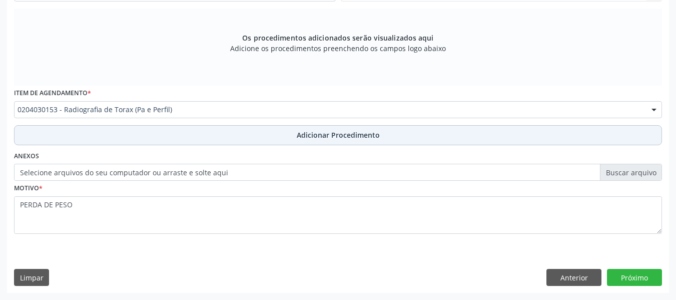
click at [335, 138] on span "Adicionar Procedimento" at bounding box center [338, 135] width 83 height 11
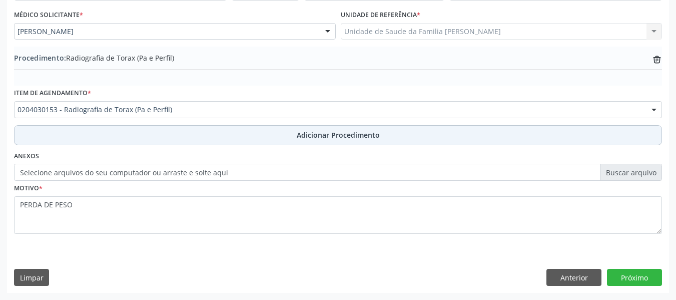
scroll to position [263, 0]
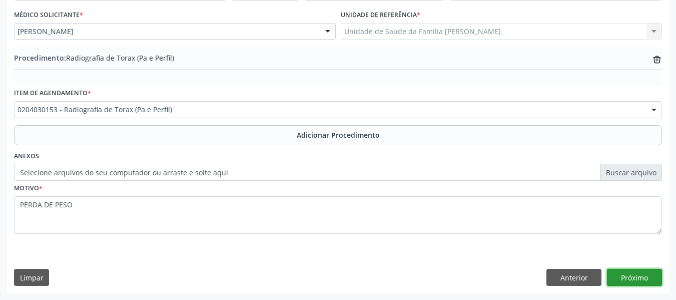
click at [643, 276] on button "Próximo" at bounding box center [634, 277] width 55 height 17
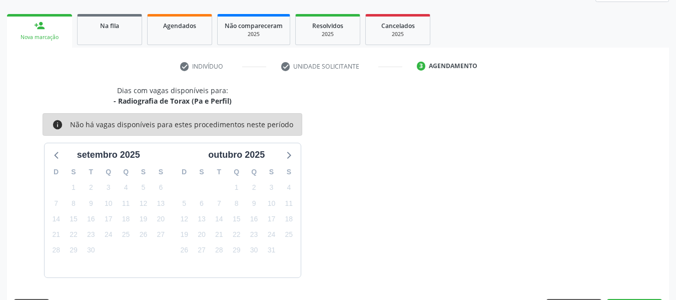
scroll to position [179, 0]
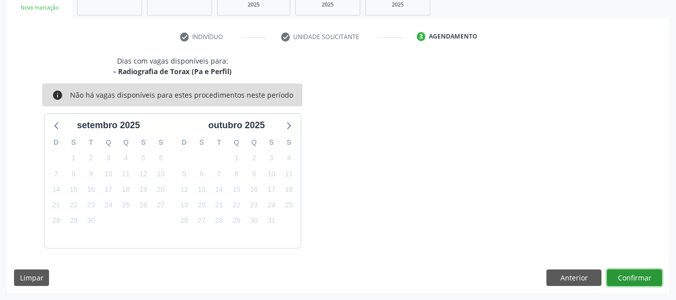
click at [643, 276] on button "Confirmar" at bounding box center [634, 277] width 55 height 17
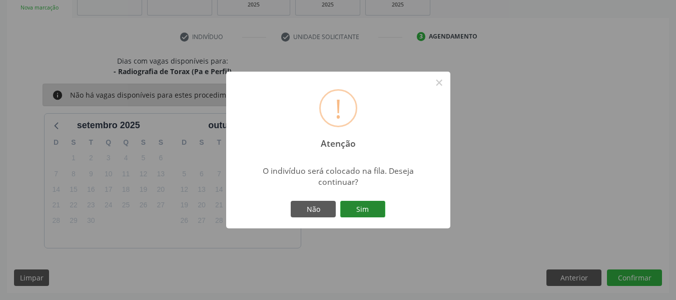
click at [359, 205] on button "Sim" at bounding box center [362, 209] width 45 height 17
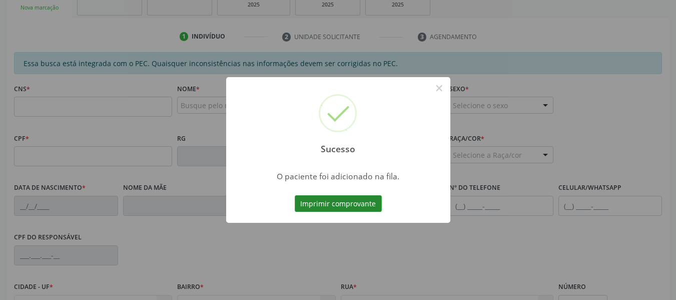
click at [339, 201] on button "Imprimir comprovante" at bounding box center [338, 203] width 87 height 17
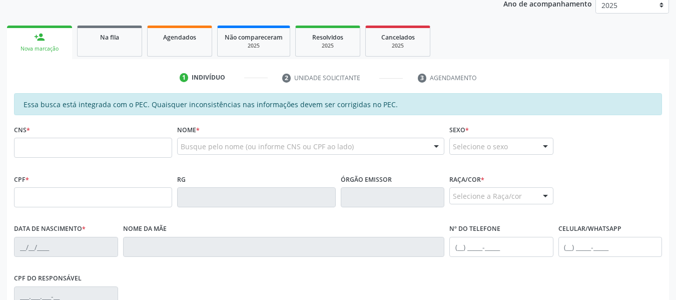
scroll to position [140, 0]
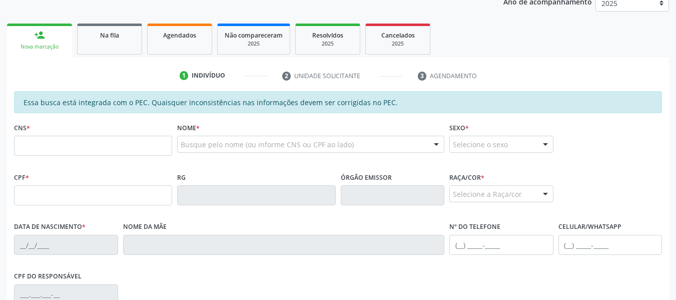
click at [38, 150] on input "text" at bounding box center [93, 146] width 158 height 20
type input "898 0004 5046 5413"
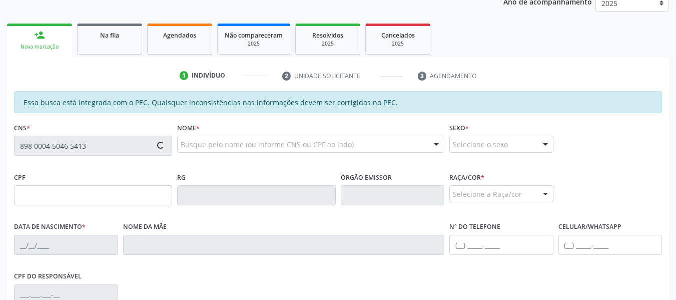
type input "08/01/1963"
type input "Maria José dos Santos"
type input "(82) 99329-8124"
type input "152"
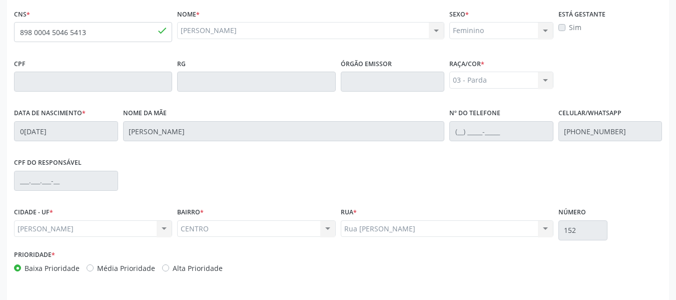
scroll to position [286, 0]
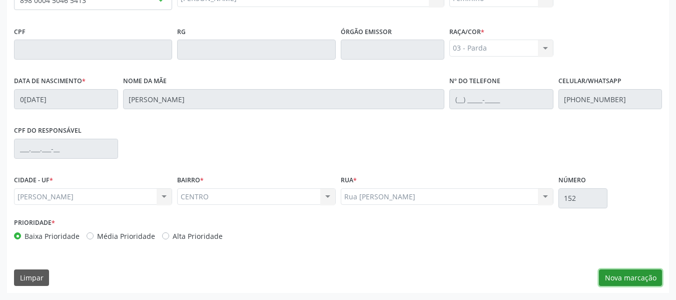
click at [635, 280] on button "Nova marcação" at bounding box center [630, 277] width 63 height 17
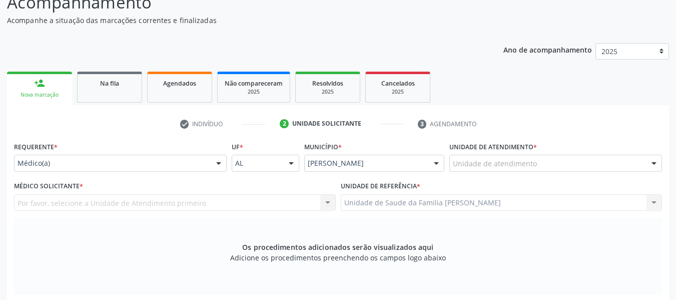
scroll to position [39, 0]
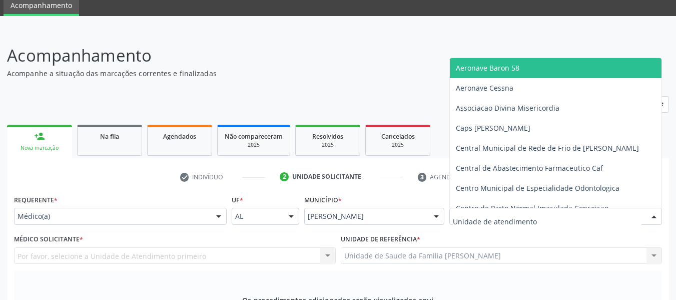
click at [548, 214] on div at bounding box center [556, 216] width 213 height 17
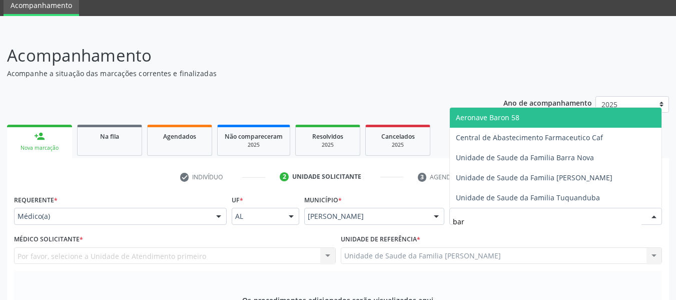
type input "barr"
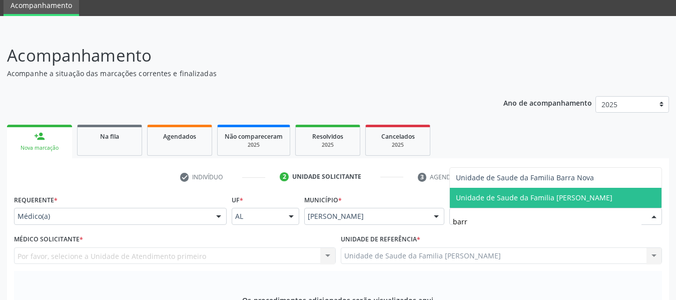
click at [525, 197] on span "Unidade de Saude da Familia [PERSON_NAME]" at bounding box center [534, 198] width 157 height 10
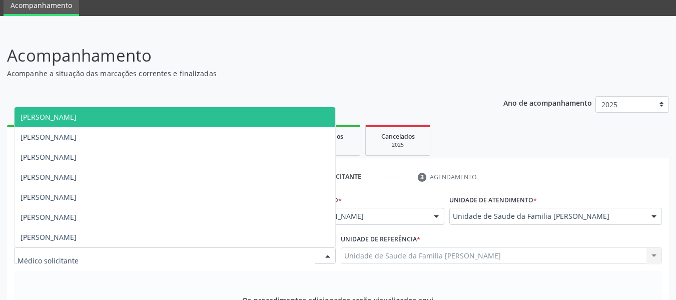
click at [331, 252] on div at bounding box center [327, 256] width 15 height 17
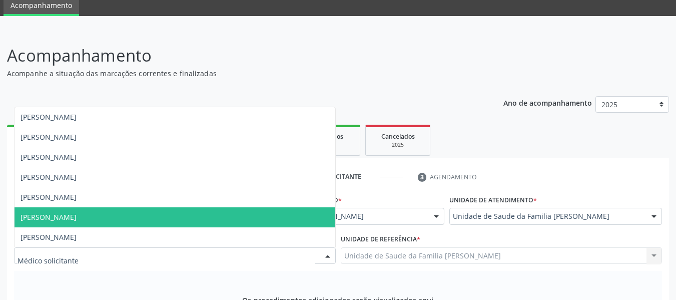
click at [77, 215] on span "[PERSON_NAME]" at bounding box center [49, 217] width 56 height 10
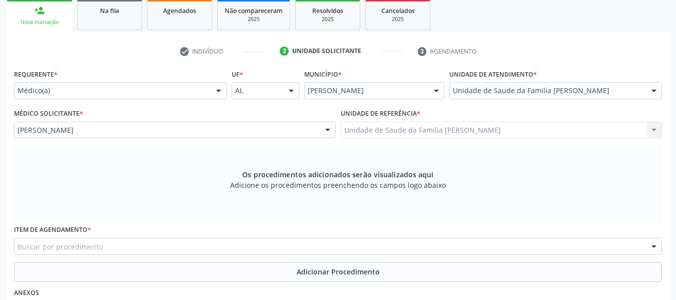
scroll to position [179, 0]
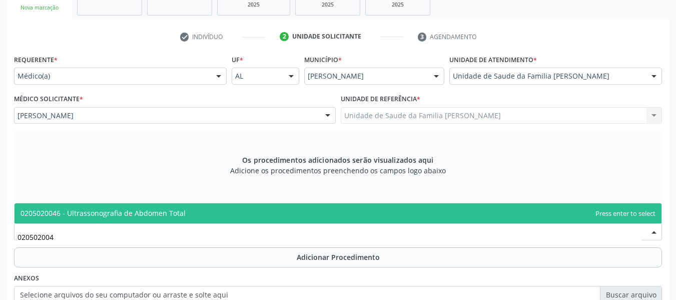
type input "0205020046"
click at [99, 212] on span "0205020046 - Ultrassonografia de Abdomen Total" at bounding box center [103, 213] width 165 height 10
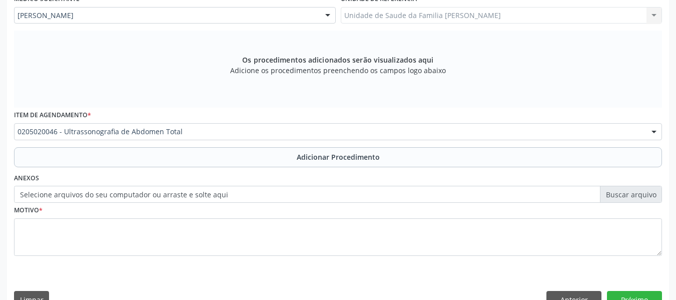
scroll to position [301, 0]
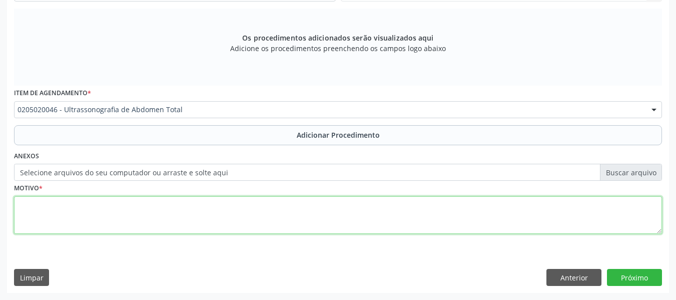
click at [58, 209] on textarea at bounding box center [338, 215] width 648 height 38
type textarea "d"
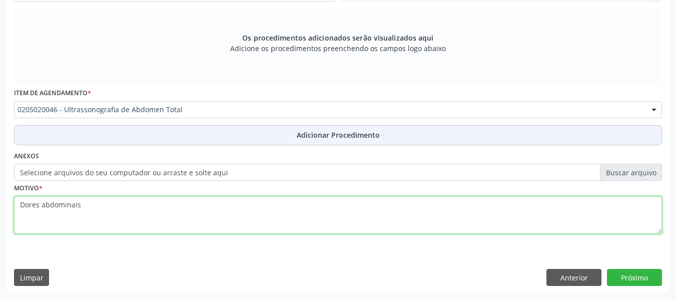
type textarea "Dores abdominais"
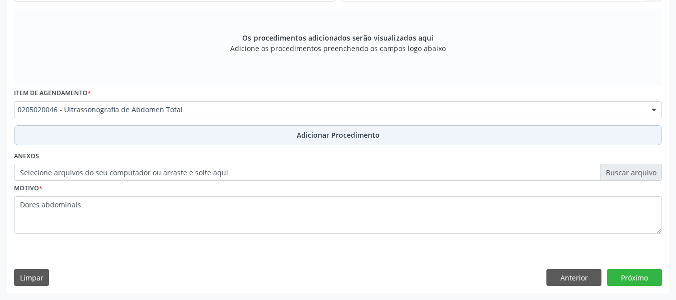
click at [326, 137] on span "Adicionar Procedimento" at bounding box center [338, 135] width 83 height 11
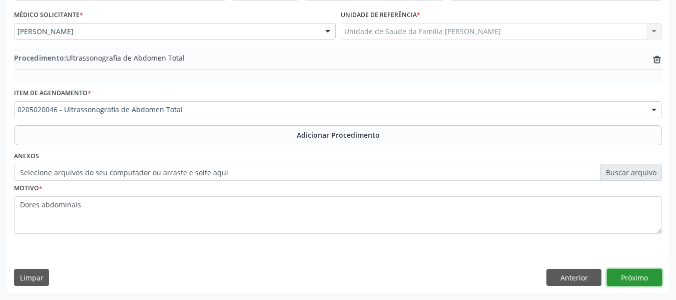
click at [633, 275] on button "Próximo" at bounding box center [634, 277] width 55 height 17
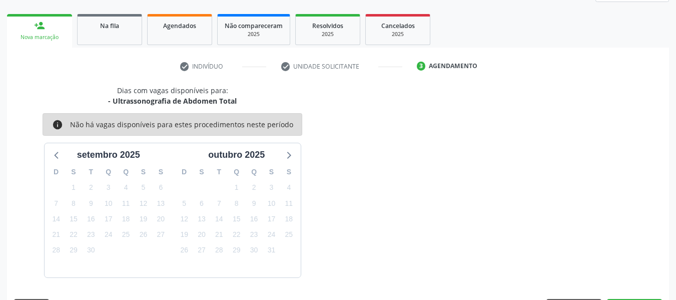
scroll to position [179, 0]
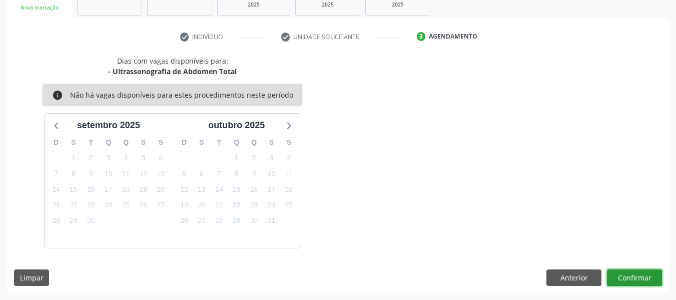
click at [633, 275] on button "Confirmar" at bounding box center [634, 277] width 55 height 17
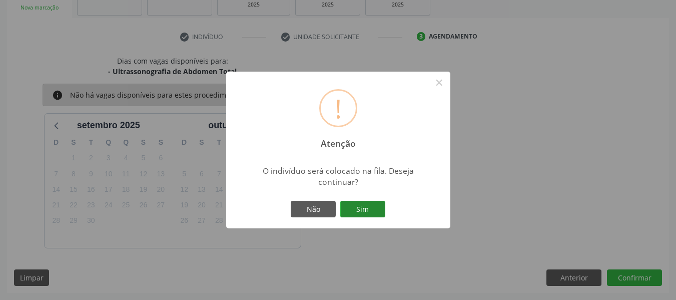
click at [363, 204] on button "Sim" at bounding box center [362, 209] width 45 height 17
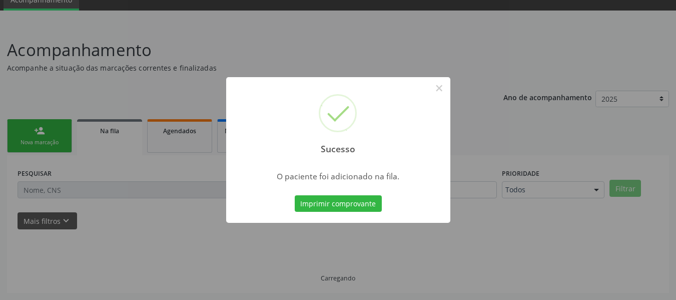
scroll to position [45, 0]
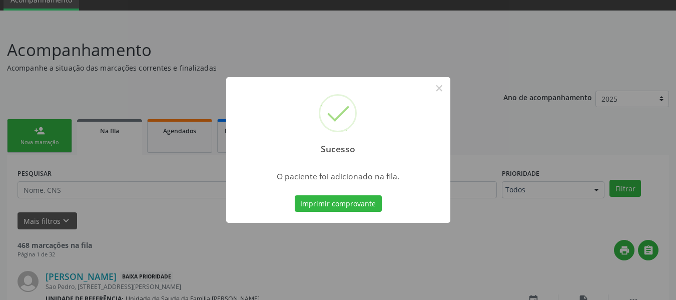
click at [36, 128] on div "Sucesso × O paciente foi adicionado na fila. Imprimir comprovante Cancel" at bounding box center [338, 150] width 676 height 300
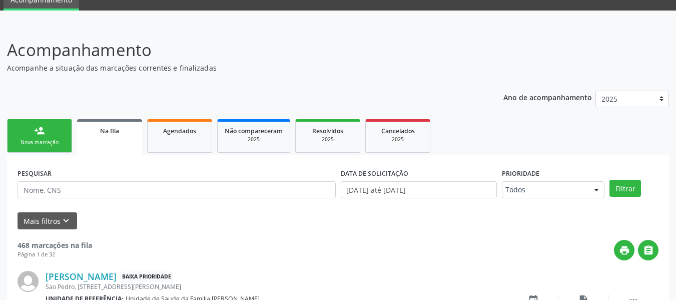
click at [36, 128] on div "person_add" at bounding box center [39, 130] width 11 height 11
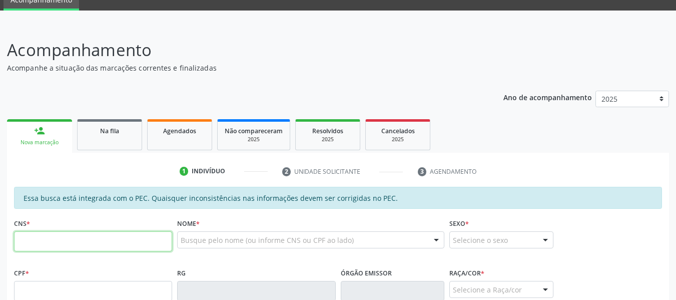
click at [51, 246] on input "text" at bounding box center [93, 241] width 158 height 20
type input "898 0004 5046 5413"
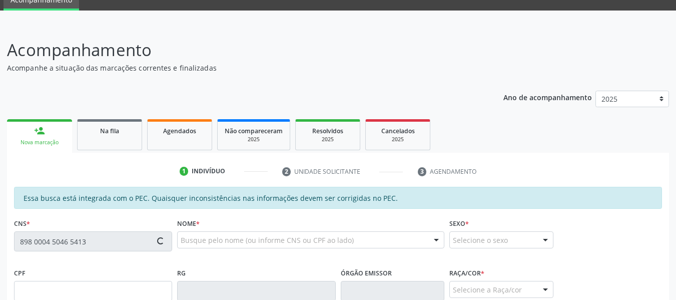
type input "0[DATE]"
type input "[PERSON_NAME]"
type input "[PHONE_NUMBER]"
type input "152"
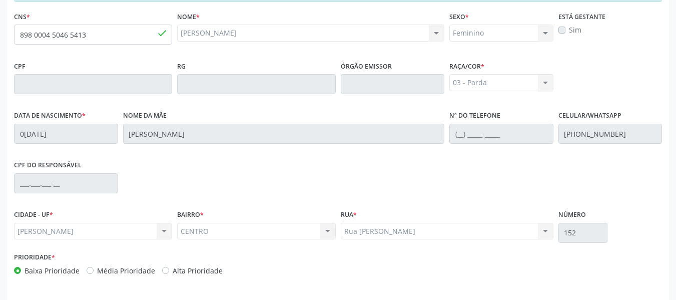
scroll to position [286, 0]
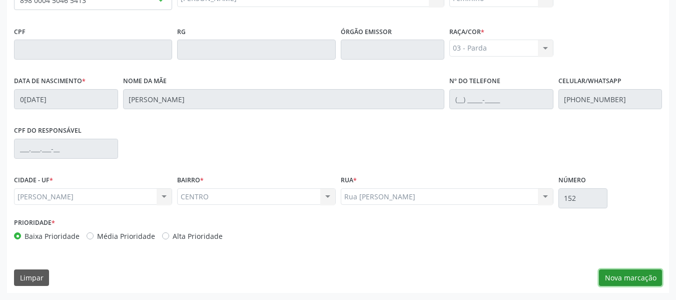
click at [625, 279] on button "Nova marcação" at bounding box center [630, 277] width 63 height 17
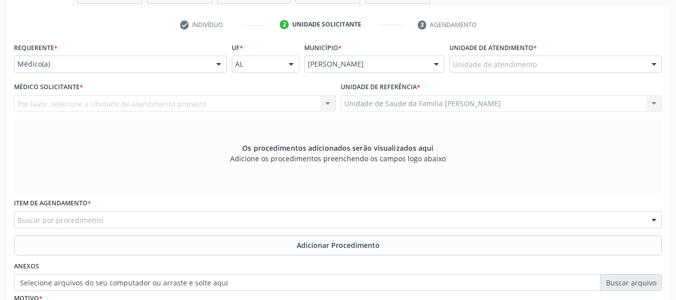
scroll to position [186, 0]
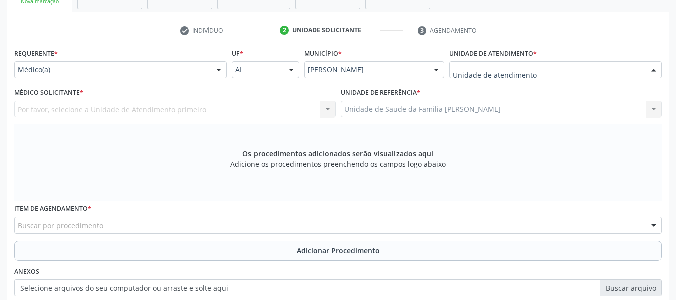
click at [655, 66] on div at bounding box center [654, 70] width 15 height 17
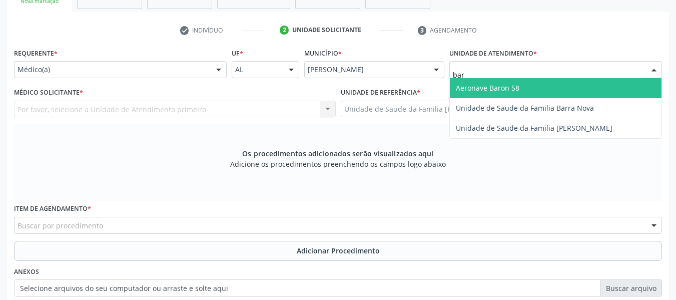
type input "barr"
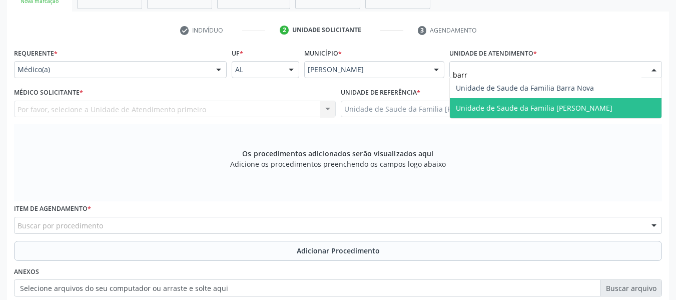
click at [561, 108] on span "Unidade de Saude da Familia [PERSON_NAME]" at bounding box center [534, 108] width 157 height 10
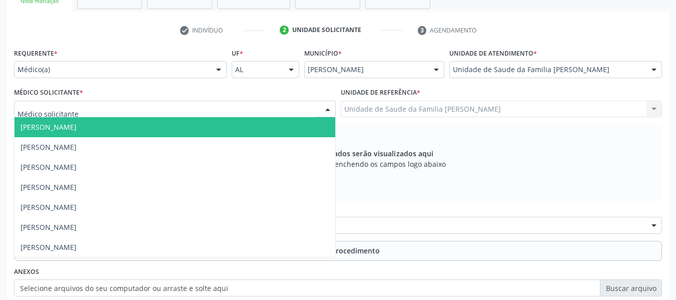
click at [327, 109] on div at bounding box center [327, 109] width 15 height 17
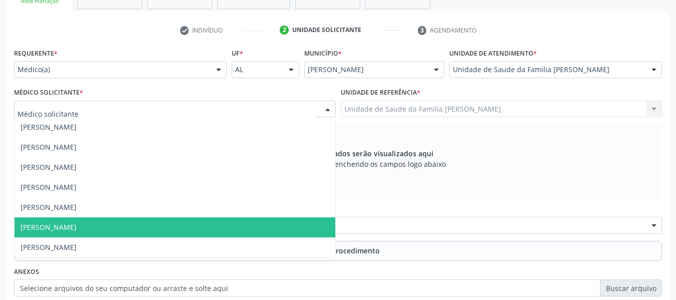
click at [77, 227] on span "[PERSON_NAME]" at bounding box center [49, 227] width 56 height 10
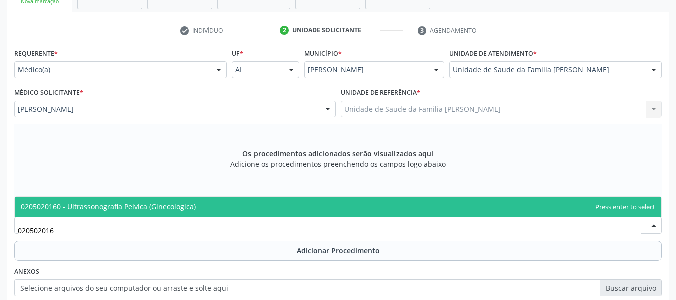
type input "0205020160"
click at [124, 205] on span "0205020160 - Ultrassonografia Pelvica (Ginecologica)" at bounding box center [108, 207] width 175 height 10
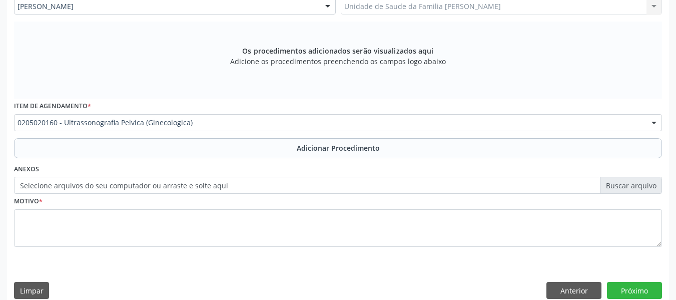
scroll to position [301, 0]
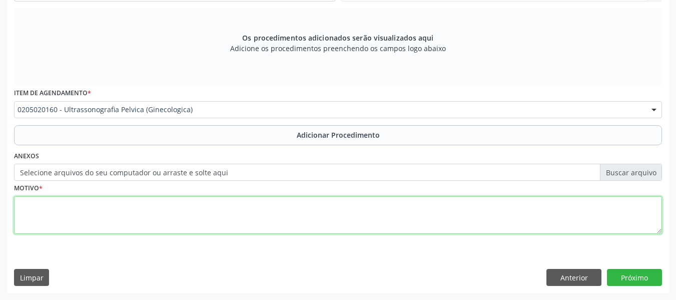
click at [49, 215] on textarea at bounding box center [338, 215] width 648 height 38
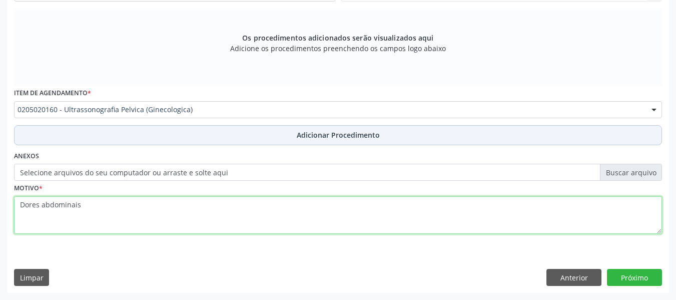
type textarea "Dores abdominais"
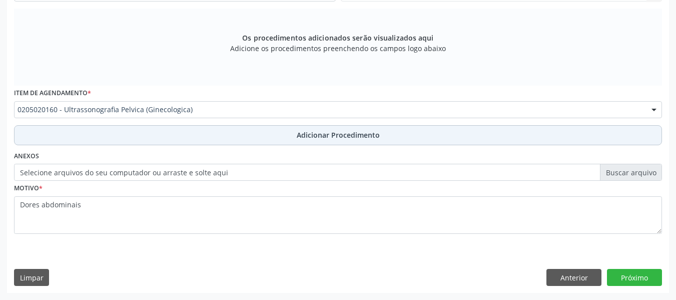
click at [338, 133] on span "Adicionar Procedimento" at bounding box center [338, 135] width 83 height 11
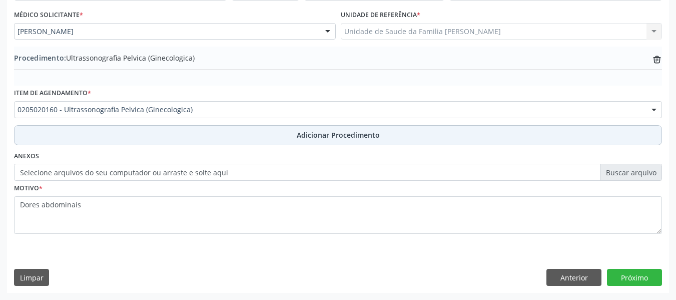
scroll to position [263, 0]
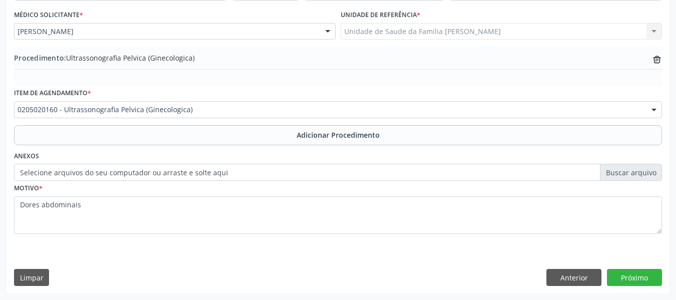
drag, startPoint x: 628, startPoint y: 277, endPoint x: 356, endPoint y: 276, distance: 271.8
click at [356, 276] on div "Limpar Anterior Próximo" at bounding box center [338, 277] width 648 height 17
click at [636, 278] on button "Próximo" at bounding box center [634, 277] width 55 height 17
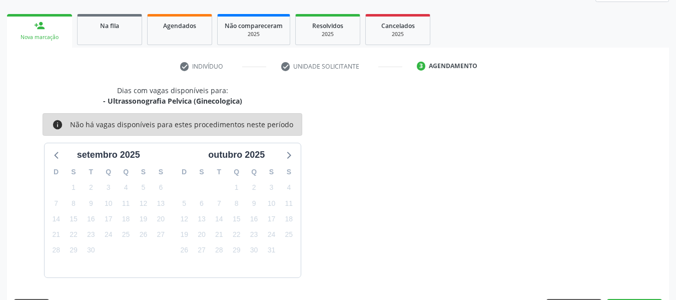
scroll to position [179, 0]
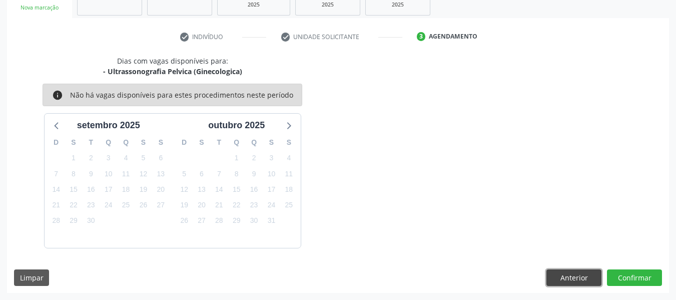
click at [575, 277] on button "Anterior" at bounding box center [574, 277] width 55 height 17
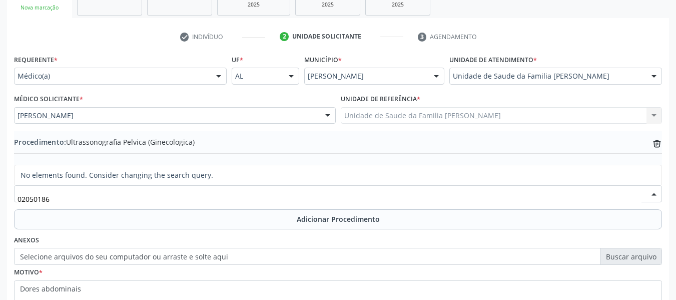
click at [38, 198] on input "02050186" at bounding box center [330, 199] width 624 height 20
type input "0205020186"
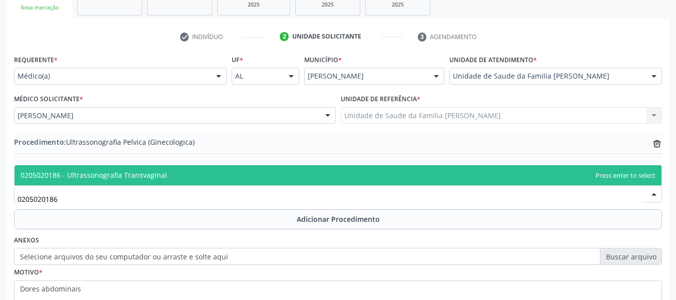
click at [81, 177] on span "0205020186 - Ultrassonografia Transvaginal" at bounding box center [94, 175] width 147 height 10
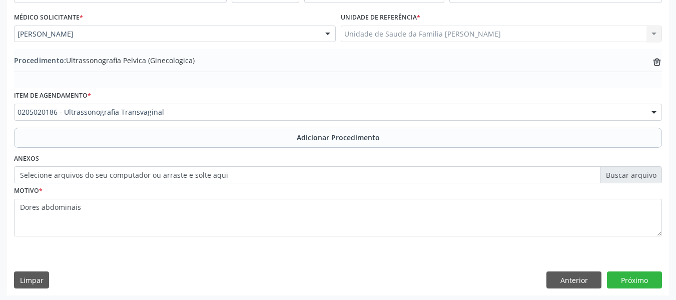
scroll to position [263, 0]
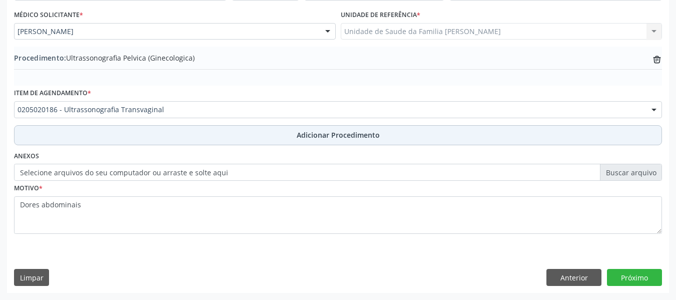
click at [303, 134] on span "Adicionar Procedimento" at bounding box center [338, 135] width 83 height 11
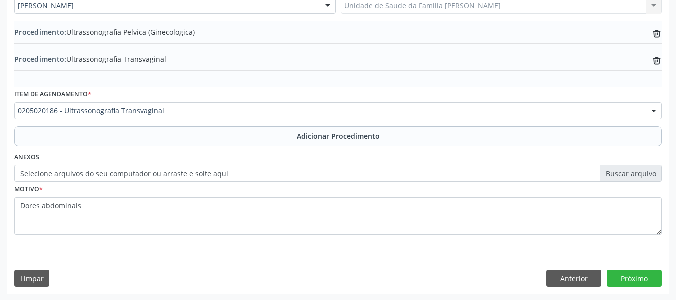
scroll to position [290, 0]
click at [633, 274] on button "Próximo" at bounding box center [634, 277] width 55 height 17
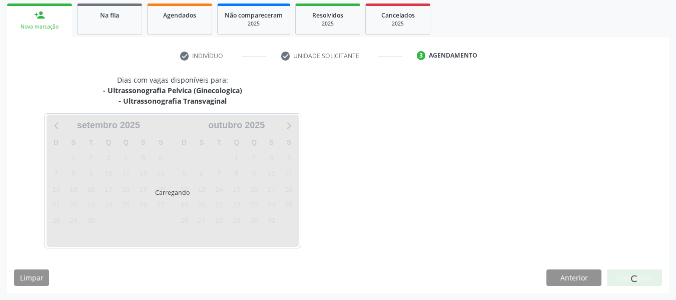
scroll to position [190, 0]
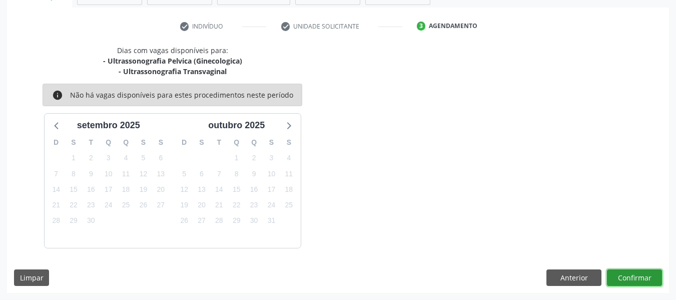
click at [633, 274] on button "Confirmar" at bounding box center [634, 277] width 55 height 17
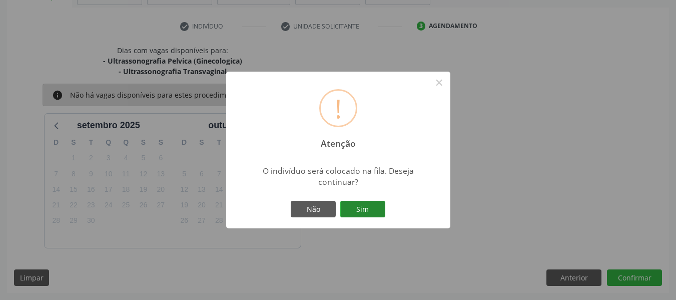
click at [375, 206] on button "Sim" at bounding box center [362, 209] width 45 height 17
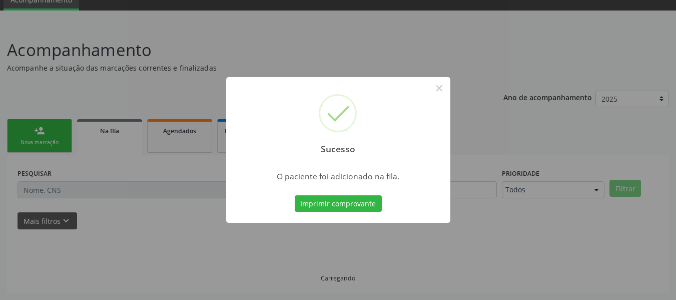
scroll to position [45, 0]
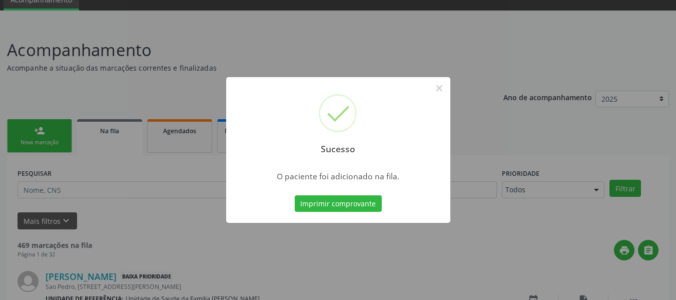
click at [38, 128] on div "Sucesso × O paciente foi adicionado na fila. Imprimir comprovante Cancel" at bounding box center [338, 150] width 676 height 300
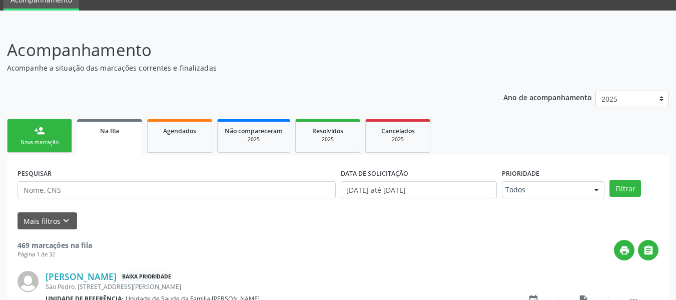
click at [38, 127] on div "person_add" at bounding box center [39, 130] width 11 height 11
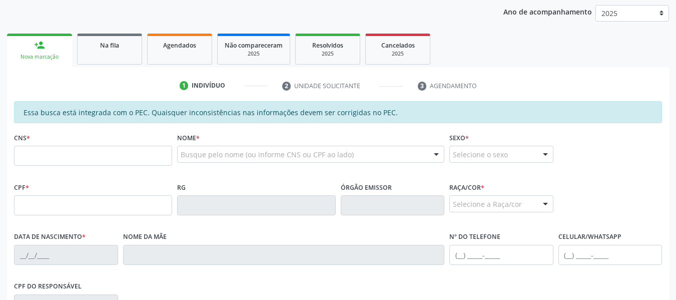
scroll to position [145, 0]
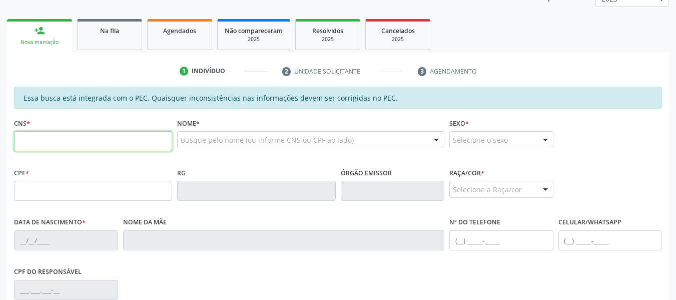
click at [45, 142] on input "text" at bounding box center [93, 141] width 158 height 20
type input "702 8086 1854 6961"
type input "019.411.854-10"
type input "[DATE]"
type input "[PERSON_NAME]"
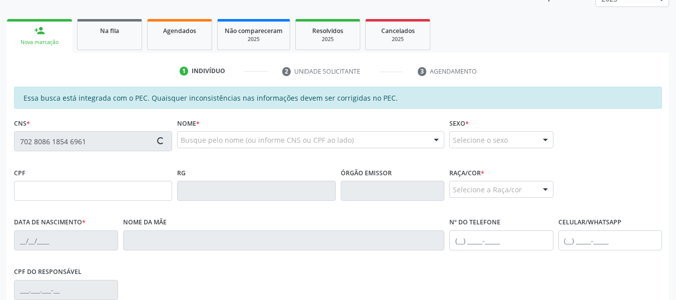
type input "[PHONE_NUMBER]"
type input "S/N"
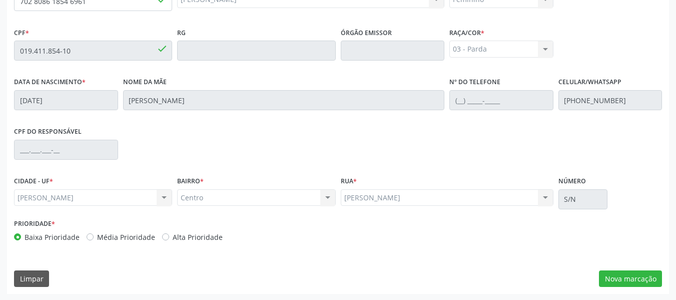
scroll to position [286, 0]
click at [629, 278] on button "Nova marcação" at bounding box center [630, 277] width 63 height 17
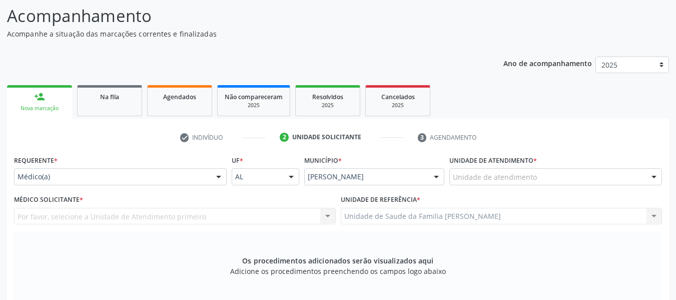
scroll to position [46, 0]
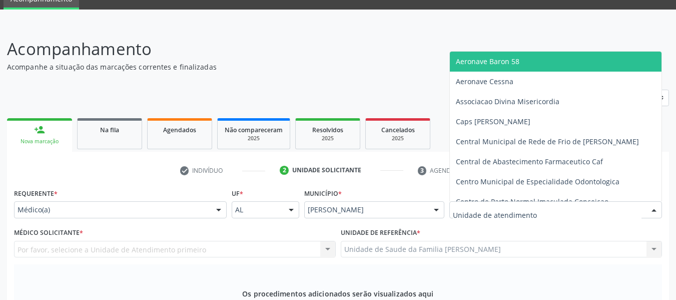
click at [537, 208] on div at bounding box center [556, 209] width 213 height 17
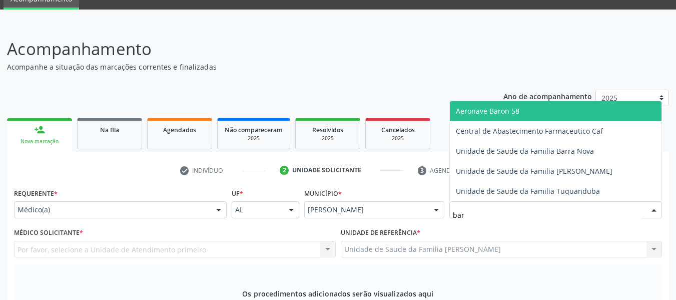
type input "barr"
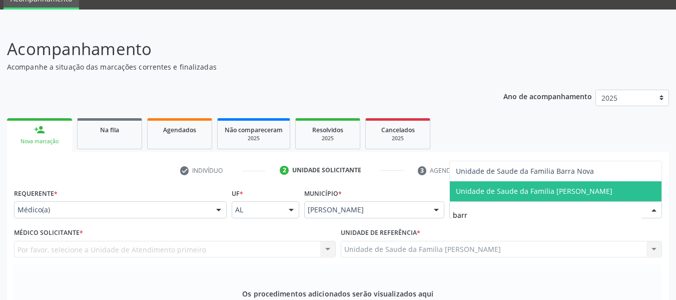
click at [531, 191] on span "Unidade de Saude da Familia [PERSON_NAME]" at bounding box center [534, 191] width 157 height 10
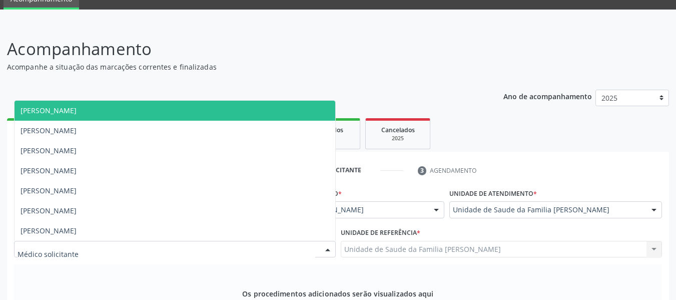
click at [326, 250] on div at bounding box center [327, 249] width 15 height 17
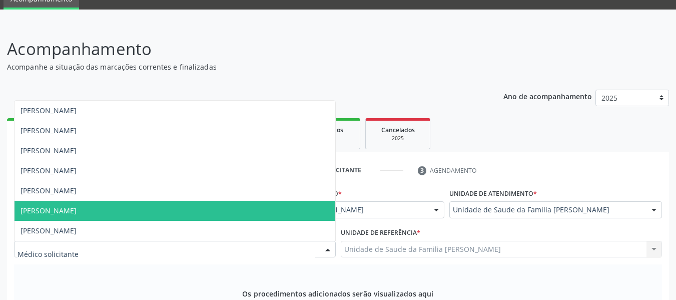
click at [112, 214] on span "[PERSON_NAME]" at bounding box center [175, 211] width 321 height 20
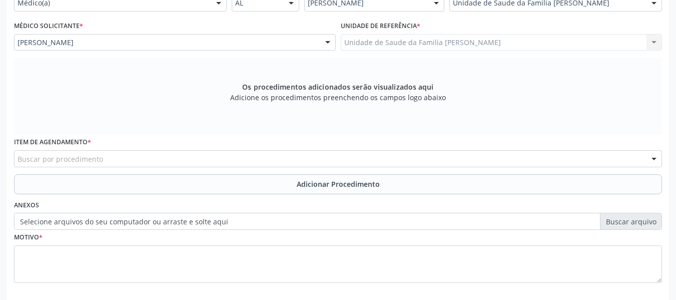
scroll to position [299, 0]
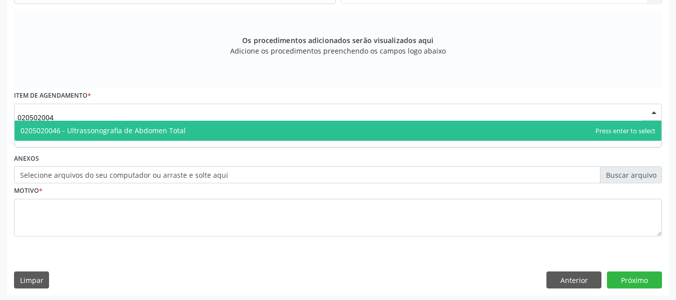
type input "0205020046"
click at [101, 133] on span "0205020046 - Ultrassonografia de Abdomen Total" at bounding box center [103, 131] width 165 height 10
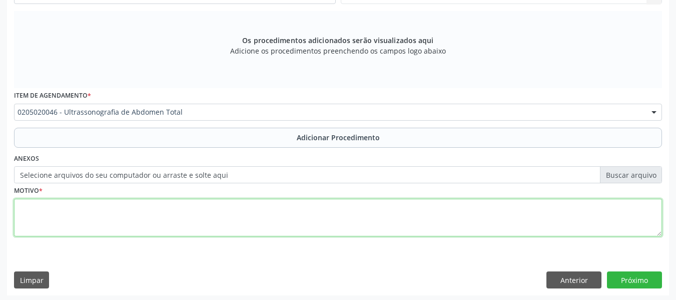
click at [39, 215] on textarea at bounding box center [338, 218] width 648 height 38
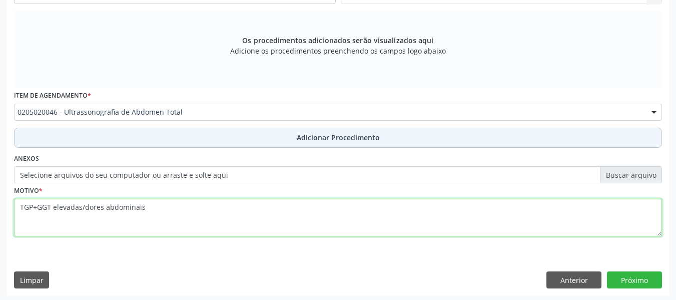
type textarea "TGP+GGT elevadas/dores abdominais"
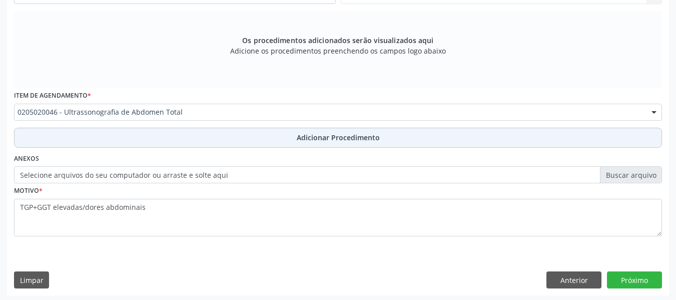
click at [310, 139] on span "Adicionar Procedimento" at bounding box center [338, 137] width 83 height 11
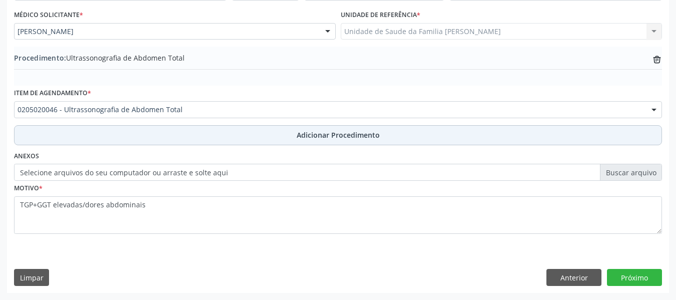
scroll to position [263, 0]
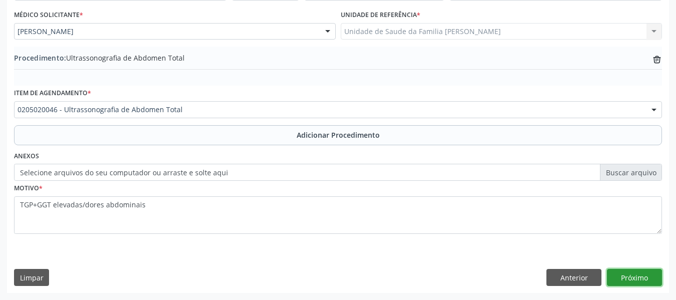
click at [629, 278] on button "Próximo" at bounding box center [634, 277] width 55 height 17
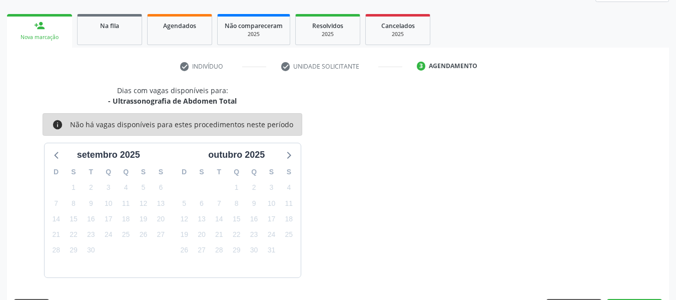
scroll to position [179, 0]
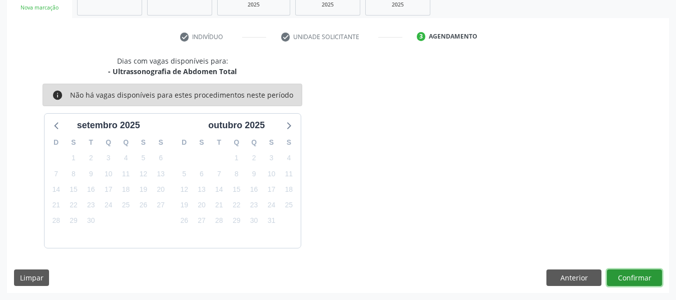
click at [629, 278] on button "Confirmar" at bounding box center [634, 277] width 55 height 17
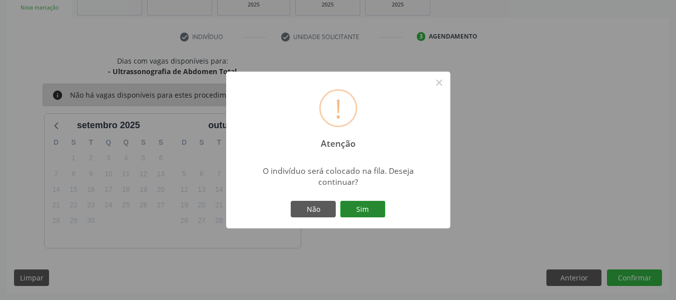
click at [364, 208] on button "Sim" at bounding box center [362, 209] width 45 height 17
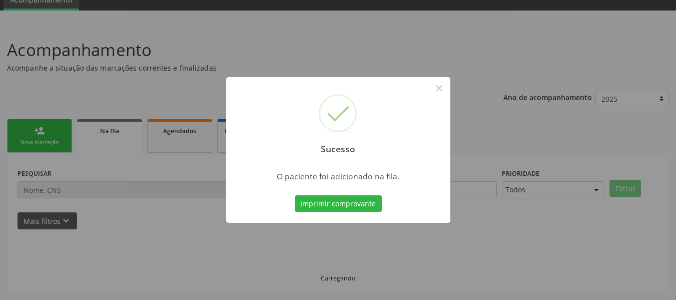
scroll to position [45, 0]
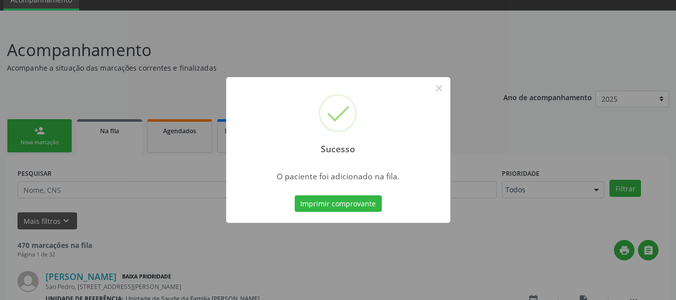
click at [32, 134] on div "Sucesso × O paciente foi adicionado na fila. Imprimir comprovante Cancel" at bounding box center [338, 150] width 676 height 300
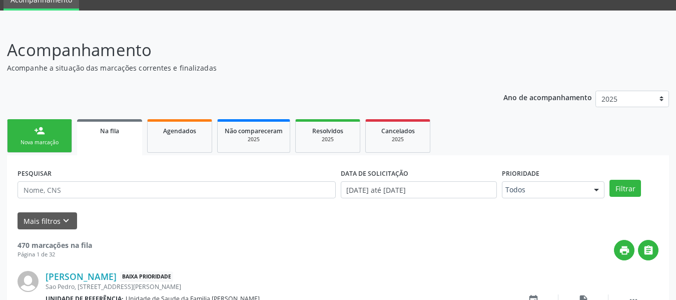
click at [38, 129] on div "person_add" at bounding box center [39, 130] width 11 height 11
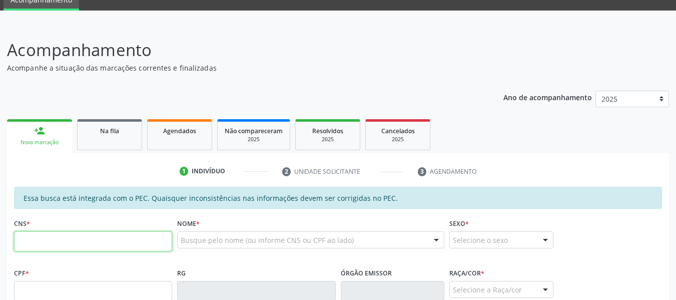
click at [43, 237] on input "text" at bounding box center [93, 241] width 158 height 20
type input "700 0007 4506 5206"
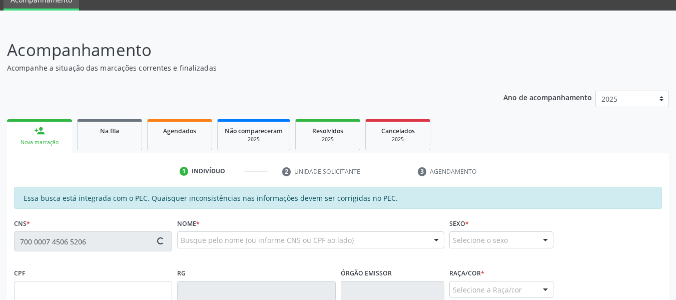
type input "648.367.114-87"
type input "13/02/1958"
type input "Gedalva Maria dos Santos"
type input "(82) 98850-5188"
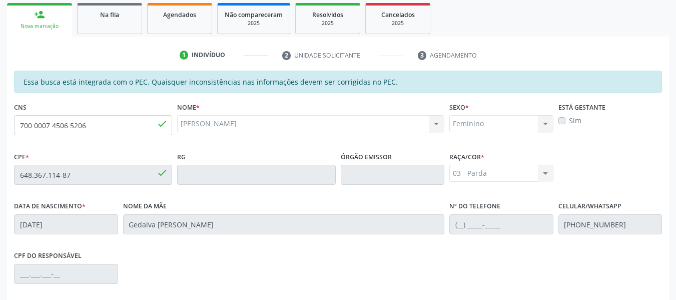
scroll to position [146, 0]
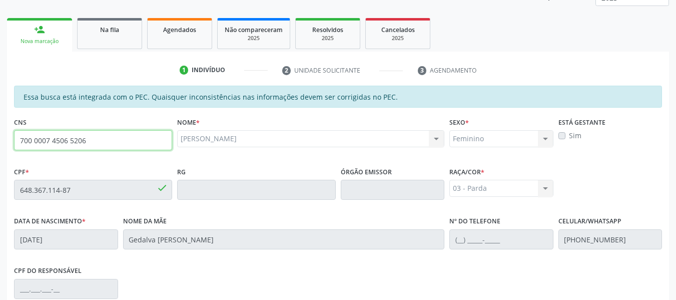
click at [100, 138] on input "700 0007 4506 5206" at bounding box center [93, 140] width 158 height 20
type input "7"
type input "708 2051 7441 9743"
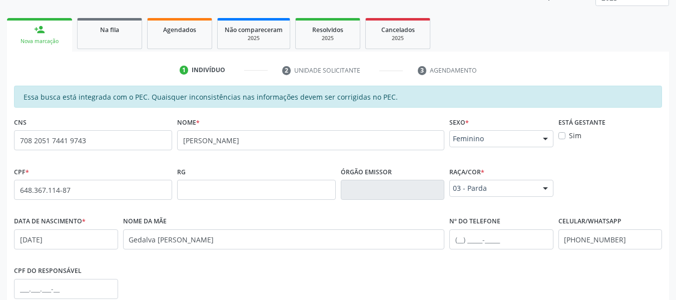
click at [36, 28] on div "person_add" at bounding box center [39, 29] width 11 height 11
click at [42, 29] on div "person_add" at bounding box center [39, 29] width 11 height 11
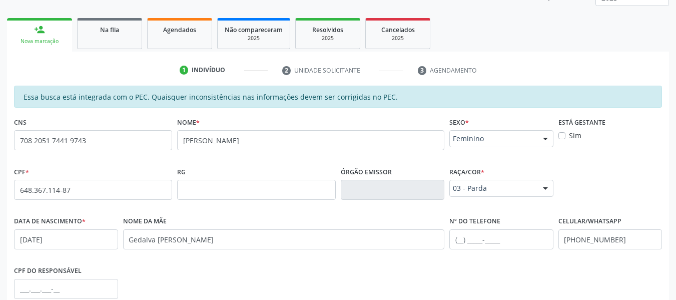
click at [42, 29] on div "person_add" at bounding box center [39, 29] width 11 height 11
drag, startPoint x: 42, startPoint y: 29, endPoint x: 37, endPoint y: 30, distance: 5.6
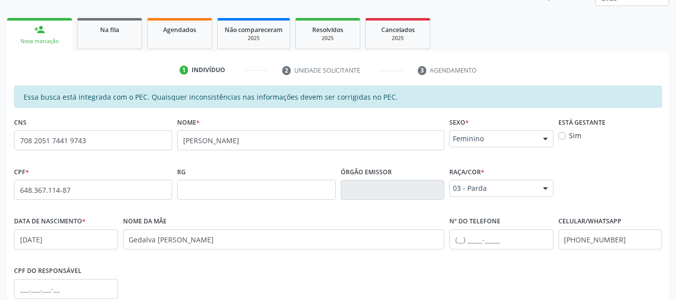
click at [37, 30] on div "person_add" at bounding box center [39, 29] width 11 height 11
click at [36, 29] on div "person_add" at bounding box center [39, 29] width 11 height 11
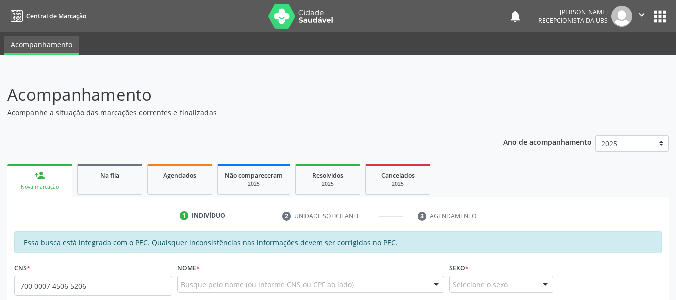
type input "700 0007 4506 5206"
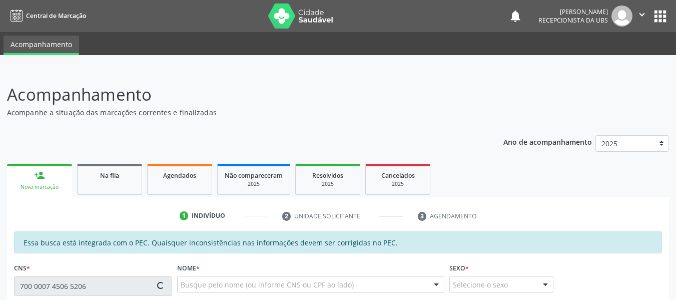
type input "648.367.114-87"
type input "[DATE]"
type input "Gedalva [PERSON_NAME]"
type input "[PHONE_NUMBER]"
type input "S/N"
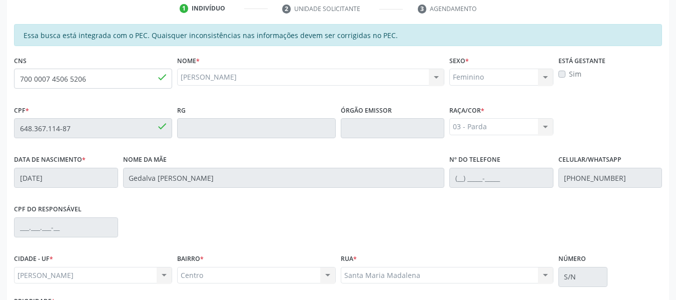
scroll to position [286, 0]
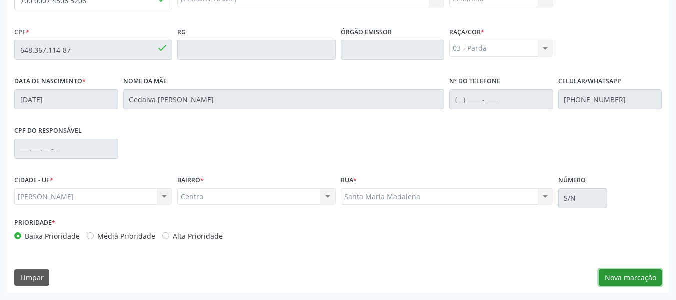
click at [630, 279] on button "Nova marcação" at bounding box center [630, 277] width 63 height 17
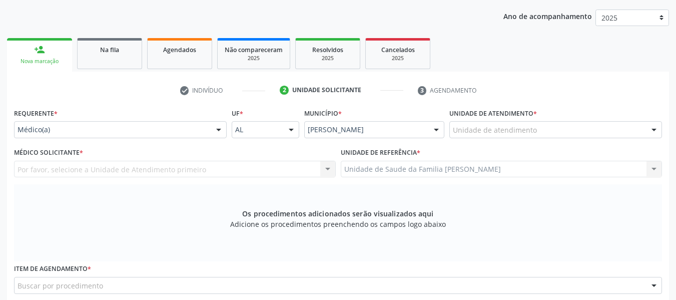
scroll to position [119, 0]
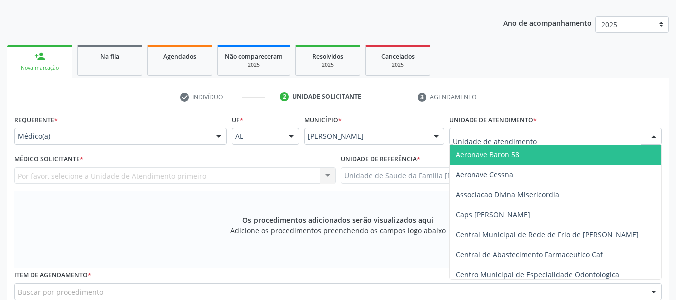
click at [651, 134] on div at bounding box center [654, 136] width 15 height 17
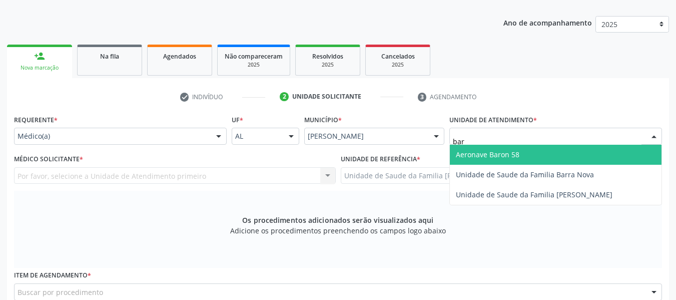
type input "barr"
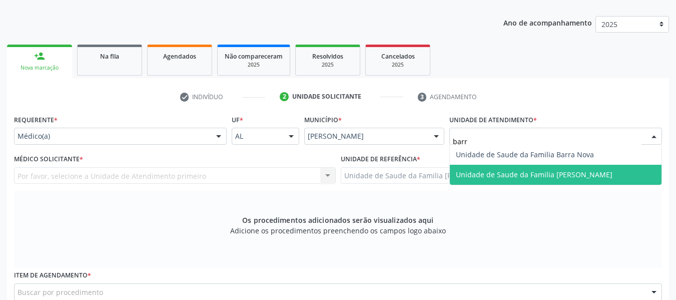
click at [579, 176] on span "Unidade de Saude da Familia [PERSON_NAME]" at bounding box center [534, 175] width 157 height 10
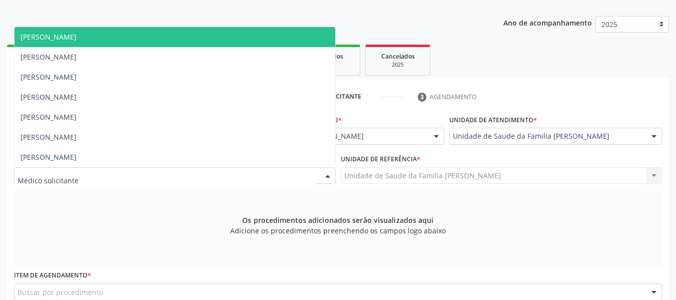
click at [330, 174] on div at bounding box center [327, 176] width 15 height 17
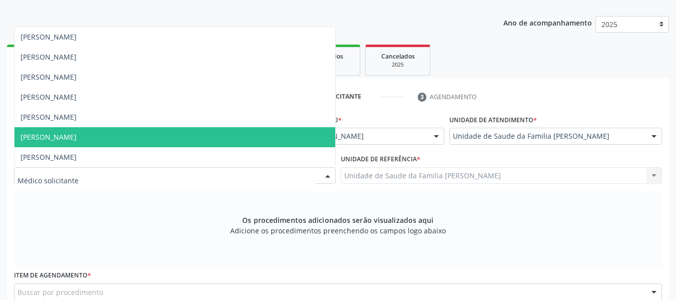
click at [119, 138] on span "[PERSON_NAME]" at bounding box center [175, 137] width 321 height 20
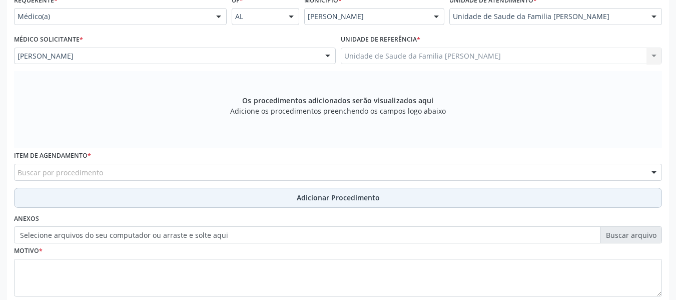
scroll to position [239, 0]
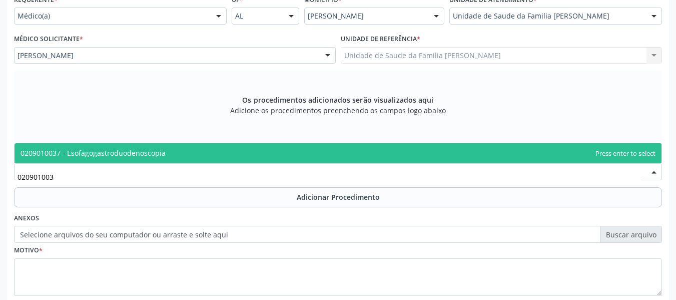
type input "0209010037"
click at [107, 155] on span "0209010037 - Esofagogastroduodenoscopia" at bounding box center [93, 153] width 145 height 10
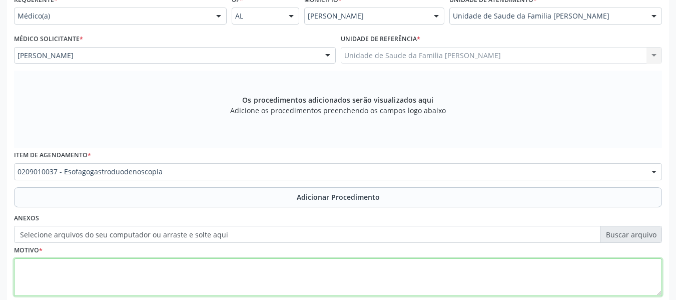
click at [46, 275] on textarea at bounding box center [338, 277] width 648 height 38
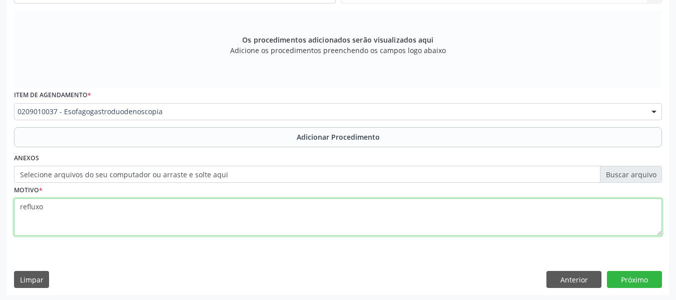
scroll to position [301, 0]
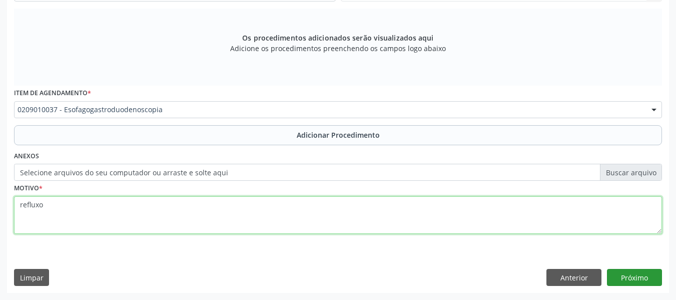
type textarea "refluxo"
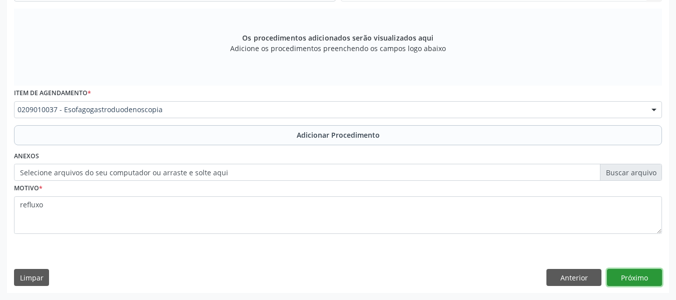
click at [636, 275] on button "Próximo" at bounding box center [634, 277] width 55 height 17
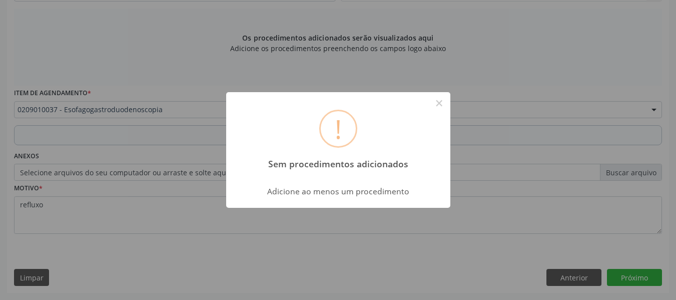
click at [570, 275] on div "! Sem procedimentos adicionados × Adicione ao menos um procedimento OK Cancel" at bounding box center [338, 150] width 676 height 300
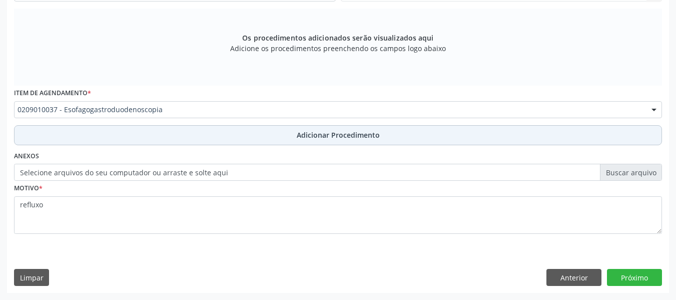
click at [325, 132] on span "Adicionar Procedimento" at bounding box center [338, 135] width 83 height 11
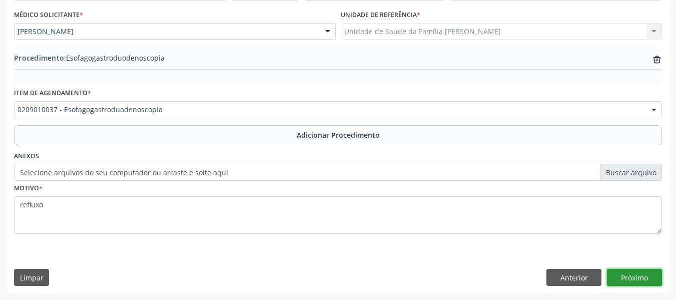
click at [636, 275] on button "Próximo" at bounding box center [634, 277] width 55 height 17
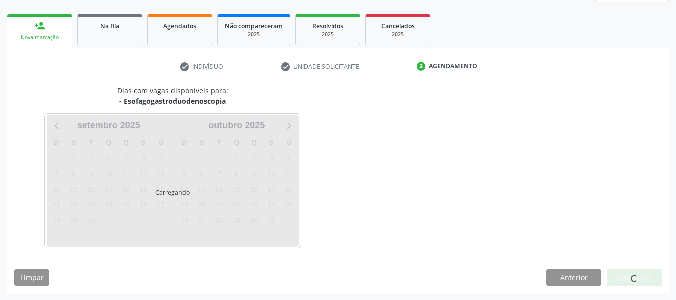
scroll to position [179, 0]
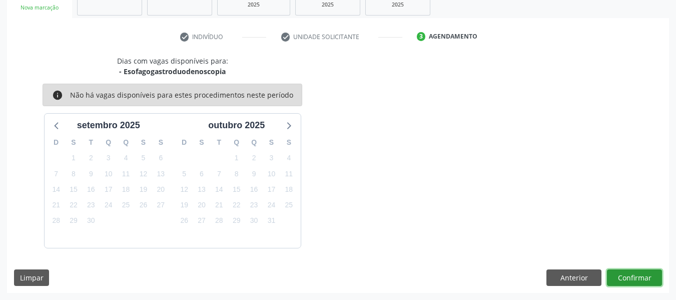
click at [636, 275] on button "Confirmar" at bounding box center [634, 277] width 55 height 17
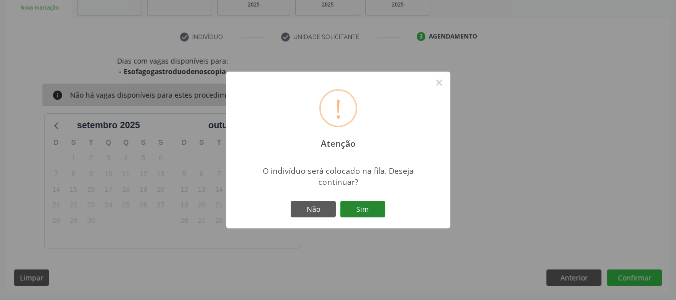
click at [359, 208] on button "Sim" at bounding box center [362, 209] width 45 height 17
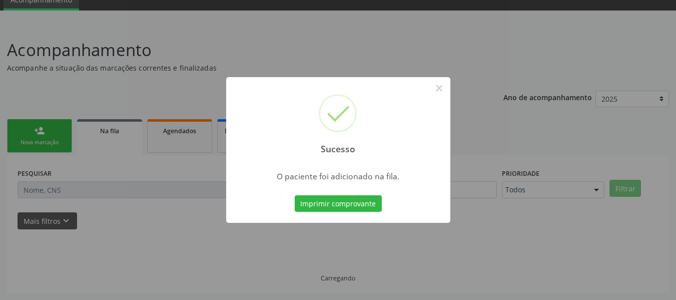
scroll to position [45, 0]
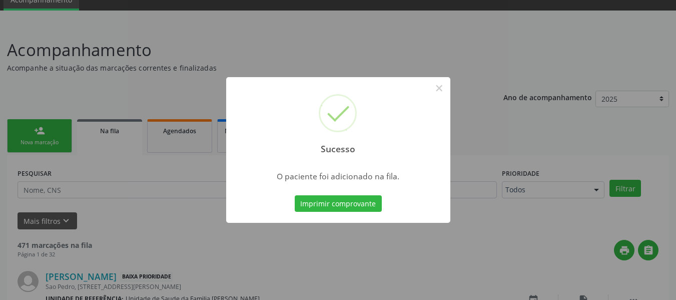
click at [37, 129] on div "Sucesso × O paciente foi adicionado na fila. Imprimir comprovante Cancel" at bounding box center [338, 150] width 676 height 300
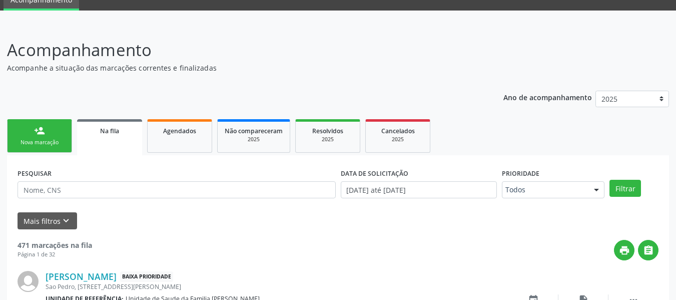
click at [33, 128] on link "person_add Nova marcação" at bounding box center [39, 136] width 65 height 34
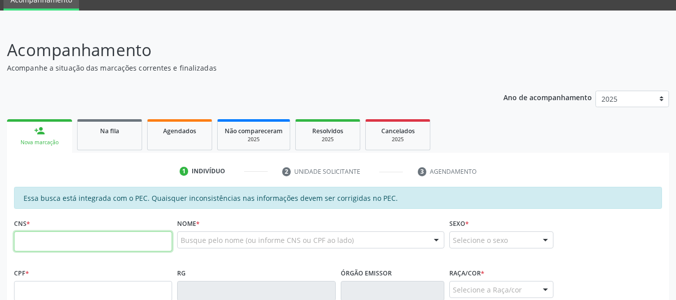
click at [51, 244] on input "text" at bounding box center [93, 241] width 158 height 20
click at [37, 241] on input "text" at bounding box center [93, 241] width 158 height 20
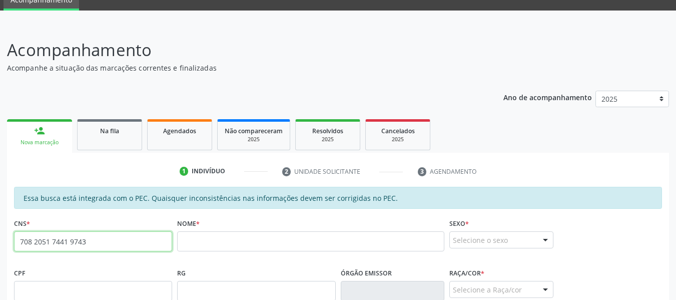
click at [103, 244] on input "708 2051 7441 9743" at bounding box center [93, 241] width 158 height 20
type input "7"
type input "898 0012 1267 1939"
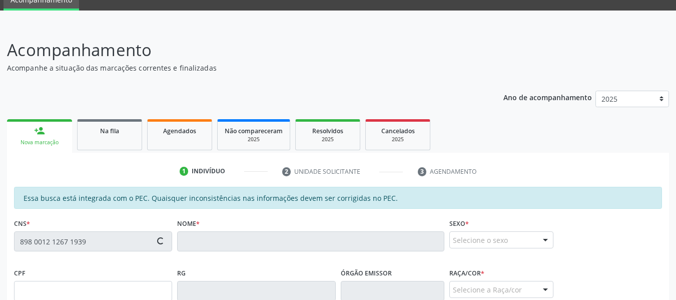
type input "21/02/2002"
type input "Talita da Conceição"
type input "(82) 99117-5020"
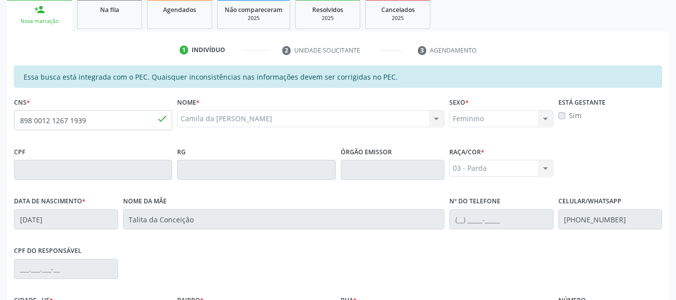
scroll to position [92, 0]
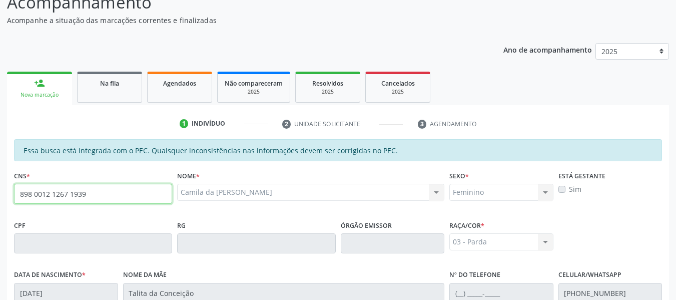
click at [101, 194] on input "898 0012 1267 1939" at bounding box center [93, 194] width 158 height 20
type input "8"
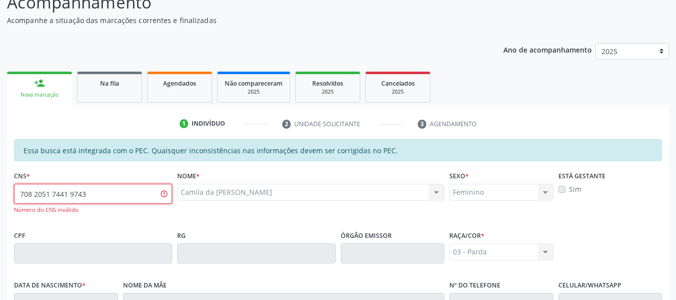
type input "708 2051 7441 9743"
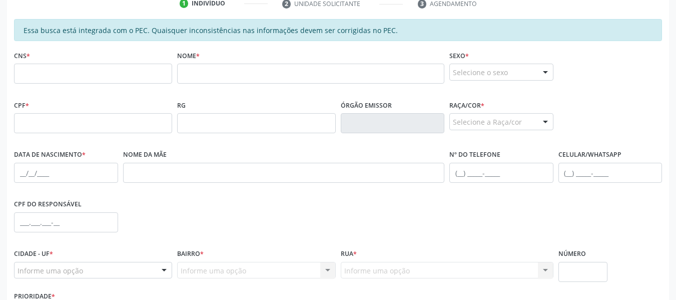
scroll to position [0, 0]
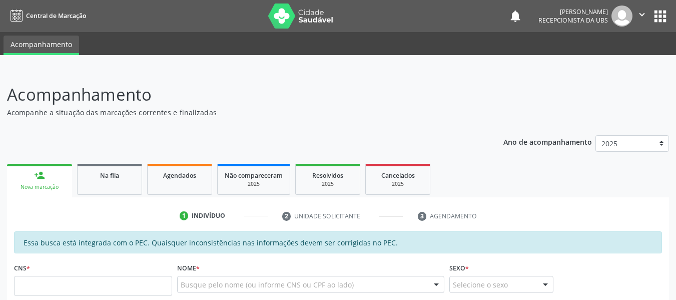
click at [75, 290] on input "text" at bounding box center [93, 286] width 158 height 20
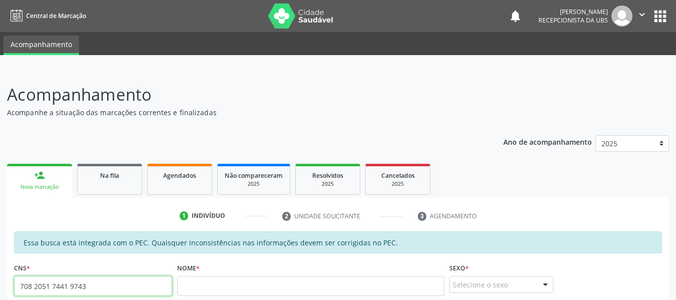
click at [94, 285] on input "708 2051 7441 9743" at bounding box center [93, 286] width 158 height 20
type input "7"
type input "704 6026 0406 5527"
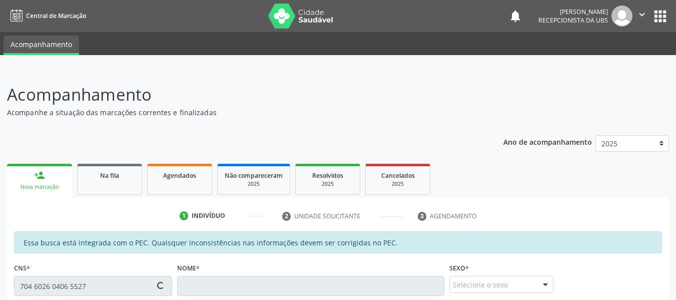
type input "084.758.884-02"
type input "[DATE]"
type input "[PERSON_NAME]"
type input "[PHONE_NUMBER]"
type input "28"
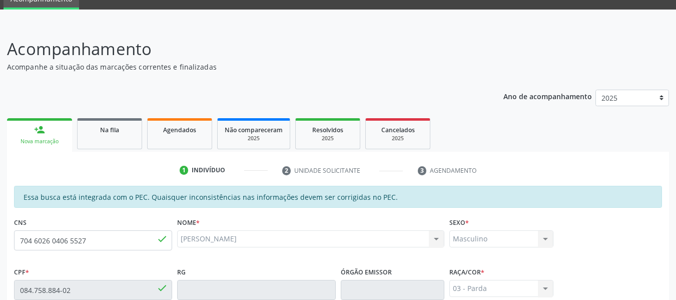
scroll to position [39, 0]
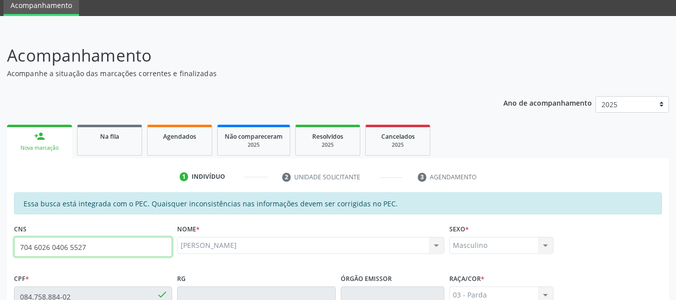
click at [101, 250] on input "704 6026 0406 5527" at bounding box center [93, 247] width 158 height 20
type input "7"
type input "898 0012 1267 1939"
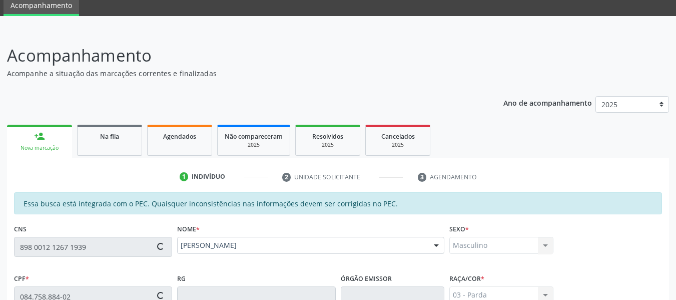
type input "21/02/2002"
type input "Talita da Conceição"
type input "(82) 99117-5020"
type input "S/N"
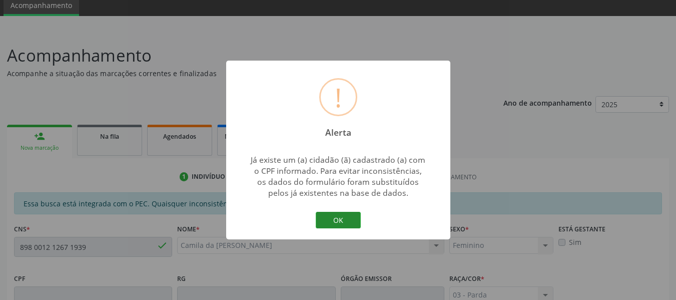
click at [339, 217] on button "OK" at bounding box center [338, 220] width 45 height 17
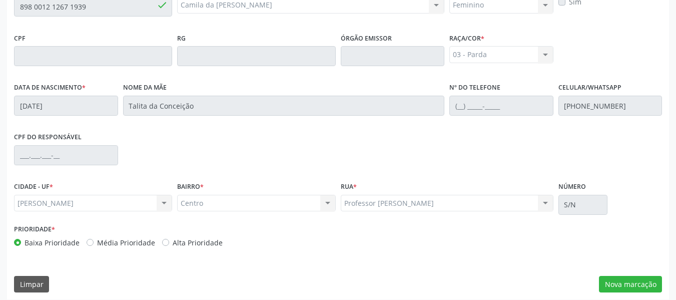
scroll to position [286, 0]
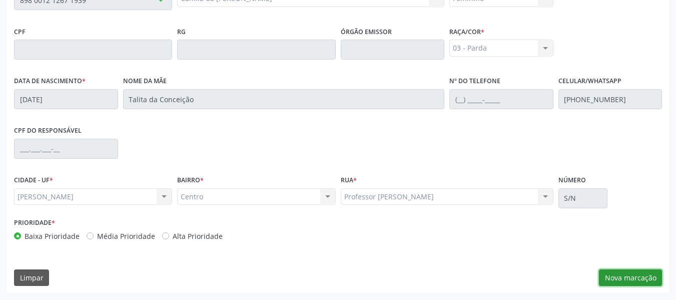
click at [643, 278] on button "Nova marcação" at bounding box center [630, 277] width 63 height 17
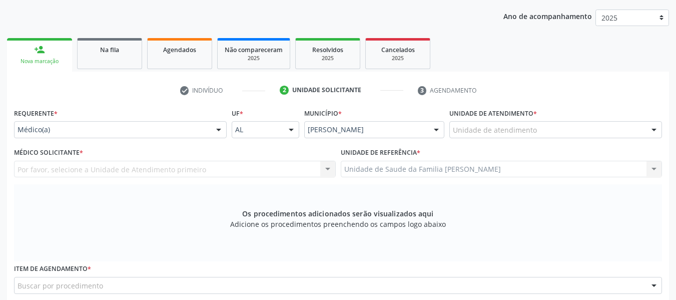
scroll to position [106, 0]
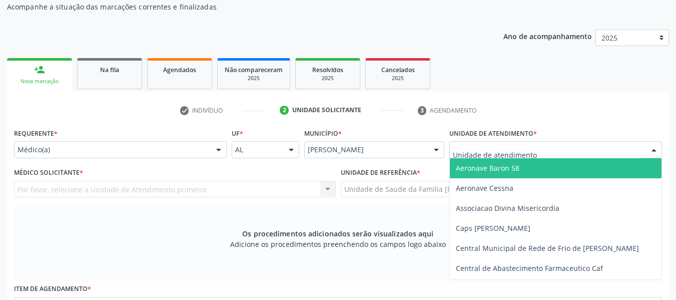
click at [654, 147] on div at bounding box center [654, 150] width 15 height 17
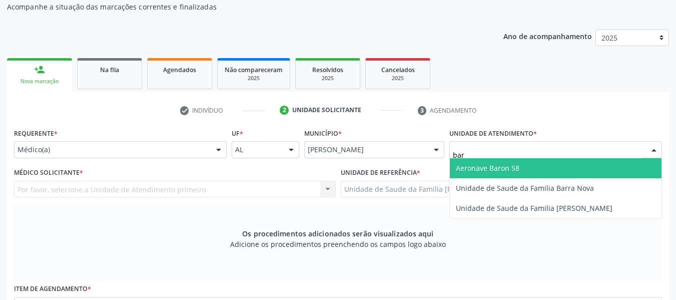
type input "barr"
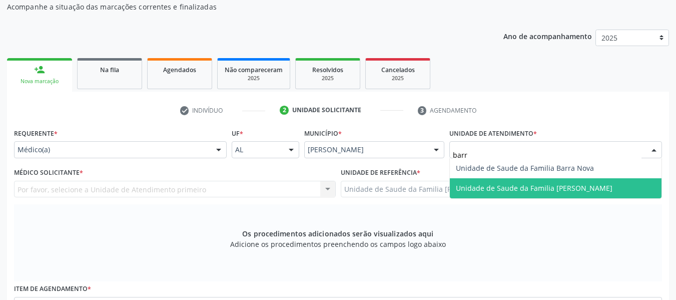
click at [563, 192] on span "Unidade de Saude da Familia [PERSON_NAME]" at bounding box center [534, 188] width 157 height 10
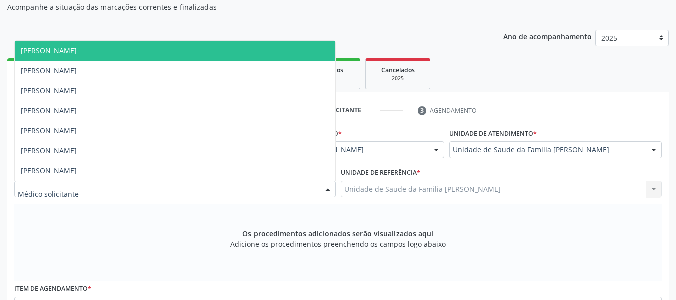
click at [329, 185] on div at bounding box center [327, 189] width 15 height 17
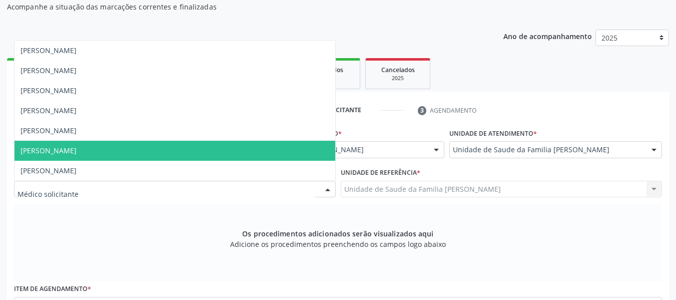
click at [77, 149] on span "[PERSON_NAME]" at bounding box center [49, 151] width 56 height 10
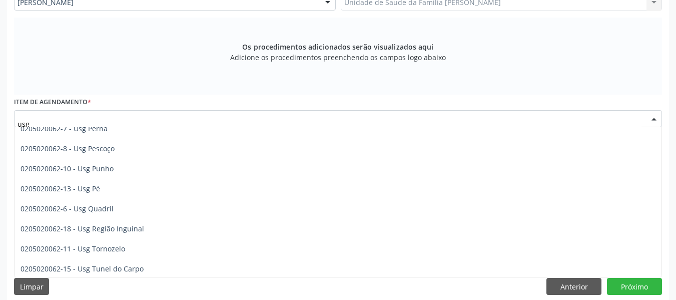
scroll to position [231, 0]
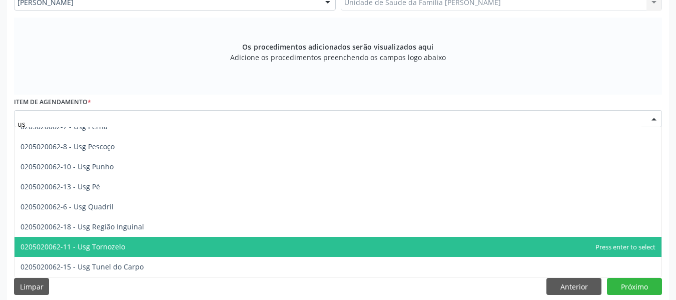
type input "u"
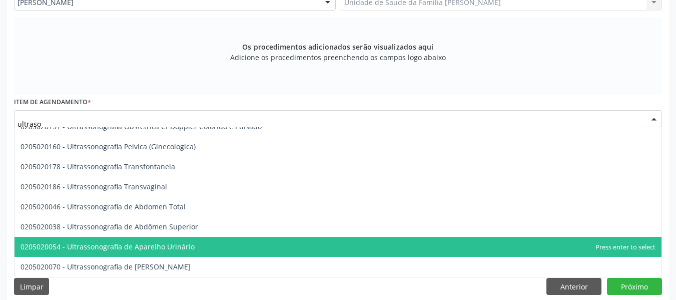
scroll to position [0, 0]
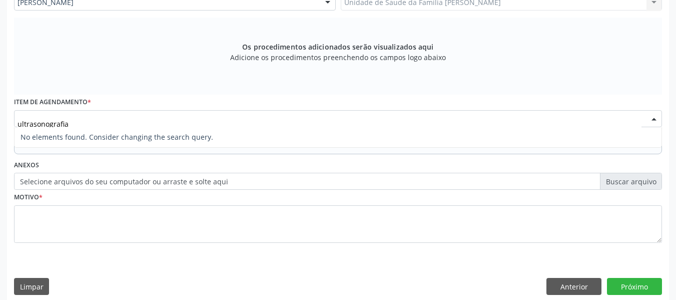
click at [35, 122] on input "ultrasonografia" at bounding box center [330, 124] width 624 height 20
type input "ultrassonografia"
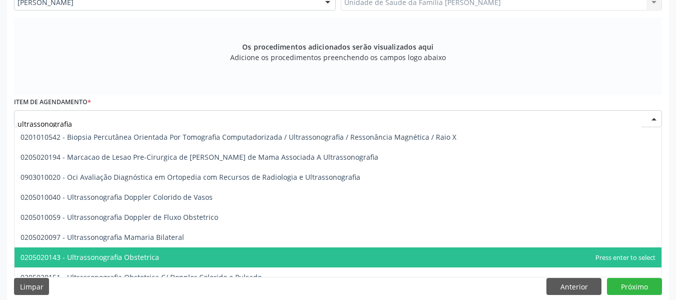
click at [138, 257] on span "0205020143 - Ultrassonografia Obstetrica" at bounding box center [90, 257] width 139 height 10
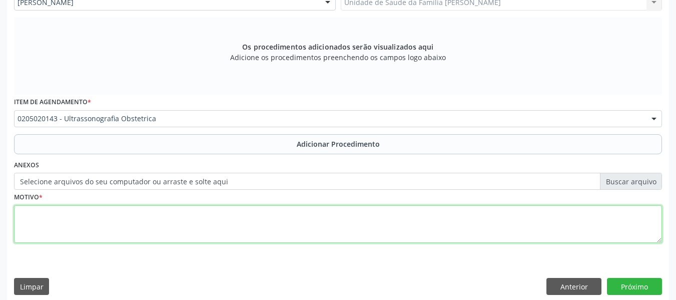
click at [77, 220] on textarea at bounding box center [338, 224] width 648 height 38
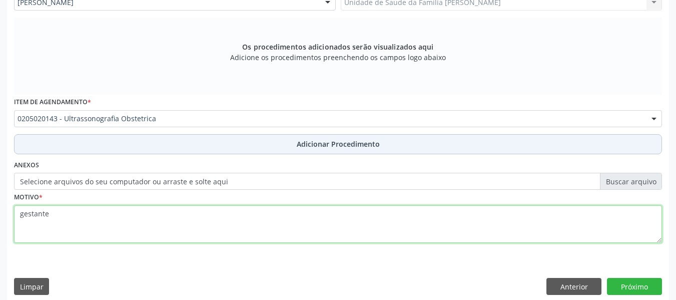
type textarea "gestante"
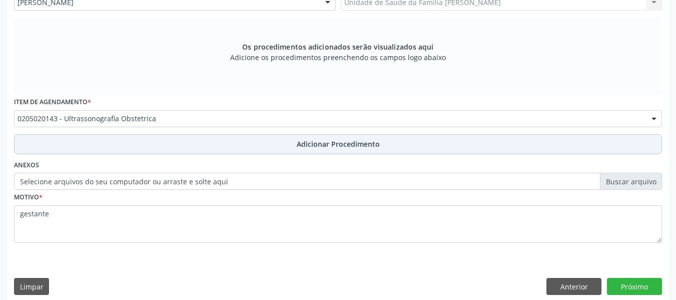
click at [309, 142] on span "Adicionar Procedimento" at bounding box center [338, 144] width 83 height 11
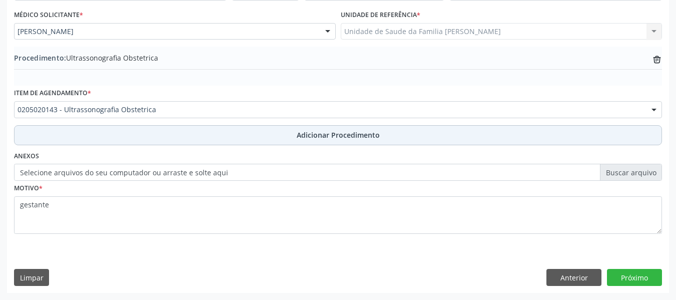
scroll to position [263, 0]
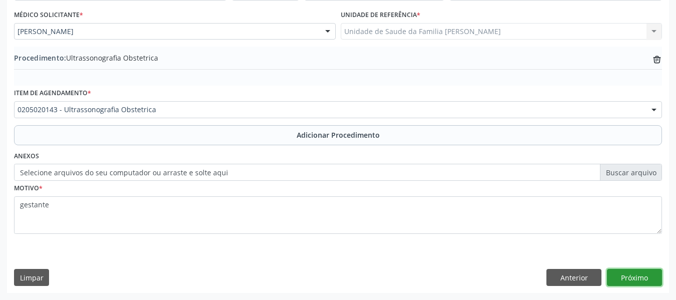
click at [636, 275] on button "Próximo" at bounding box center [634, 277] width 55 height 17
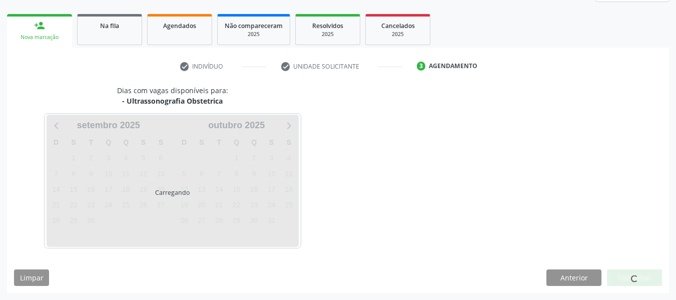
scroll to position [179, 0]
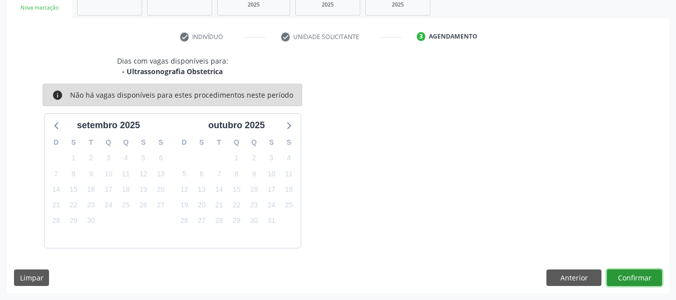
click at [636, 275] on button "Confirmar" at bounding box center [634, 277] width 55 height 17
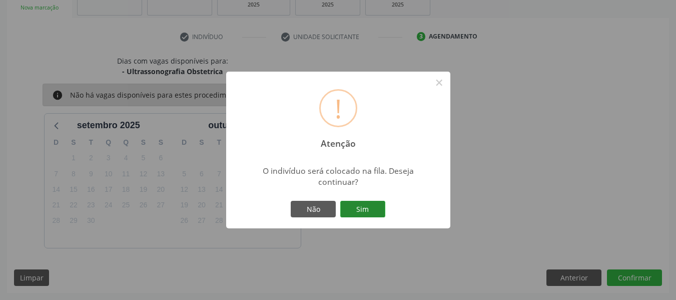
click at [363, 206] on button "Sim" at bounding box center [362, 209] width 45 height 17
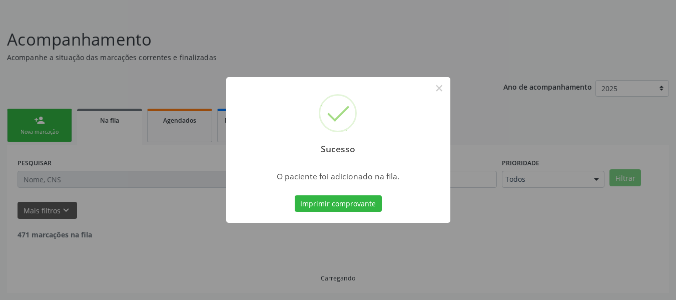
scroll to position [45, 0]
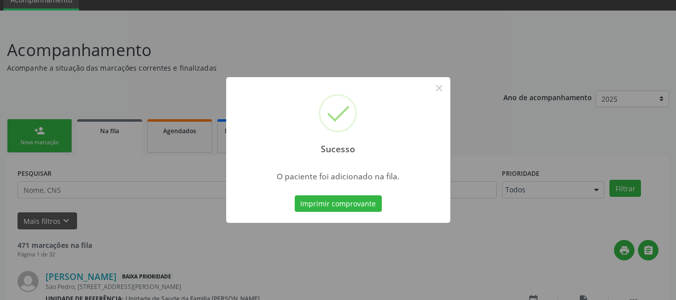
click at [35, 128] on div "Sucesso × O paciente foi adicionado na fila. Imprimir comprovante Cancel" at bounding box center [338, 150] width 676 height 300
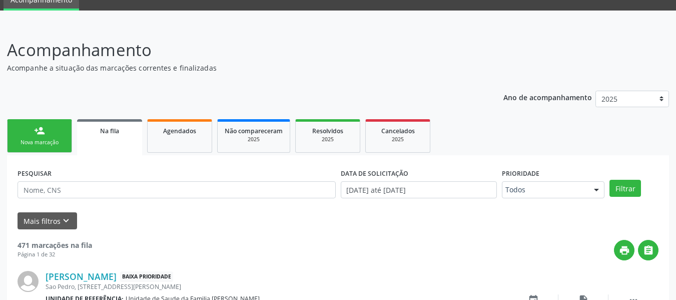
click at [35, 128] on div "person_add" at bounding box center [39, 130] width 11 height 11
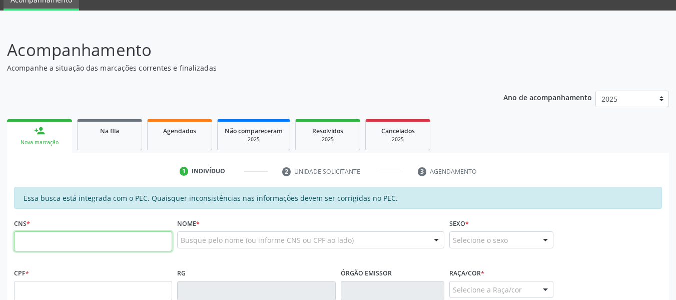
click at [53, 238] on input "text" at bounding box center [93, 241] width 158 height 20
type input "707 6092 7894 7799"
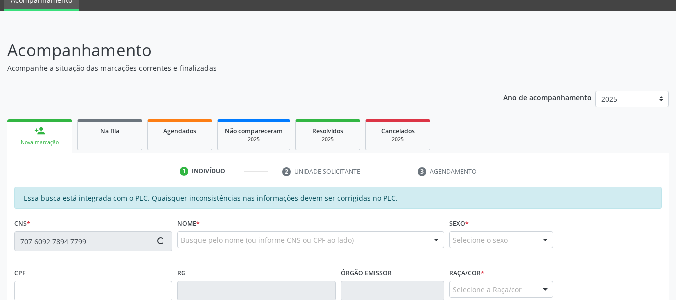
type input "117.241.404-18"
type input "22/03/2003"
type input "Rosicleide Santana"
type input "(82) 99900-7623"
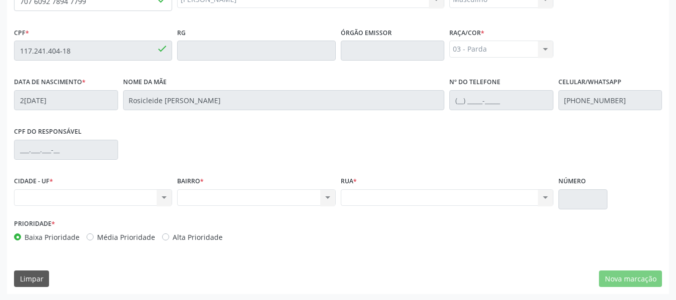
scroll to position [286, 0]
click at [276, 139] on div "CPF do responsável" at bounding box center [338, 148] width 653 height 50
click at [165, 197] on div "Nenhum resultado encontrado para: " " Não há nenhuma opção para ser exibida." at bounding box center [93, 196] width 158 height 17
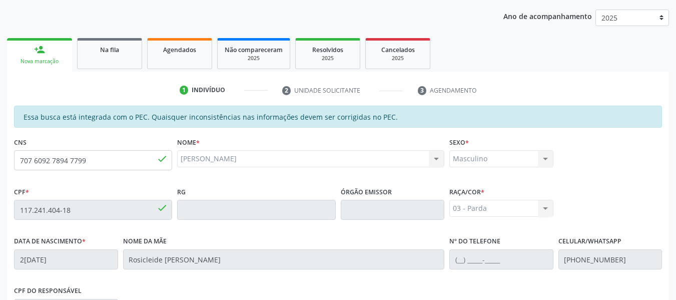
scroll to position [119, 0]
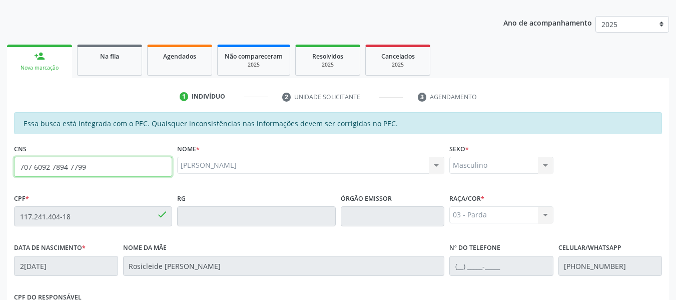
click at [94, 167] on input "707 6092 7894 7799" at bounding box center [93, 167] width 158 height 20
type input "7"
type input "708 2051 4651 5741"
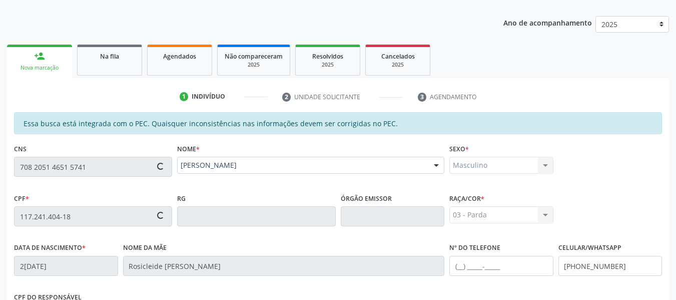
type input "180.874.556-65"
type input "15/10/2019"
type input "Antonia Davila Pires Pimenta"
type input "(82) 99386-7132"
type input "S/N"
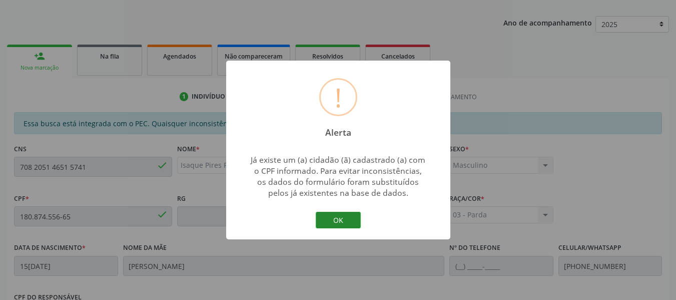
click at [340, 219] on button "OK" at bounding box center [338, 220] width 45 height 17
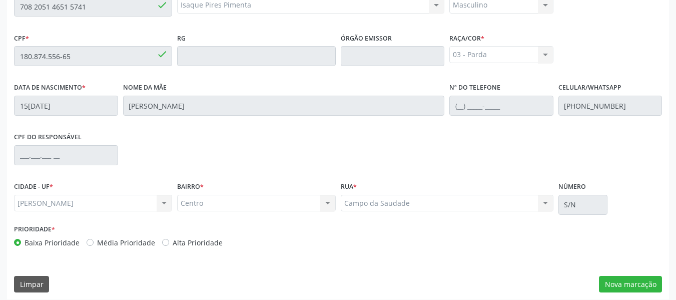
scroll to position [286, 0]
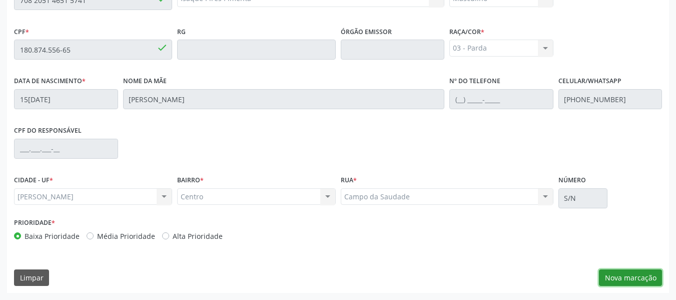
click at [642, 277] on button "Nova marcação" at bounding box center [630, 277] width 63 height 17
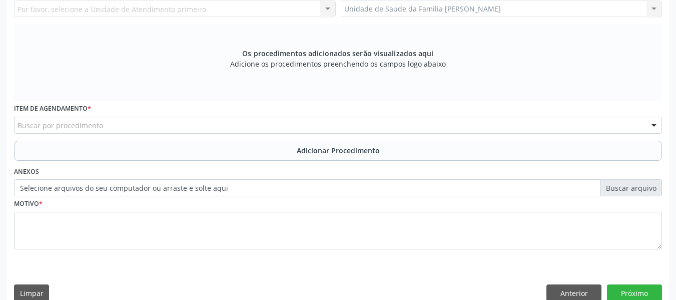
click at [652, 9] on div "Unidade de Saude da Familia Barro Vermelho Unidade de Saude da Familia Barro Ve…" at bounding box center [502, 9] width 322 height 17
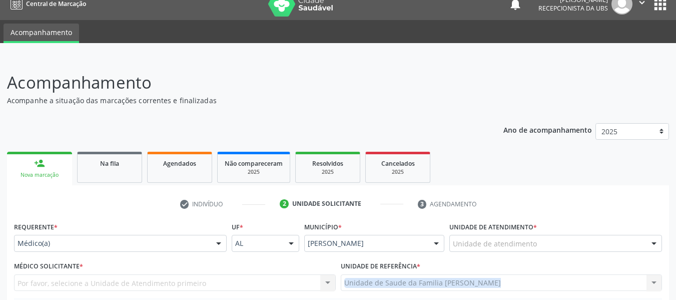
scroll to position [0, 0]
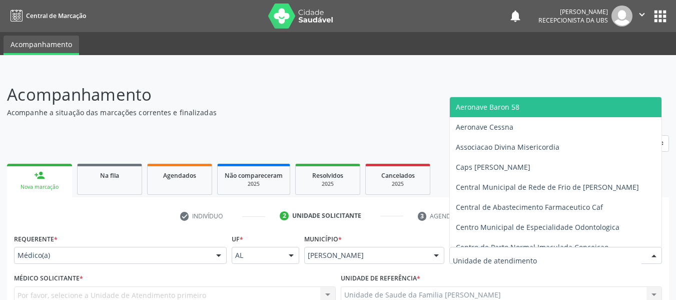
click at [540, 253] on div at bounding box center [556, 255] width 213 height 17
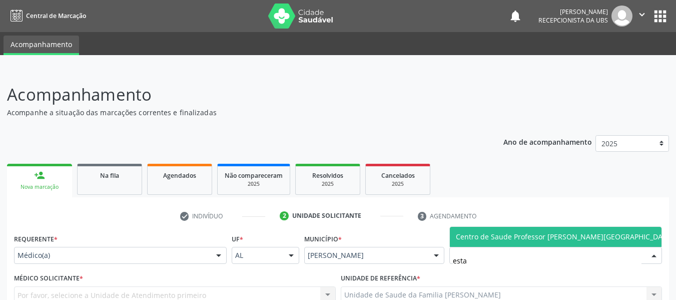
type input "estac"
click at [541, 237] on span "Centro de Saude Professor [PERSON_NAME][GEOGRAPHIC_DATA]" at bounding box center [565, 237] width 218 height 10
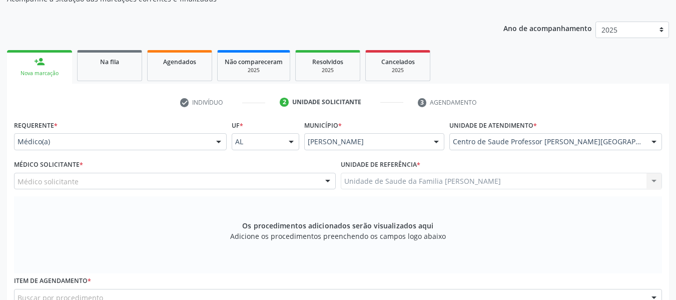
scroll to position [147, 0]
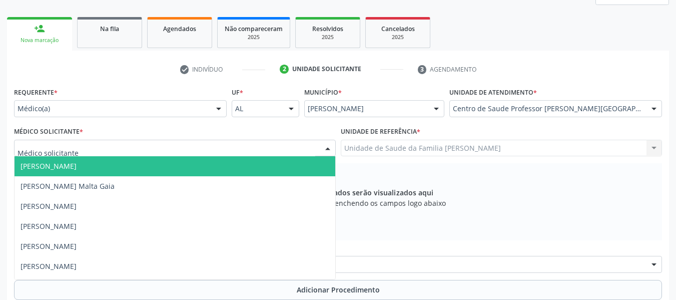
click at [327, 149] on div at bounding box center [327, 148] width 15 height 17
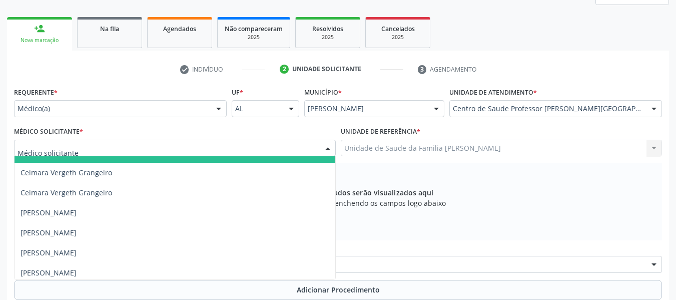
scroll to position [134, 0]
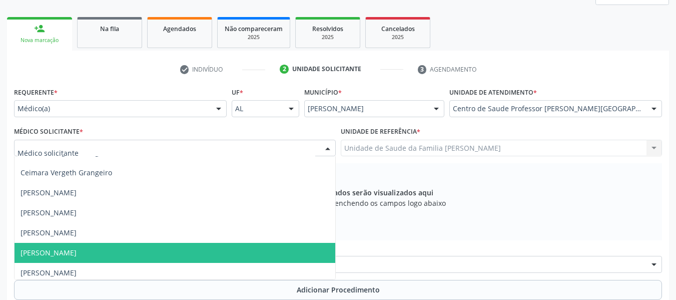
click at [91, 256] on span "[PERSON_NAME]" at bounding box center [175, 253] width 321 height 20
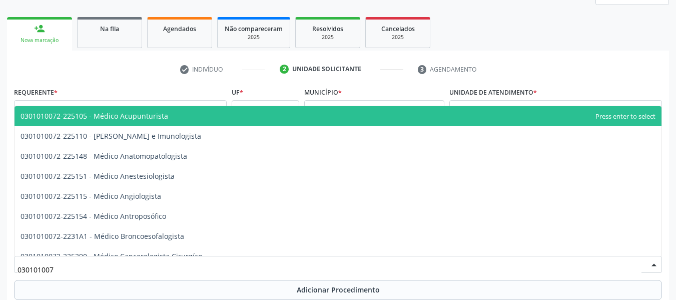
type input "0301010072"
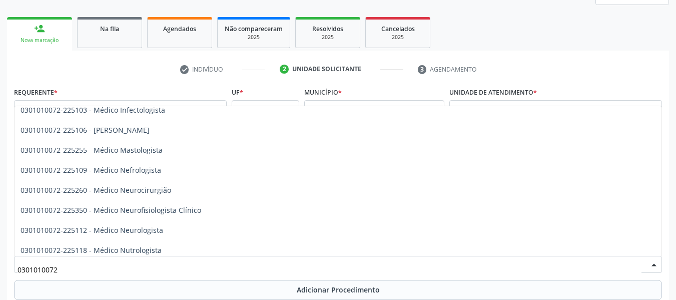
scroll to position [707, 0]
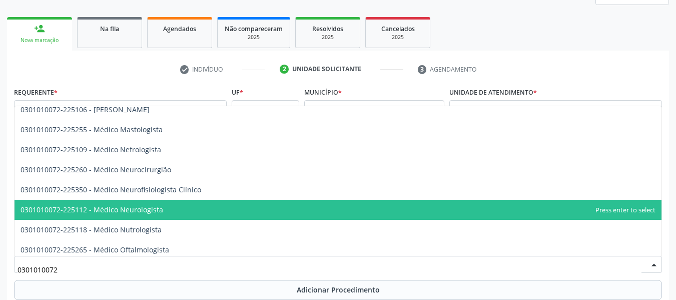
click at [145, 211] on span "0301010072-225112 - Médico Neurologista" at bounding box center [92, 210] width 143 height 10
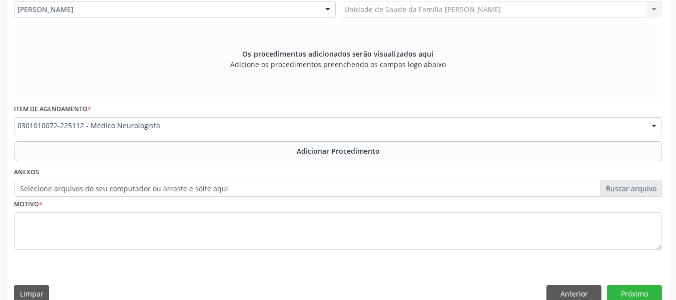
scroll to position [287, 0]
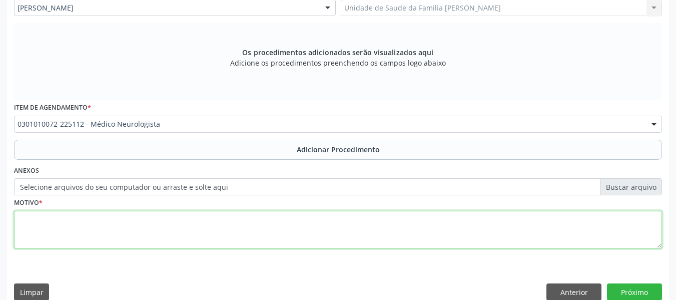
click at [43, 231] on textarea at bounding box center [338, 230] width 648 height 38
type textarea "n"
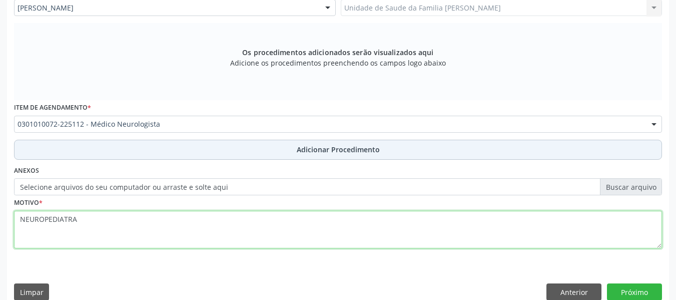
type textarea "NEUROPEDIATRA"
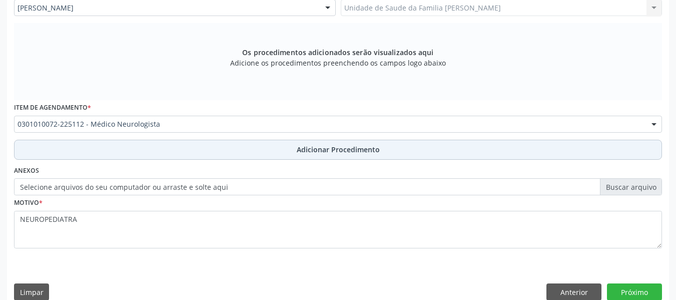
click at [337, 149] on span "Adicionar Procedimento" at bounding box center [338, 149] width 83 height 11
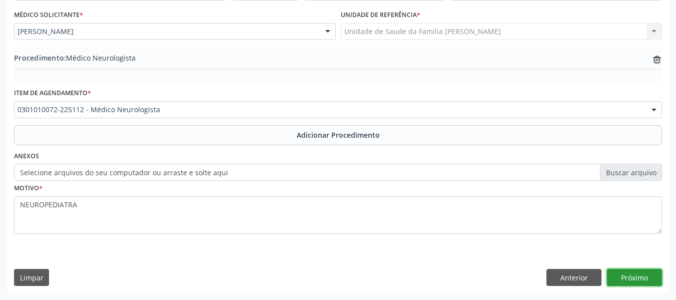
click at [634, 278] on button "Próximo" at bounding box center [634, 277] width 55 height 17
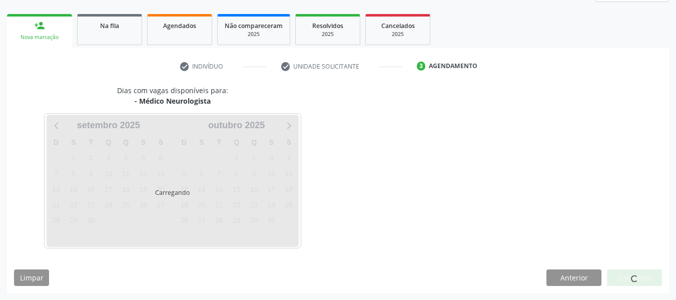
scroll to position [179, 0]
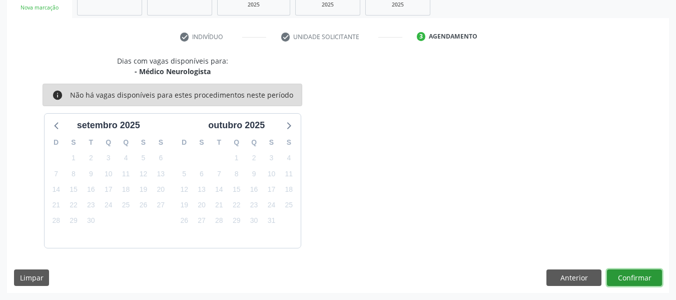
click at [630, 276] on button "Confirmar" at bounding box center [634, 277] width 55 height 17
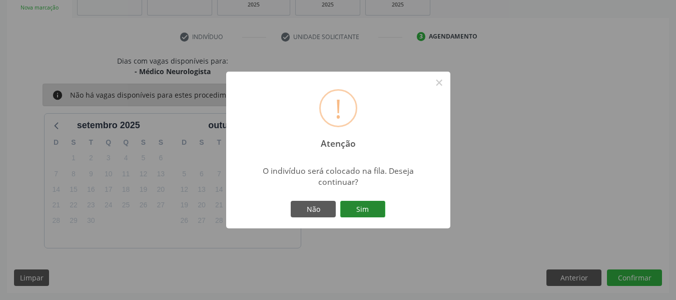
click at [362, 209] on button "Sim" at bounding box center [362, 209] width 45 height 17
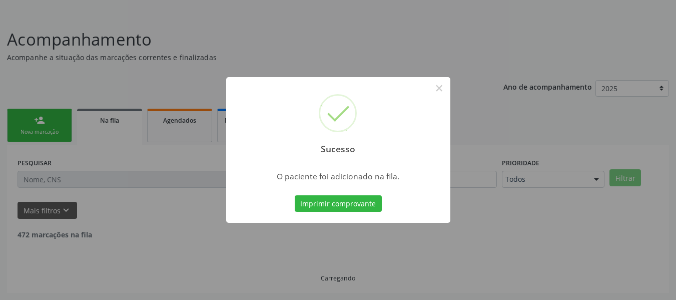
scroll to position [45, 0]
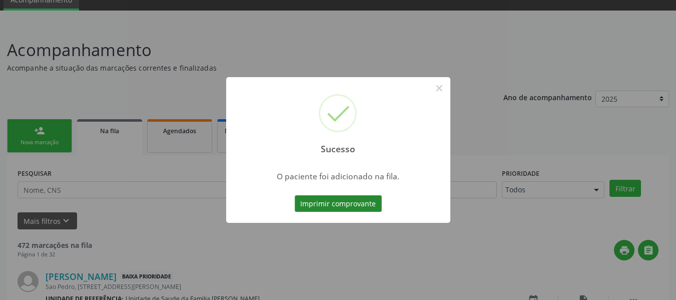
click at [345, 203] on button "Imprimir comprovante" at bounding box center [338, 203] width 87 height 17
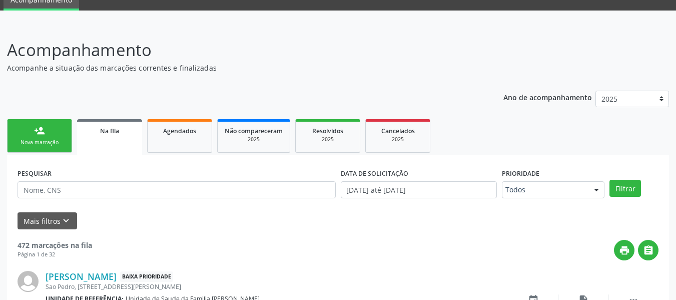
click at [35, 126] on div "person_add" at bounding box center [39, 130] width 11 height 11
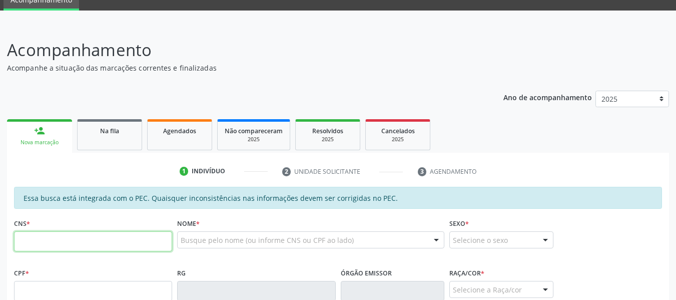
click at [43, 242] on input "text" at bounding box center [93, 241] width 158 height 20
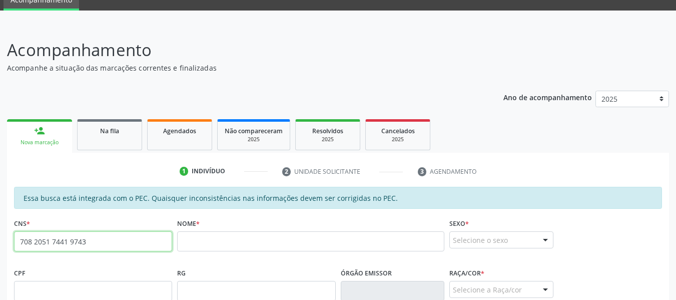
click at [99, 242] on input "708 2051 7441 9743" at bounding box center [93, 241] width 158 height 20
type input "7"
type input "707 6092 7894 7799"
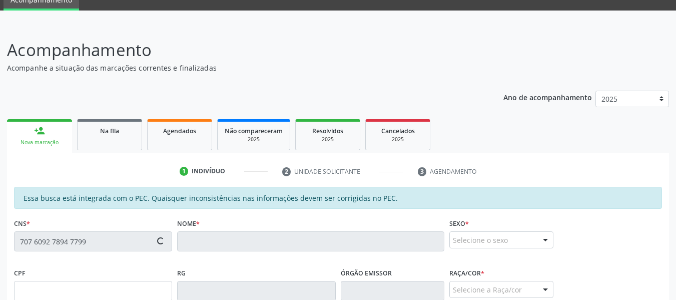
type input "117.241.404-18"
type input "22/03/2003"
type input "Rosicleide Santana"
type input "(82) 99900-7623"
type input "S/N"
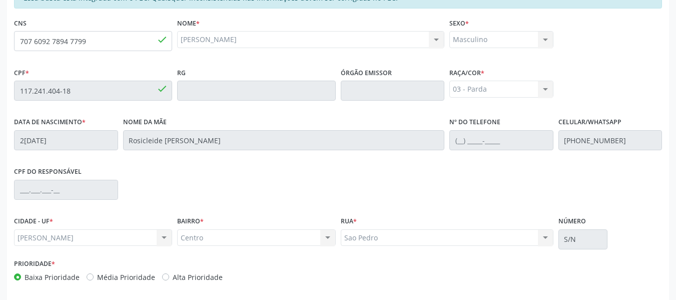
scroll to position [286, 0]
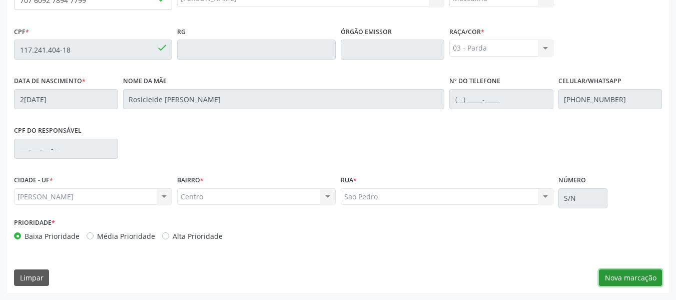
click at [636, 277] on button "Nova marcação" at bounding box center [630, 277] width 63 height 17
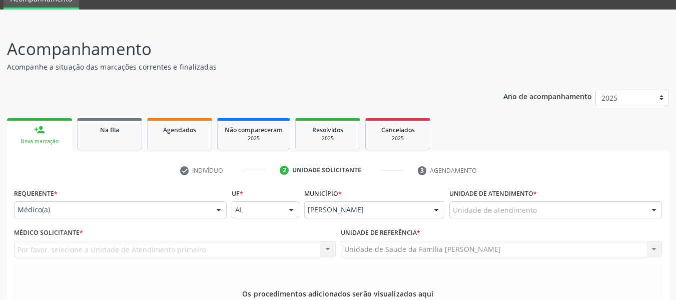
scroll to position [0, 0]
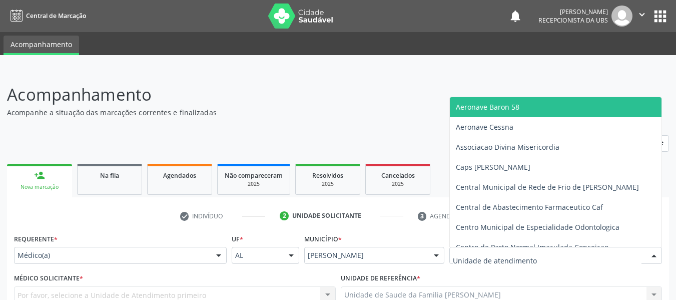
click at [593, 256] on div at bounding box center [556, 255] width 213 height 17
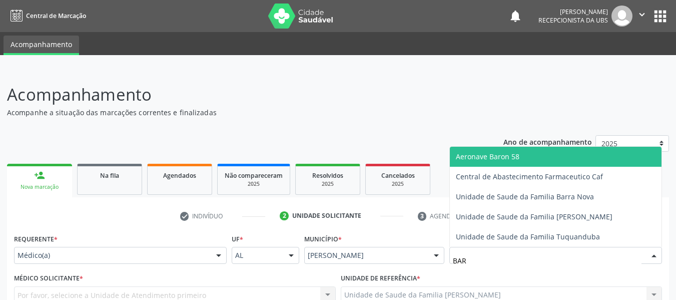
type input "BARR"
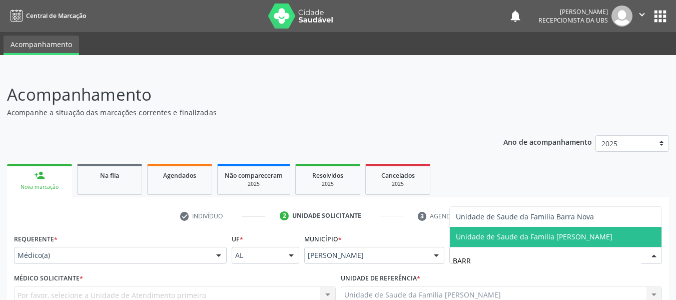
click at [569, 238] on span "Unidade de Saude da Familia [PERSON_NAME]" at bounding box center [534, 237] width 157 height 10
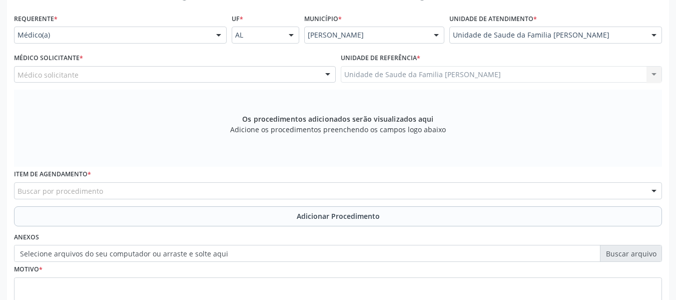
scroll to position [247, 0]
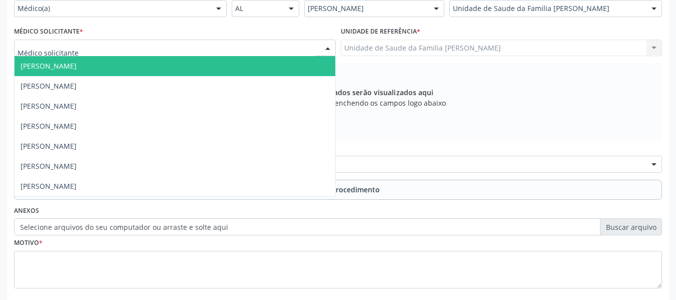
click at [327, 49] on div at bounding box center [327, 48] width 15 height 17
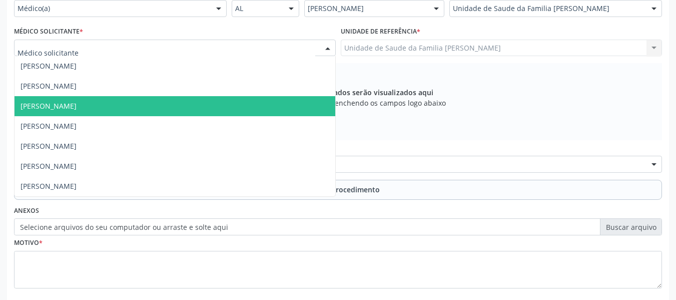
click at [77, 106] on span "[PERSON_NAME]" at bounding box center [49, 106] width 56 height 10
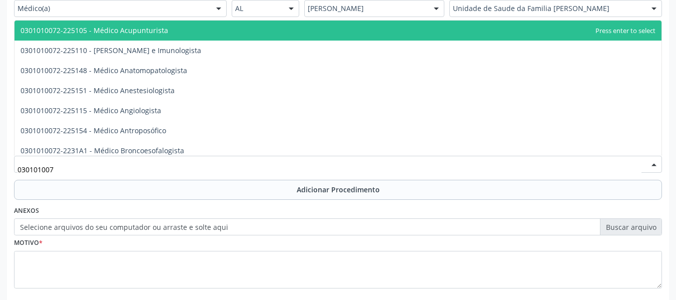
type input "0301010072"
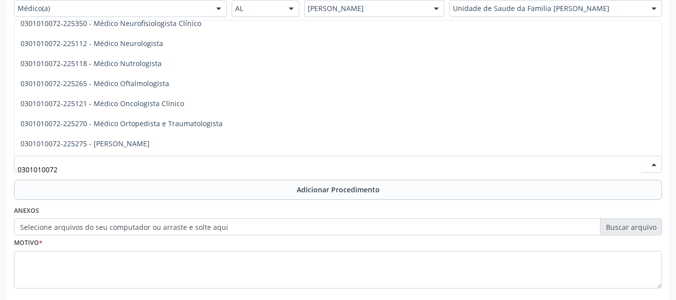
scroll to position [808, 0]
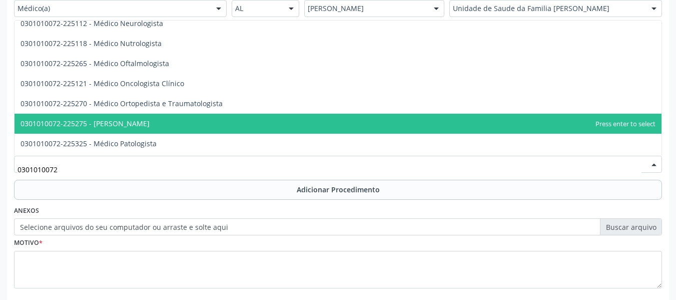
click at [150, 121] on span "0301010072-225275 - [PERSON_NAME]" at bounding box center [85, 124] width 129 height 10
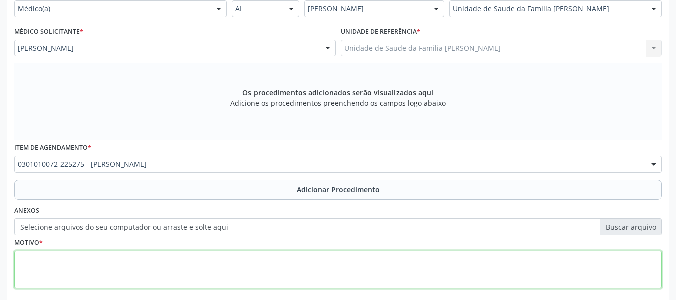
click at [44, 264] on textarea at bounding box center [338, 270] width 648 height 38
click at [44, 264] on textarea "DESVIO DE SEPTO" at bounding box center [338, 270] width 648 height 38
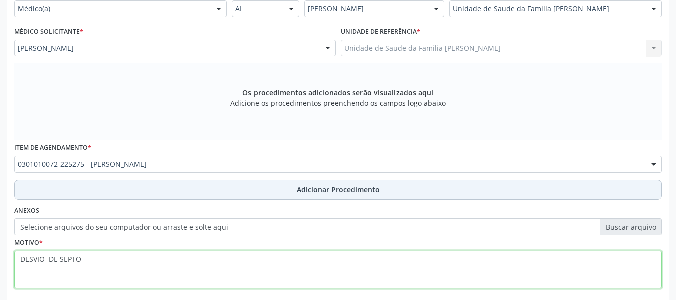
type textarea "DESVIO DE SEPTO"
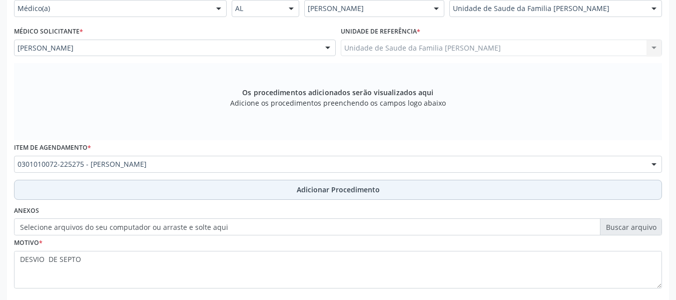
click at [341, 191] on span "Adicionar Procedimento" at bounding box center [338, 189] width 83 height 11
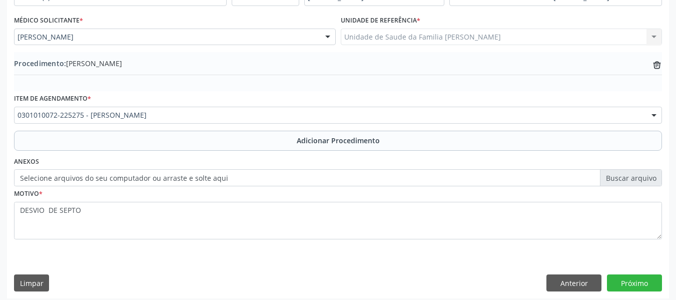
scroll to position [263, 0]
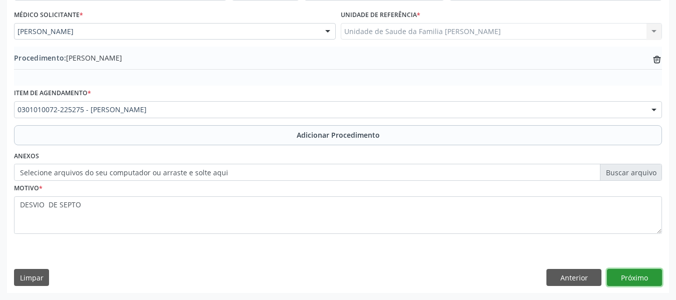
click at [623, 278] on button "Próximo" at bounding box center [634, 277] width 55 height 17
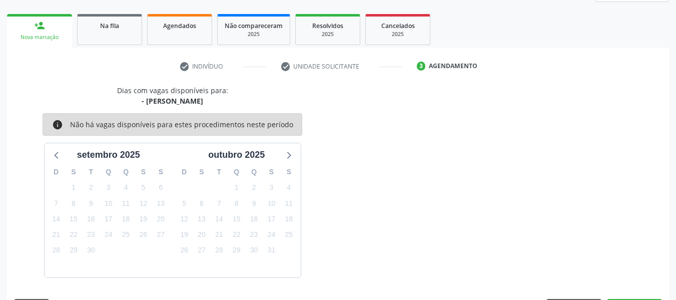
scroll to position [179, 0]
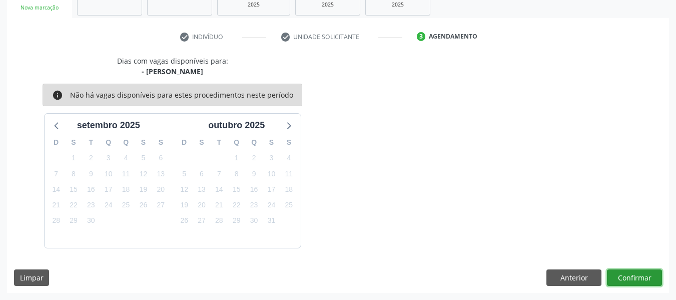
click at [638, 275] on button "Confirmar" at bounding box center [634, 277] width 55 height 17
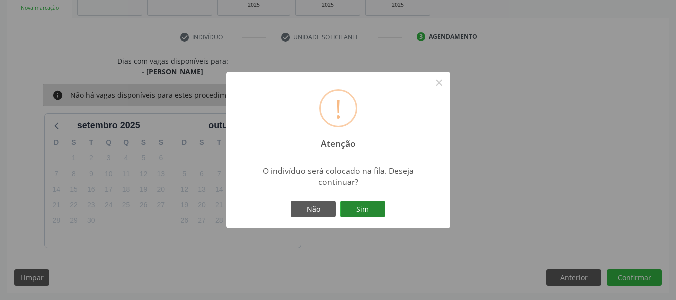
click at [373, 207] on button "Sim" at bounding box center [362, 209] width 45 height 17
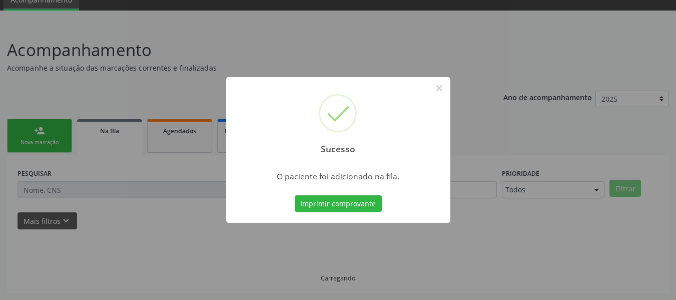
scroll to position [45, 0]
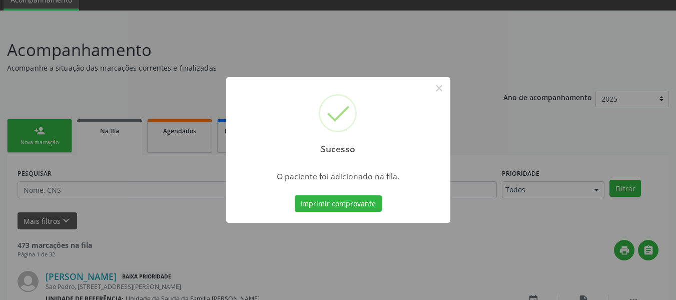
click at [39, 128] on div "Sucesso × O paciente foi adicionado na fila. Imprimir comprovante Cancel" at bounding box center [338, 150] width 676 height 300
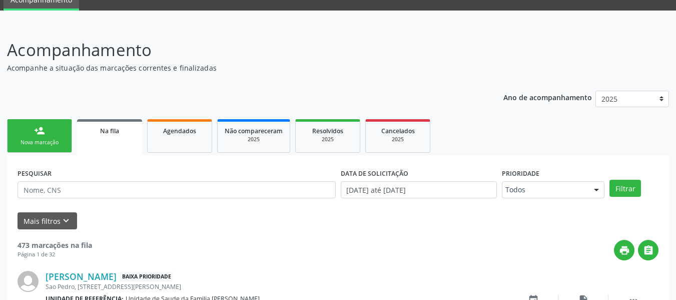
click at [39, 128] on div "person_add" at bounding box center [39, 130] width 11 height 11
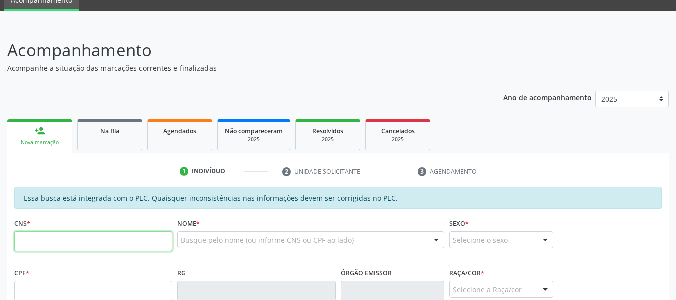
click at [43, 246] on input "text" at bounding box center [93, 241] width 158 height 20
type input "702 6077 7626 4143"
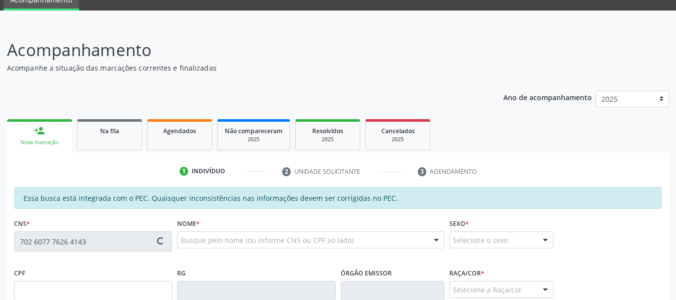
type input "149.941.664-47"
type input "18/03/2004"
type input "Joana Darc Soares dos Santos"
type input "(82) 99348-7992"
type input "30"
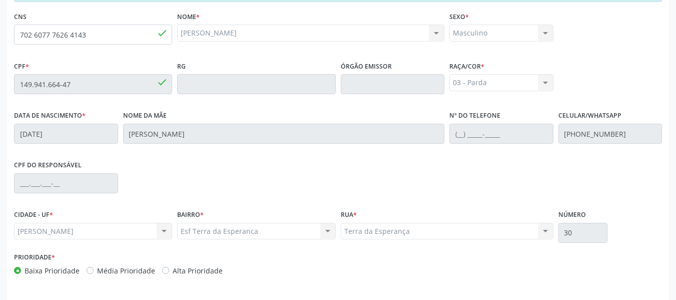
scroll to position [286, 0]
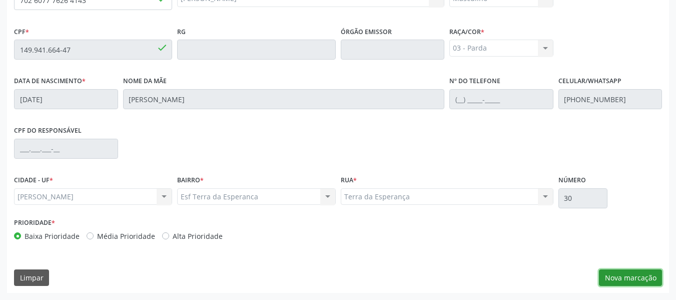
click at [629, 276] on button "Nova marcação" at bounding box center [630, 277] width 63 height 17
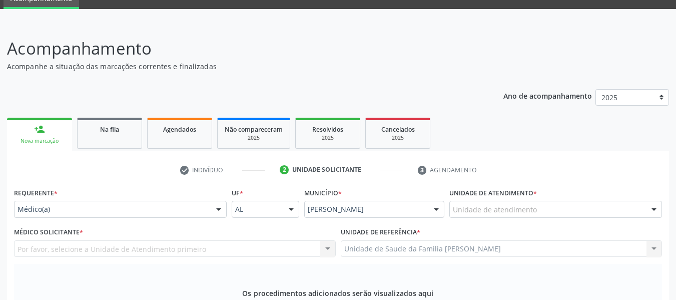
scroll to position [0, 0]
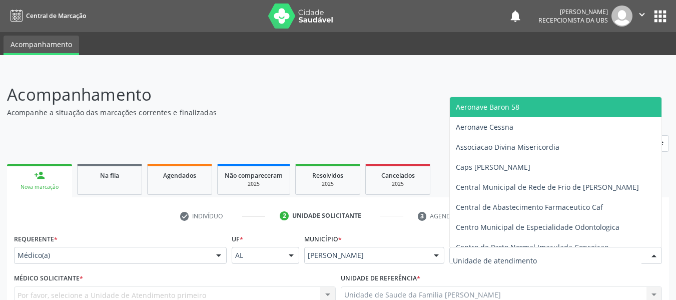
click at [652, 253] on div at bounding box center [654, 255] width 15 height 17
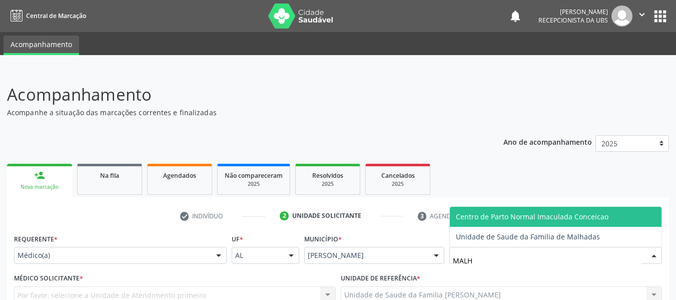
type input "MALHA"
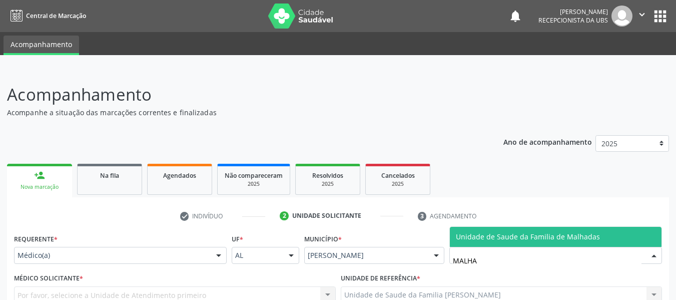
click at [584, 236] on span "Unidade de Saude da Familia de Malhadas" at bounding box center [528, 237] width 144 height 10
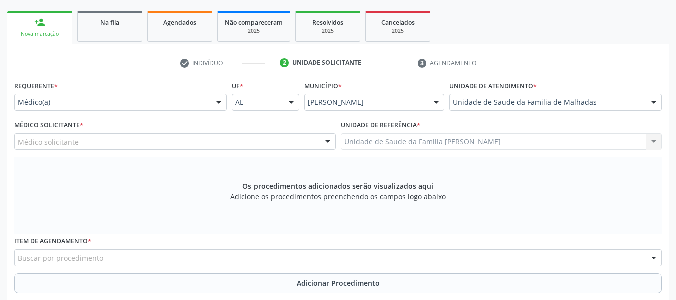
scroll to position [174, 0]
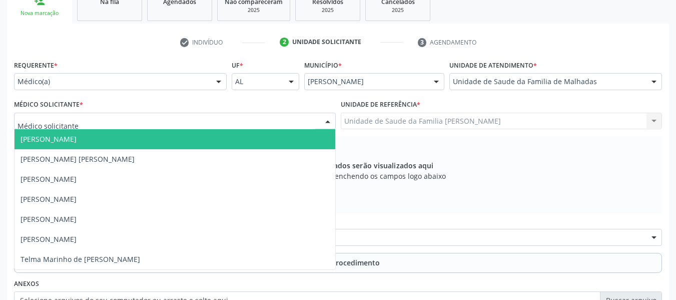
click at [329, 121] on div at bounding box center [327, 121] width 15 height 17
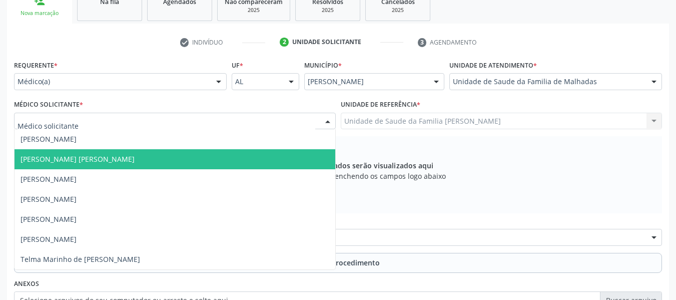
click at [90, 159] on span "[PERSON_NAME] [PERSON_NAME]" at bounding box center [78, 159] width 114 height 10
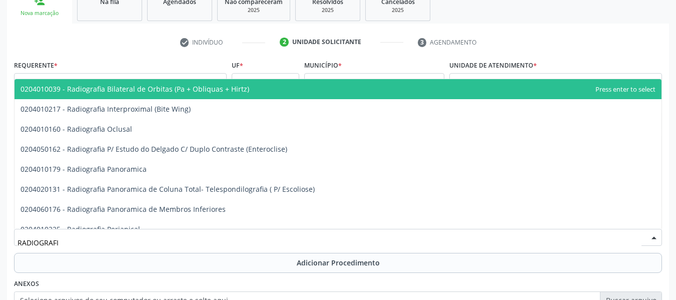
type input "RADIOGRAFIA"
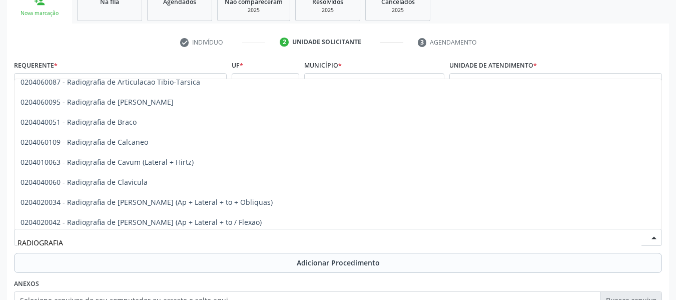
scroll to position [407, 0]
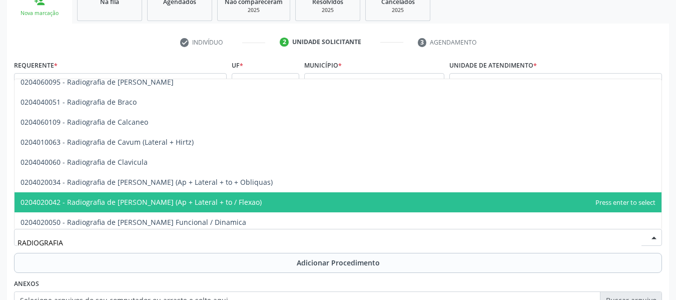
click at [233, 202] on span "0204020042 - Radiografia de [PERSON_NAME] (Ap + Lateral + to / Flexao)" at bounding box center [141, 202] width 241 height 10
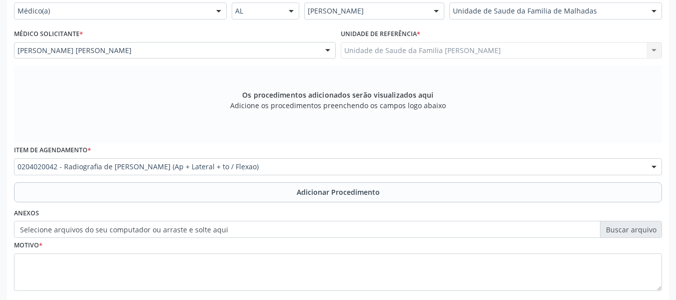
scroll to position [247, 0]
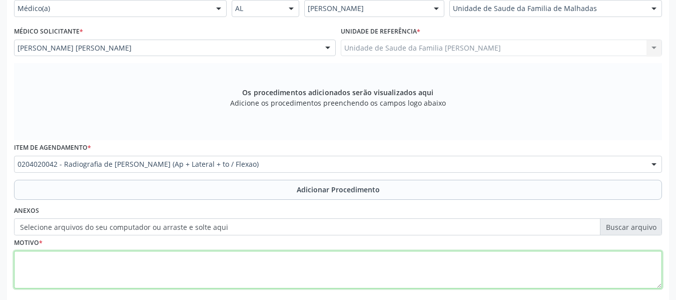
click at [72, 272] on textarea at bounding box center [338, 270] width 648 height 38
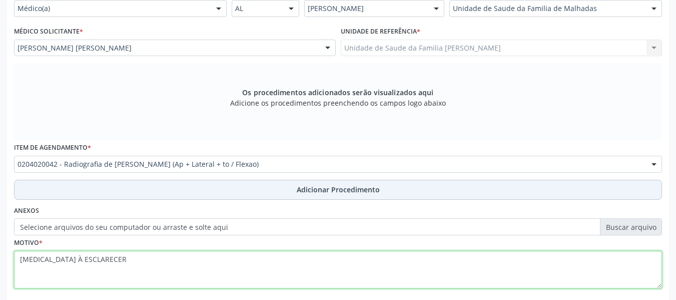
type textarea "CERVICALGIA À ESCLARECER"
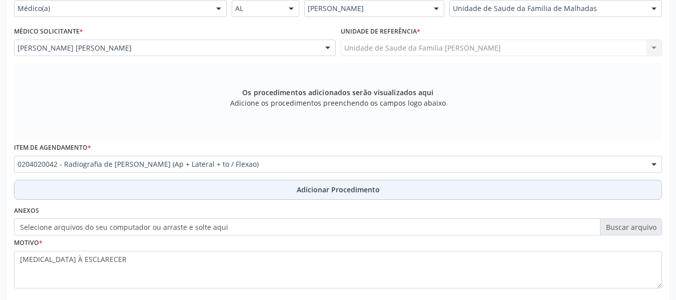
click at [337, 192] on span "Adicionar Procedimento" at bounding box center [338, 189] width 83 height 11
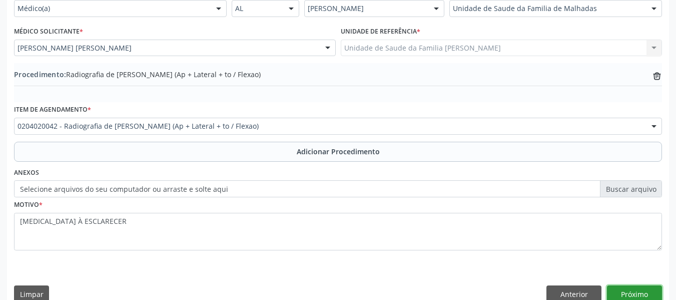
click at [638, 291] on button "Próximo" at bounding box center [634, 293] width 55 height 17
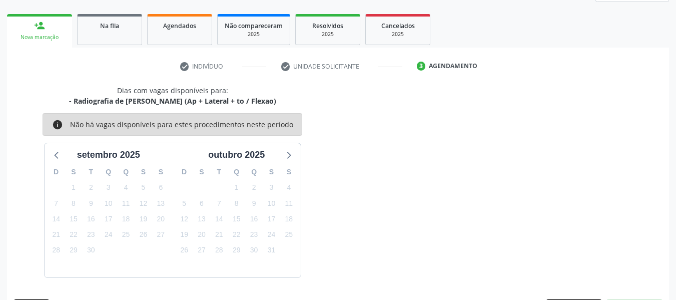
scroll to position [179, 0]
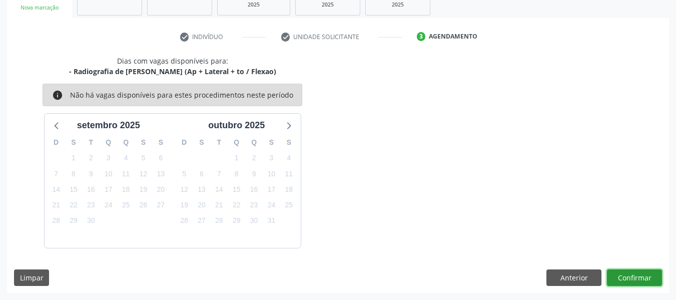
click at [631, 274] on button "Confirmar" at bounding box center [634, 277] width 55 height 17
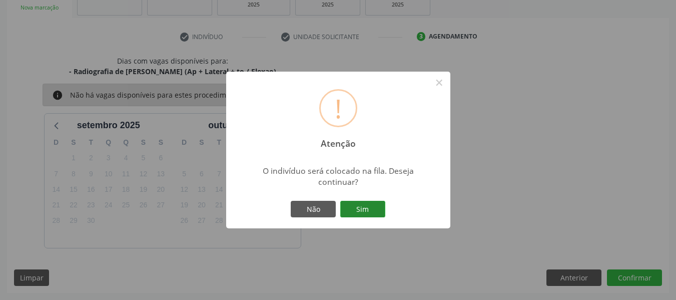
click at [367, 207] on button "Sim" at bounding box center [362, 209] width 45 height 17
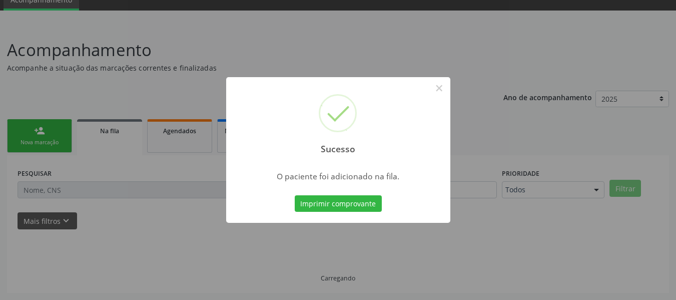
scroll to position [45, 0]
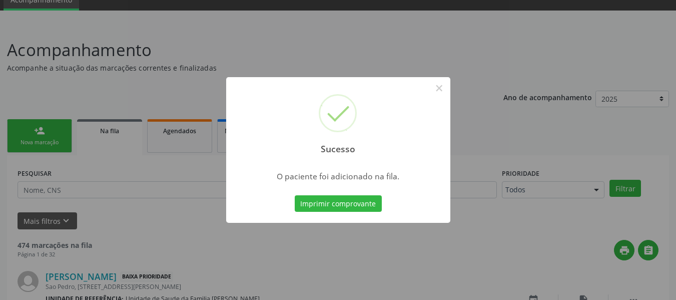
click at [37, 126] on div "Sucesso × O paciente foi adicionado na fila. Imprimir comprovante Cancel" at bounding box center [338, 150] width 676 height 300
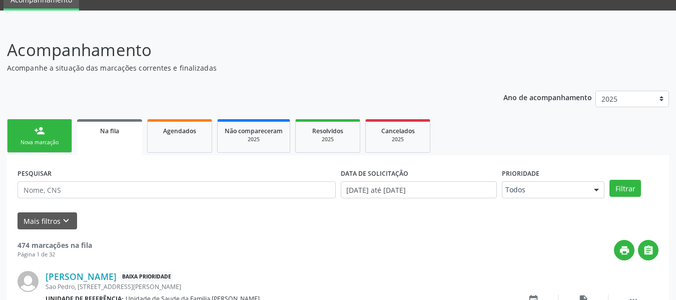
click at [38, 130] on div "person_add" at bounding box center [39, 130] width 11 height 11
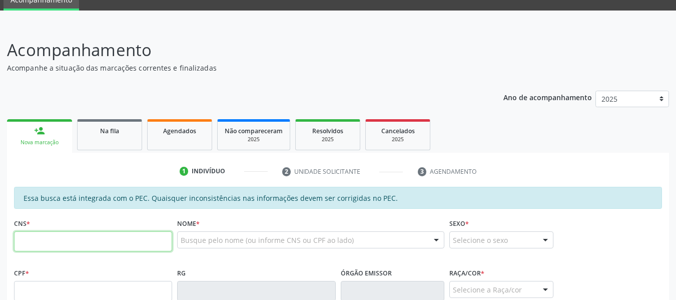
click at [43, 245] on input "text" at bounding box center [93, 241] width 158 height 20
type input "707 0048 8533 0833"
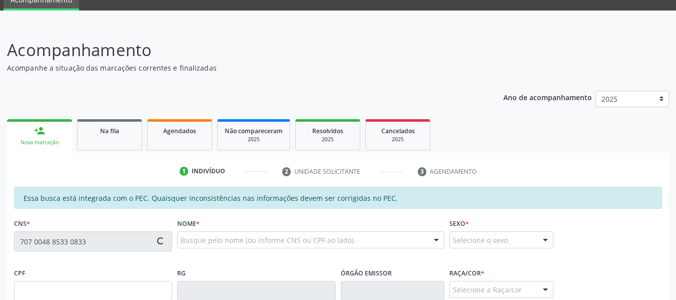
type input "049.133.684-51"
type input "07/04/1984"
type input "Geilza Gomes da Silva"
type input "(82) 99131-4780"
type input "450"
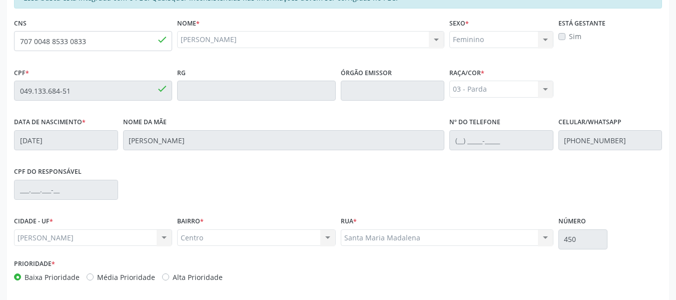
scroll to position [286, 0]
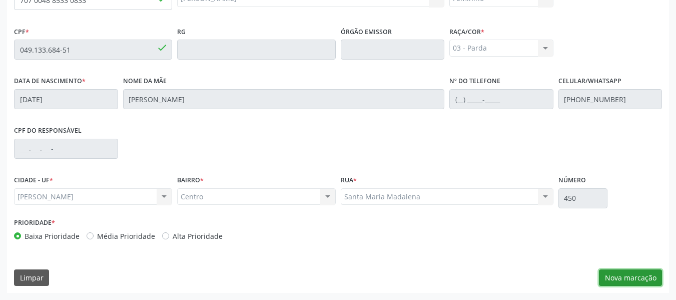
click at [631, 275] on button "Nova marcação" at bounding box center [630, 277] width 63 height 17
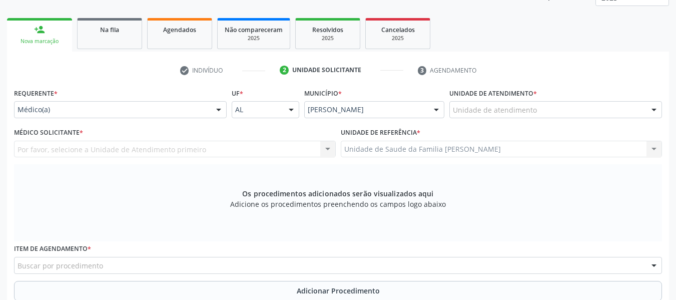
scroll to position [126, 0]
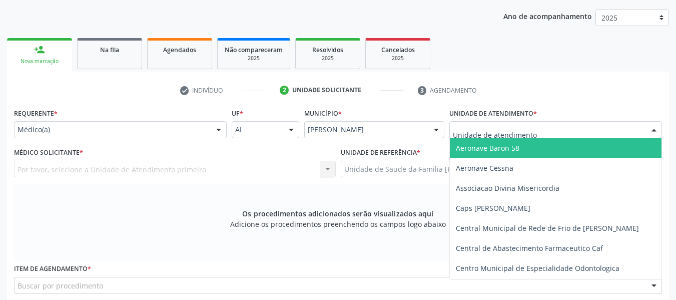
click at [654, 128] on div at bounding box center [654, 130] width 15 height 17
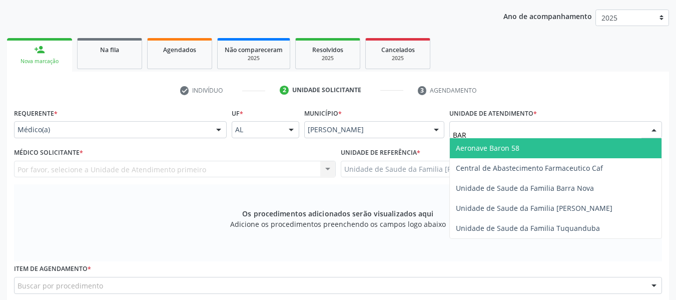
type input "BARR"
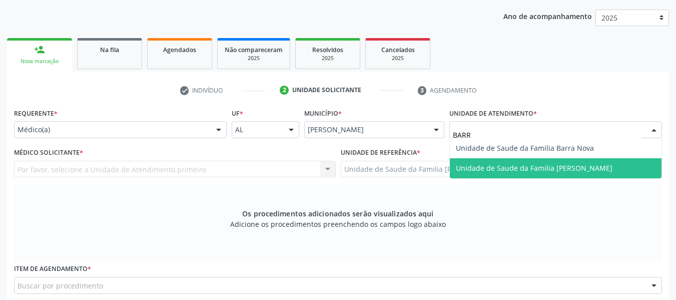
click at [576, 170] on span "Unidade de Saude da Familia [PERSON_NAME]" at bounding box center [534, 168] width 157 height 10
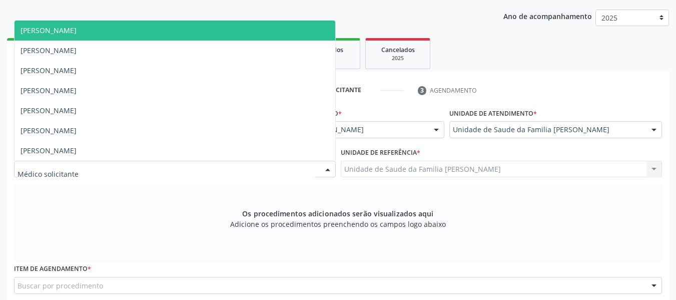
click at [329, 167] on div at bounding box center [327, 169] width 15 height 17
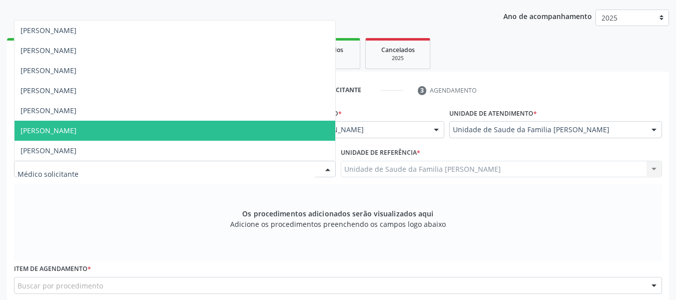
click at [119, 126] on span "[PERSON_NAME]" at bounding box center [175, 131] width 321 height 20
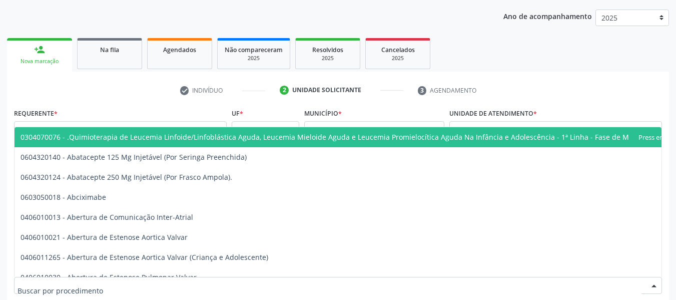
scroll to position [126, 0]
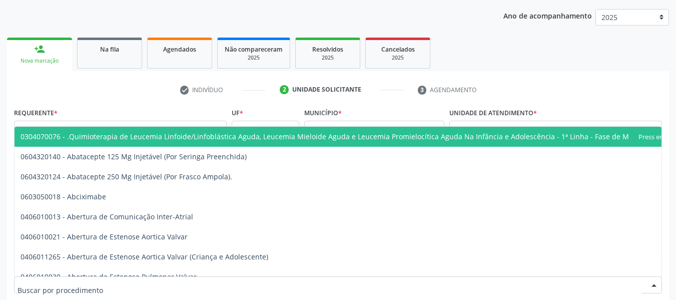
click at [653, 285] on div at bounding box center [654, 285] width 15 height 17
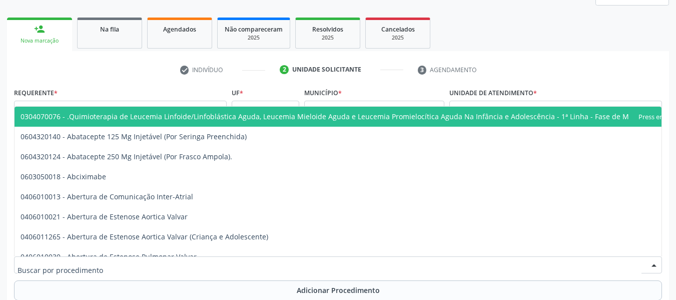
scroll to position [180, 0]
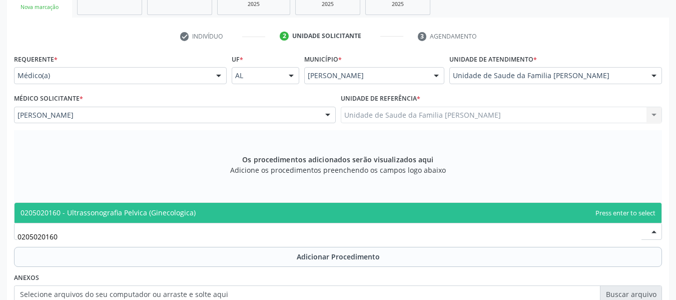
click at [148, 216] on span "0205020160 - Ultrassonografia Pelvica (Ginecologica)" at bounding box center [108, 213] width 175 height 10
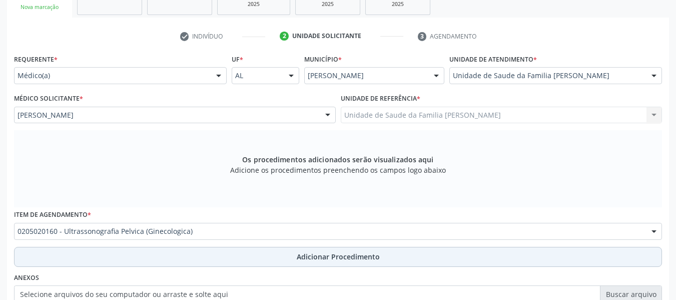
click at [320, 255] on span "Adicionar Procedimento" at bounding box center [338, 256] width 83 height 11
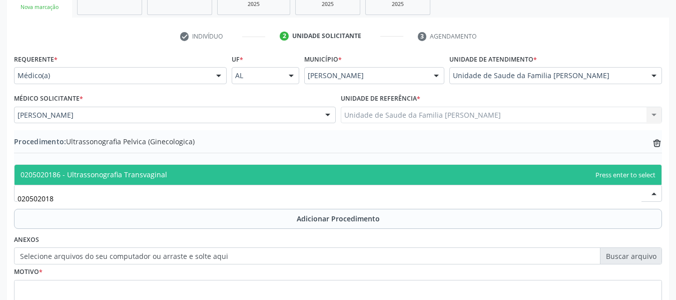
type input "0205020186"
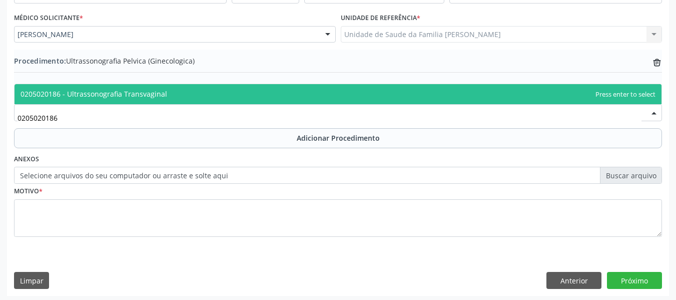
scroll to position [263, 0]
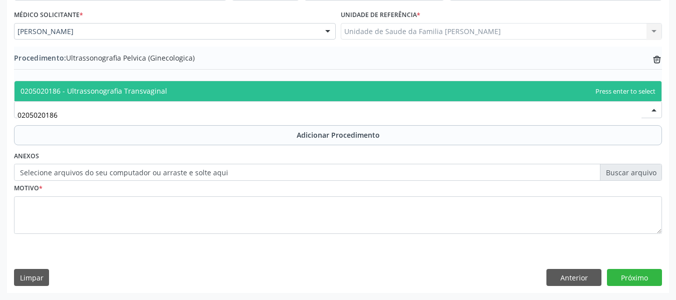
click at [131, 89] on span "0205020186 - Ultrassonografia Transvaginal" at bounding box center [94, 91] width 147 height 10
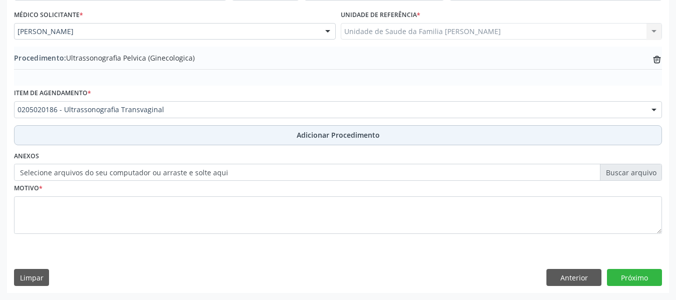
click at [311, 137] on span "Adicionar Procedimento" at bounding box center [338, 135] width 83 height 11
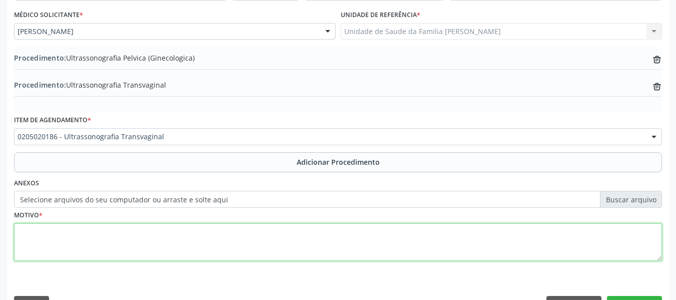
click at [45, 240] on textarea at bounding box center [338, 242] width 648 height 38
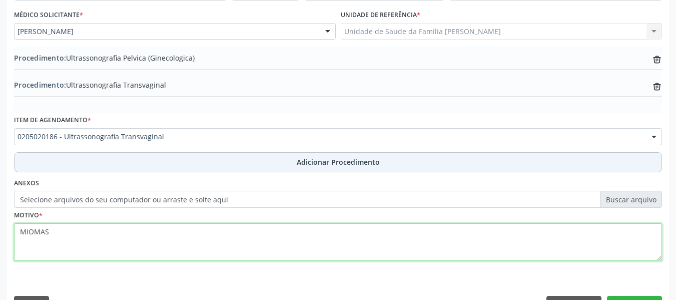
type textarea "MIOMAS"
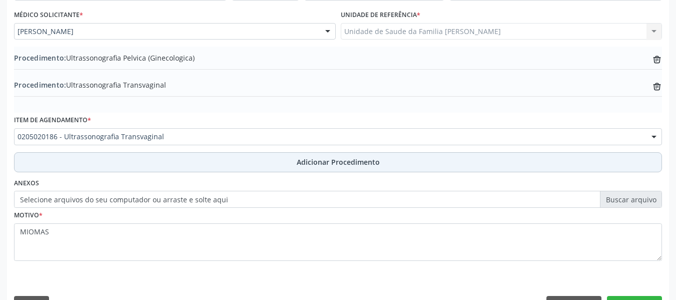
click at [344, 162] on span "Adicionar Procedimento" at bounding box center [338, 162] width 83 height 11
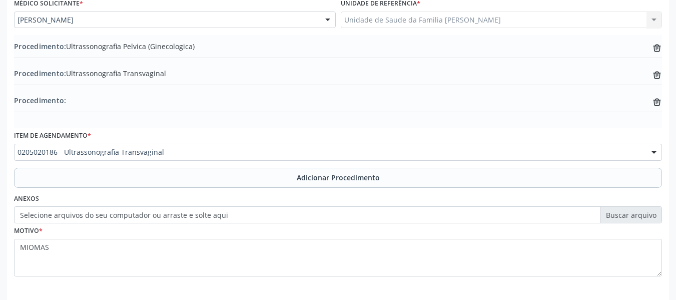
scroll to position [317, 0]
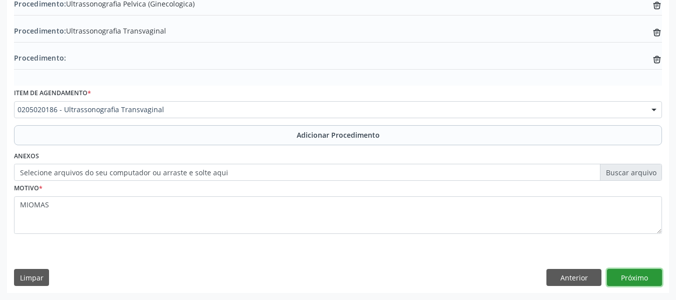
click at [628, 276] on button "Próximo" at bounding box center [634, 277] width 55 height 17
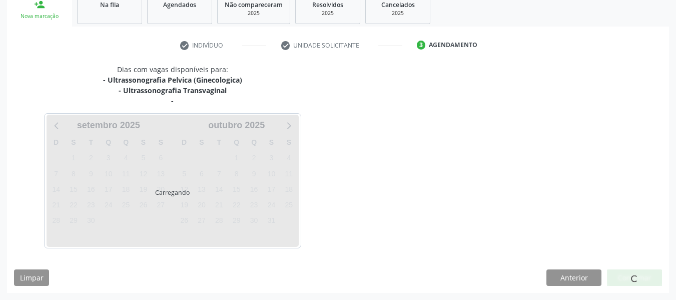
scroll to position [200, 0]
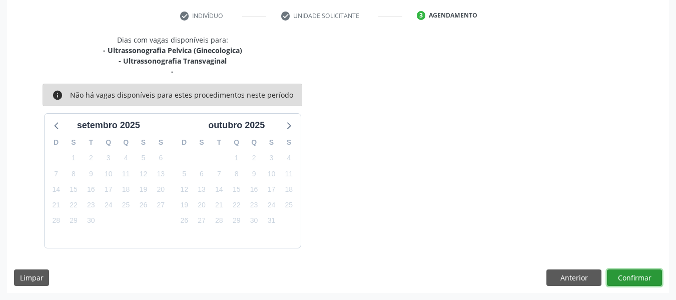
click at [631, 275] on button "Confirmar" at bounding box center [634, 277] width 55 height 17
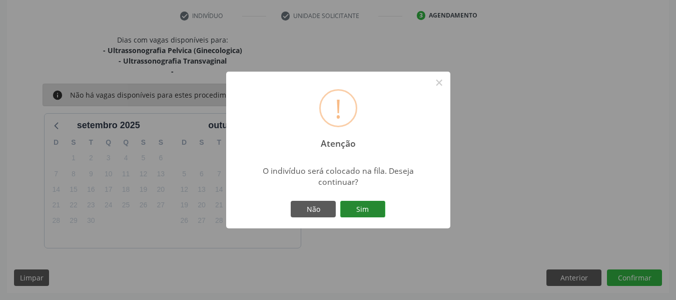
click at [360, 206] on button "Sim" at bounding box center [362, 209] width 45 height 17
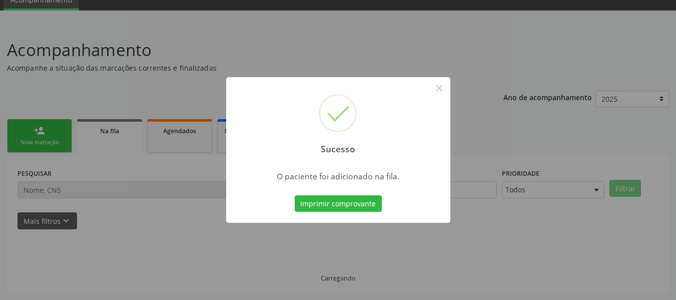
scroll to position [45, 0]
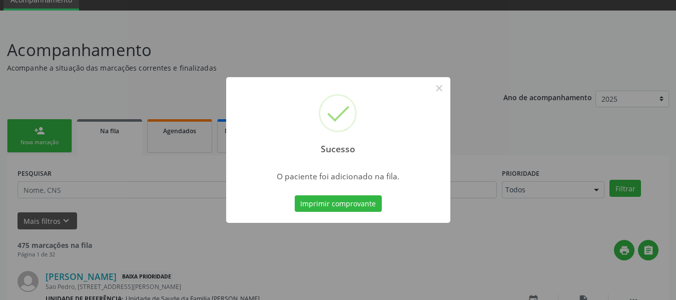
click at [34, 128] on div "Sucesso × O paciente foi adicionado na fila. Imprimir comprovante Cancel" at bounding box center [338, 150] width 676 height 300
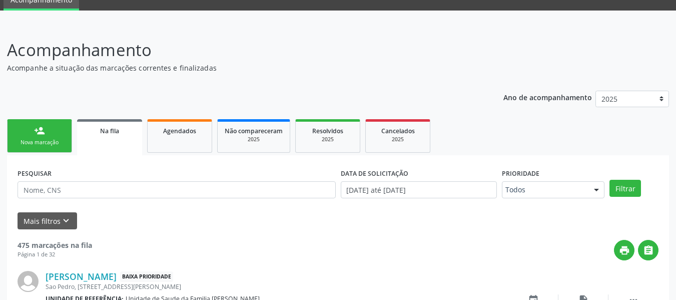
click at [34, 128] on div "person_add" at bounding box center [39, 130] width 11 height 11
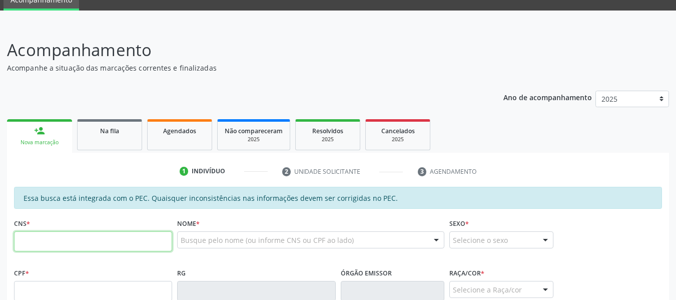
click at [49, 242] on input "text" at bounding box center [93, 241] width 158 height 20
type input "707 0048 8533 0833"
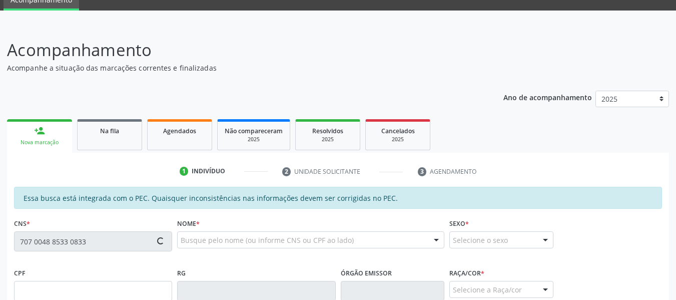
type input "049.133.684-51"
type input "07/04/1984"
type input "Geilza Gomes da Silva"
type input "(82) 99131-4780"
type input "450"
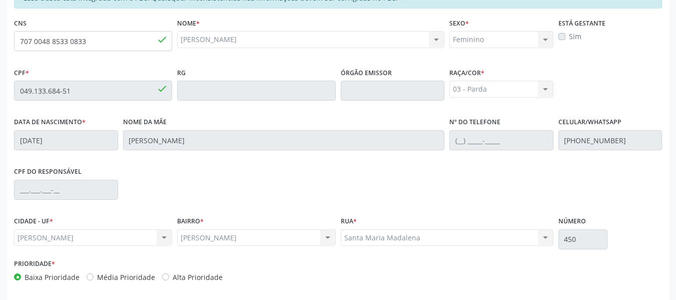
scroll to position [286, 0]
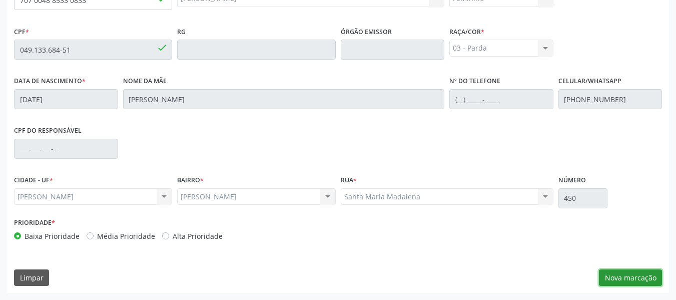
click at [635, 276] on button "Nova marcação" at bounding box center [630, 277] width 63 height 17
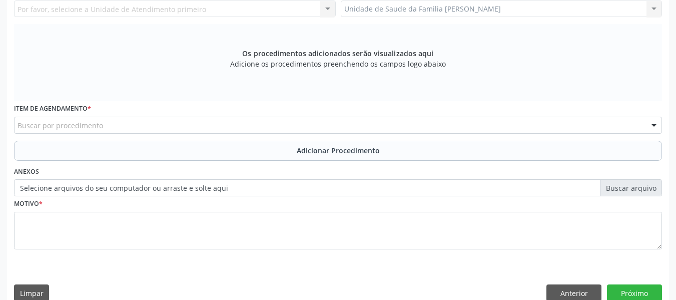
click at [655, 7] on div "Unidade de Saude da Familia Barro Vermelho Unidade de Saude da Familia Barro Ve…" at bounding box center [502, 9] width 322 height 17
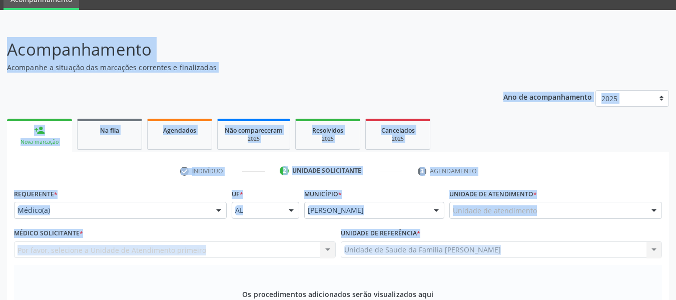
scroll to position [18, 0]
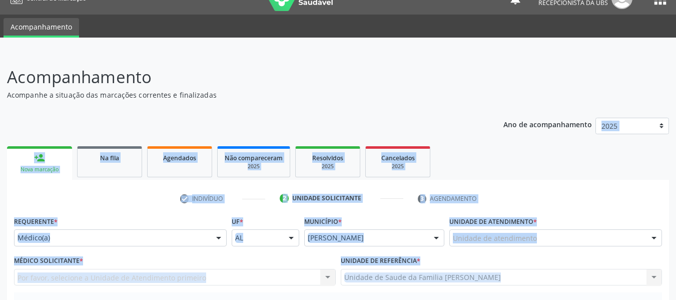
drag, startPoint x: 655, startPoint y: 7, endPoint x: 608, endPoint y: 155, distance: 154.8
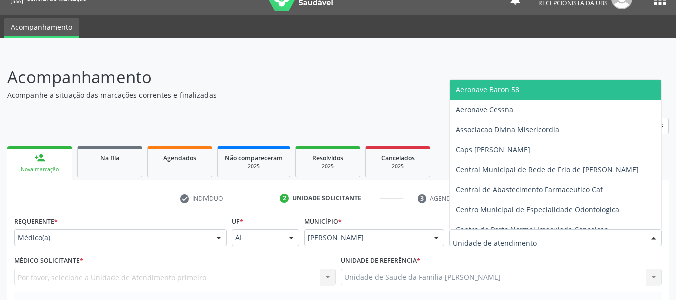
click at [550, 239] on div at bounding box center [556, 237] width 213 height 17
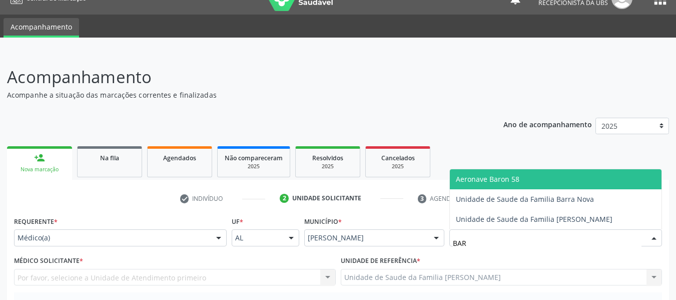
type input "BARR"
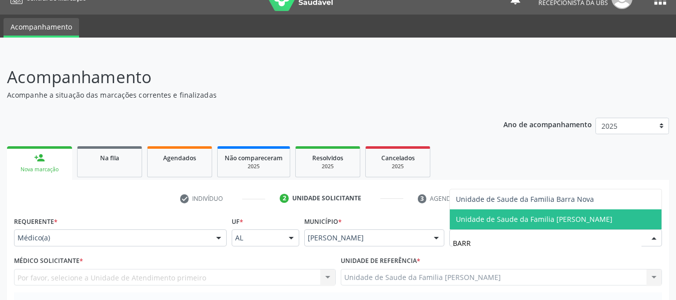
click at [546, 217] on span "Unidade de Saude da Familia [PERSON_NAME]" at bounding box center [534, 219] width 157 height 10
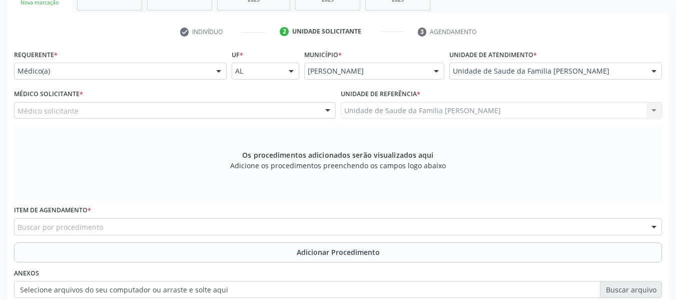
scroll to position [204, 0]
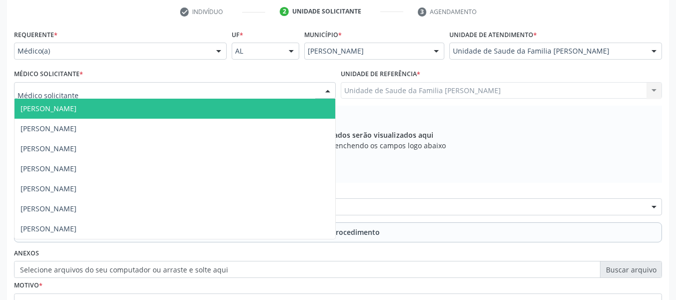
click at [329, 87] on div at bounding box center [327, 91] width 15 height 17
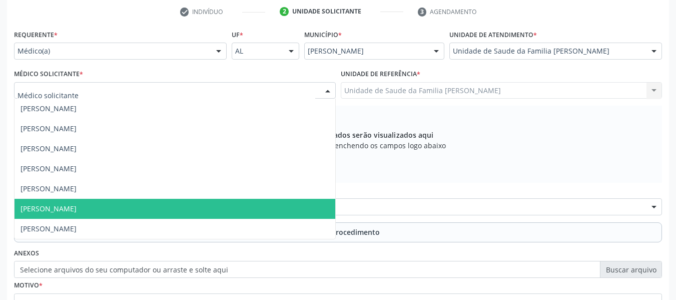
click at [110, 210] on span "[PERSON_NAME]" at bounding box center [175, 209] width 321 height 20
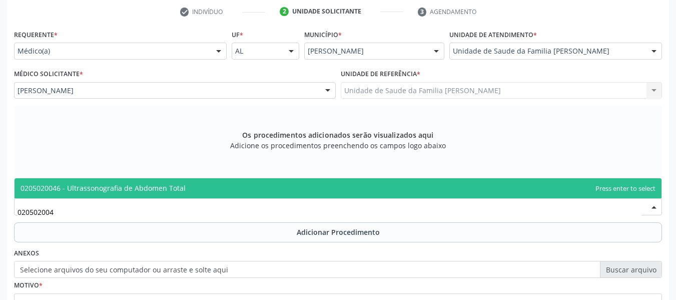
type input "0205020046"
click at [117, 188] on span "0205020046 - Ultrassonografia de Abdomen Total" at bounding box center [103, 188] width 165 height 10
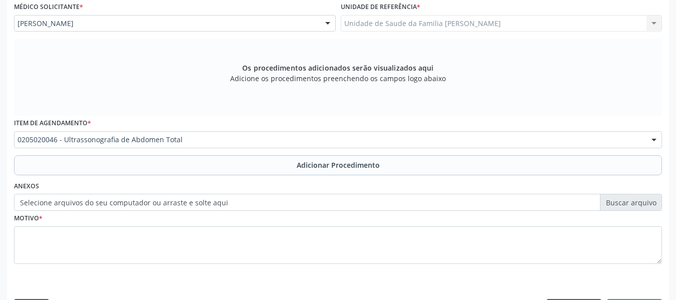
scroll to position [301, 0]
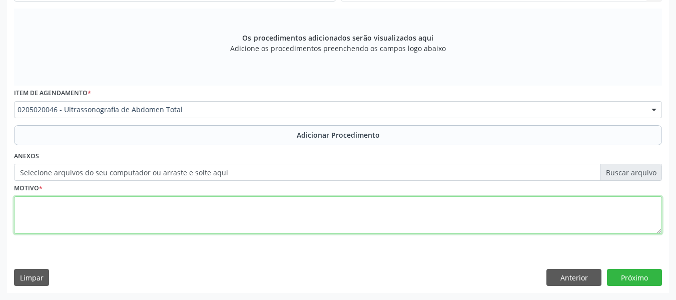
click at [52, 206] on textarea at bounding box center [338, 215] width 648 height 38
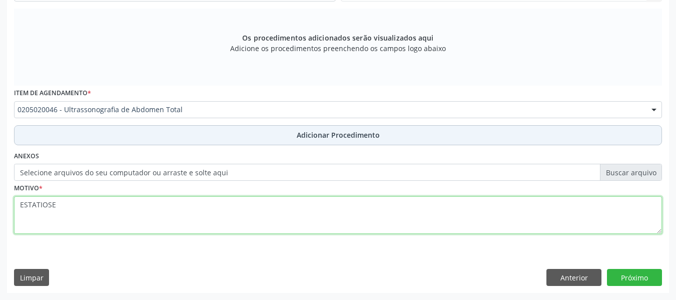
type textarea "ESTATIOSE"
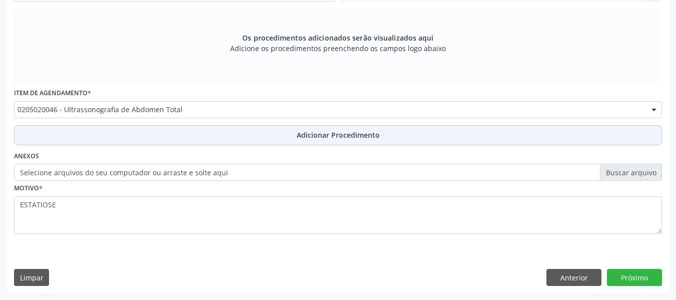
click at [328, 133] on span "Adicionar Procedimento" at bounding box center [338, 135] width 83 height 11
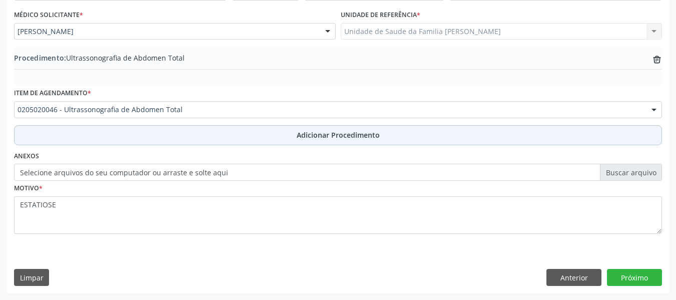
scroll to position [263, 0]
click at [357, 135] on span "Adicionar Procedimento" at bounding box center [338, 135] width 83 height 11
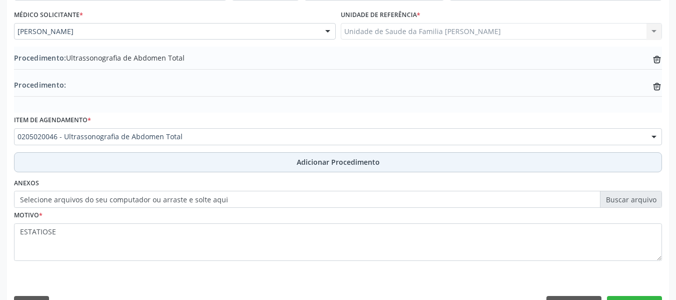
scroll to position [290, 0]
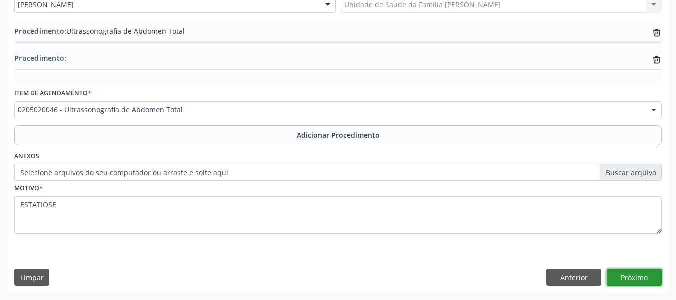
click at [634, 278] on button "Próximo" at bounding box center [634, 277] width 55 height 17
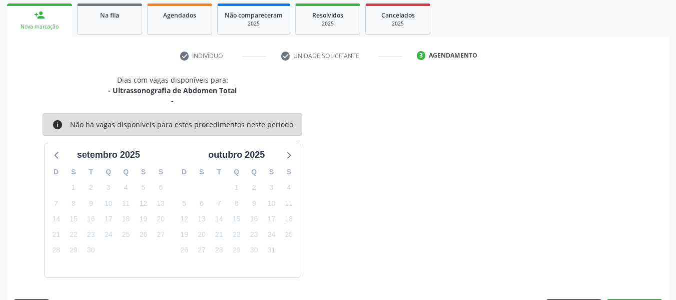
scroll to position [190, 0]
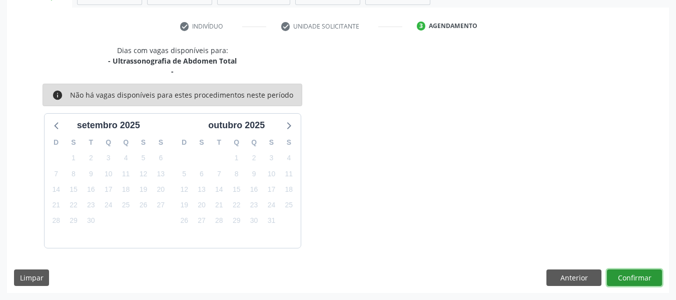
click at [634, 278] on button "Confirmar" at bounding box center [634, 277] width 55 height 17
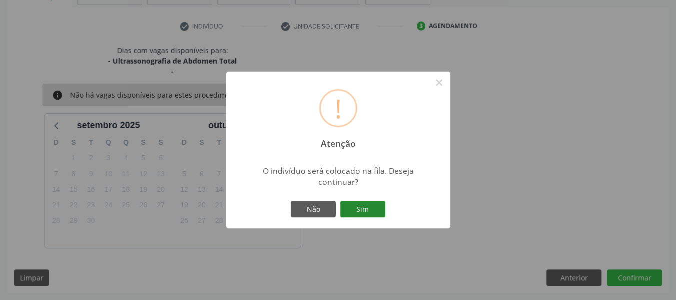
click at [357, 208] on button "Sim" at bounding box center [362, 209] width 45 height 17
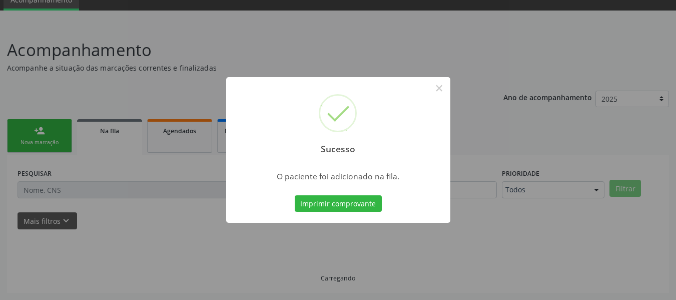
scroll to position [45, 0]
